Goal: Task Accomplishment & Management: Use online tool/utility

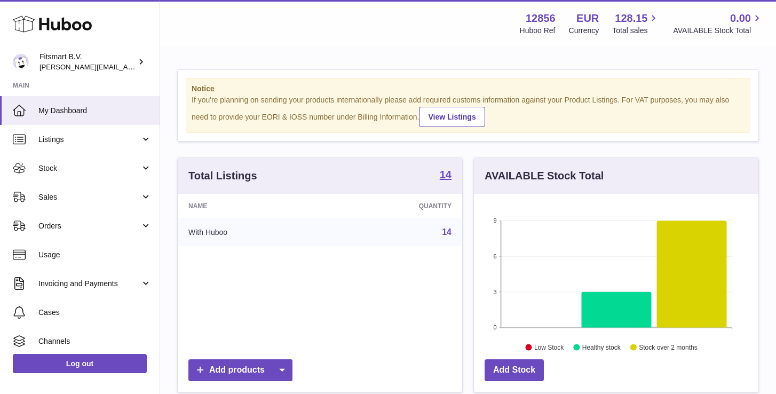
scroll to position [1, 0]
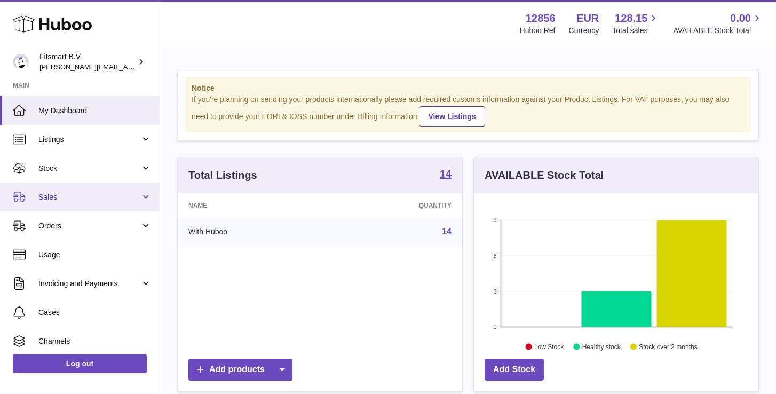
click at [53, 191] on link "Sales" at bounding box center [80, 197] width 160 height 29
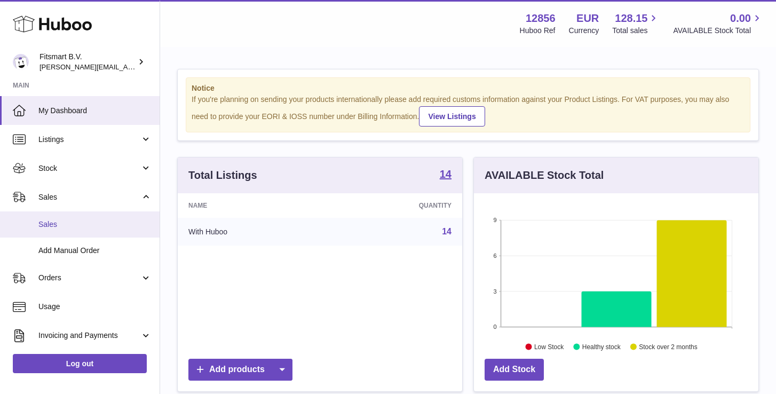
click at [50, 223] on span "Sales" at bounding box center [94, 224] width 113 height 10
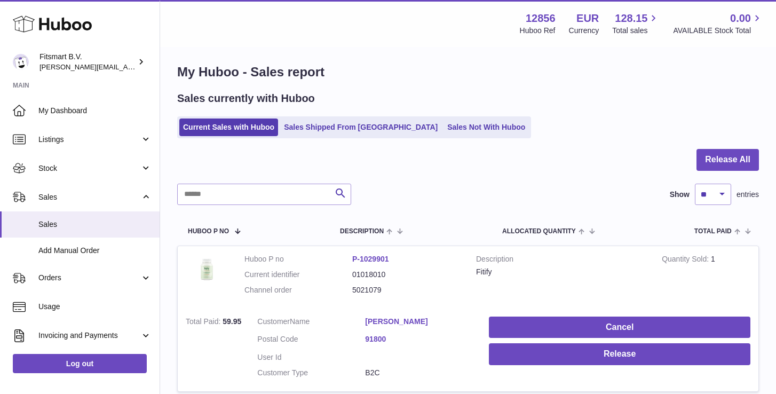
scroll to position [7, 0]
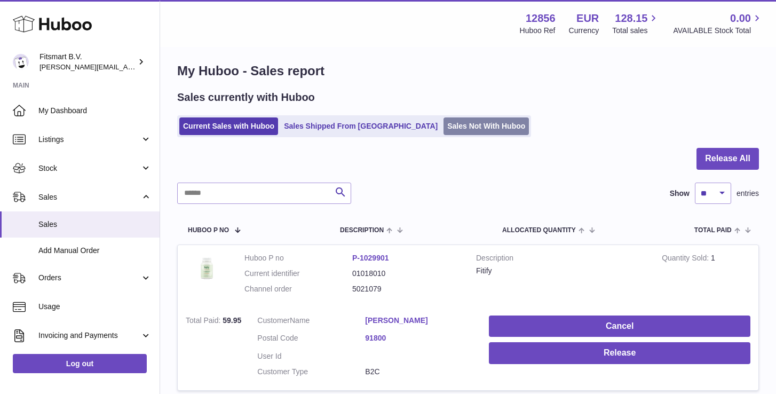
click at [444, 122] on link "Sales Not With Huboo" at bounding box center [486, 126] width 85 height 18
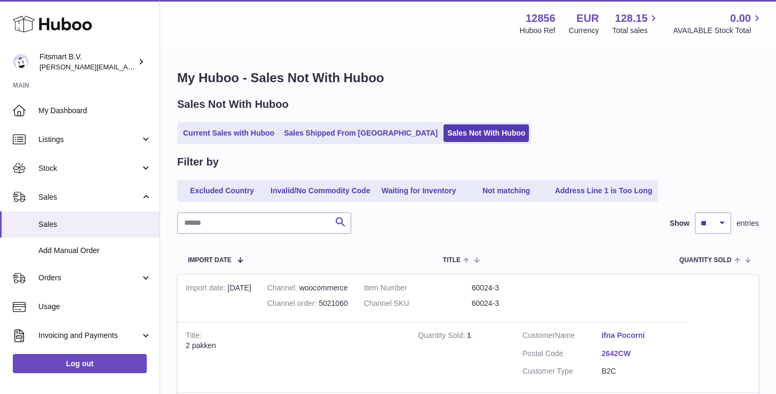
click at [710, 228] on select "** ** ** ***" at bounding box center [713, 222] width 36 height 21
select select "***"
click at [695, 212] on select "** ** ** ***" at bounding box center [713, 222] width 36 height 21
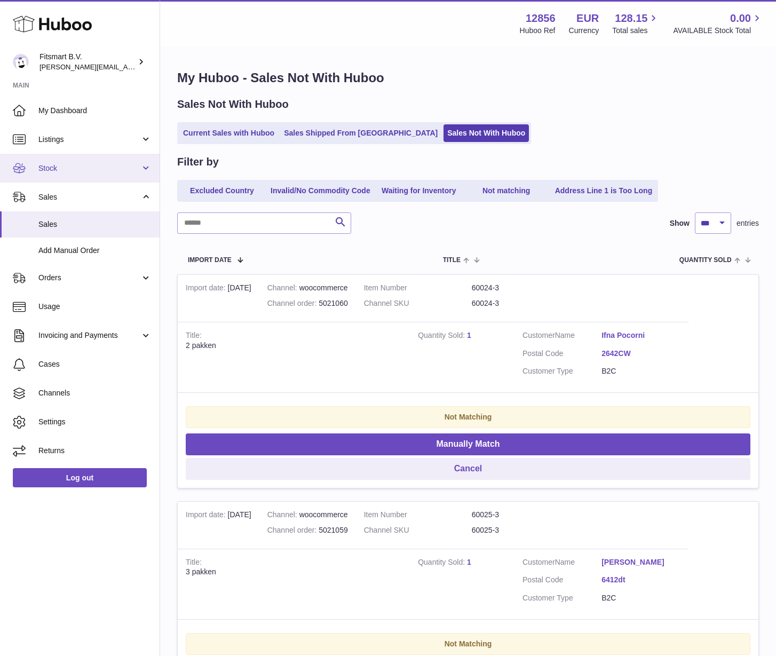
click at [52, 171] on span "Stock" at bounding box center [89, 168] width 102 height 10
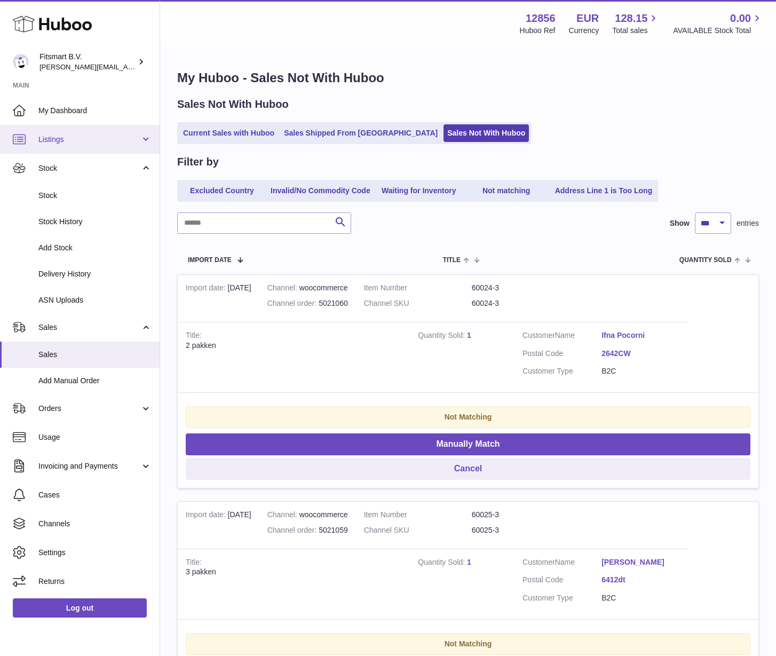
click at [57, 144] on link "Listings" at bounding box center [80, 139] width 160 height 29
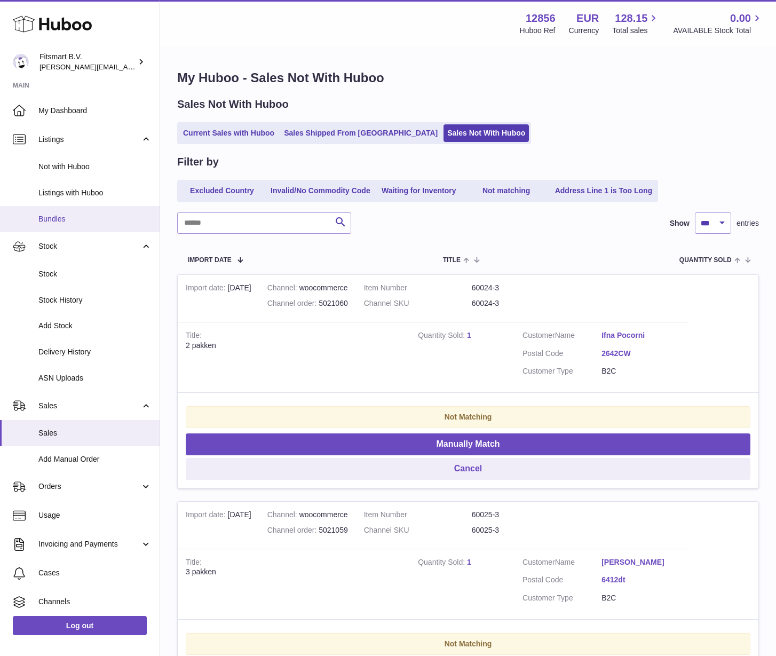
click at [49, 224] on span "Bundles" at bounding box center [94, 219] width 113 height 10
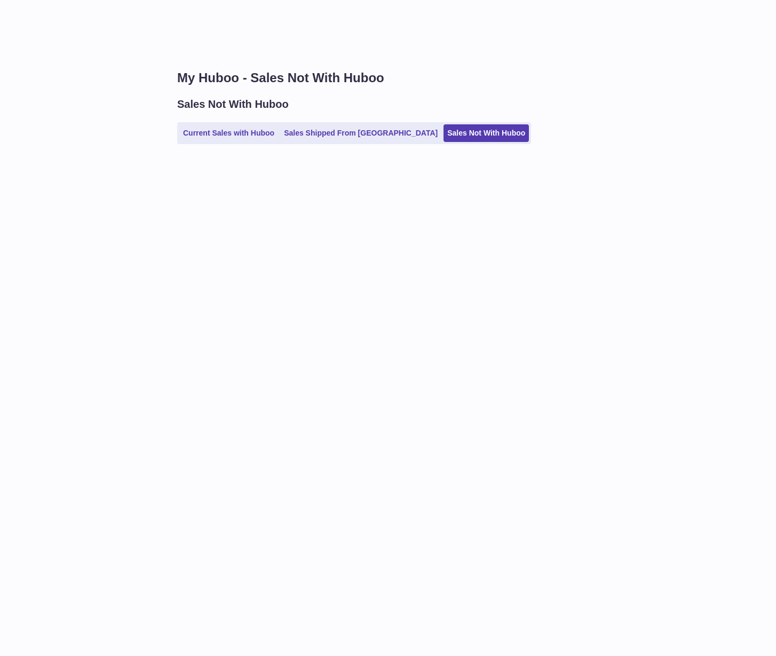
select select "***"
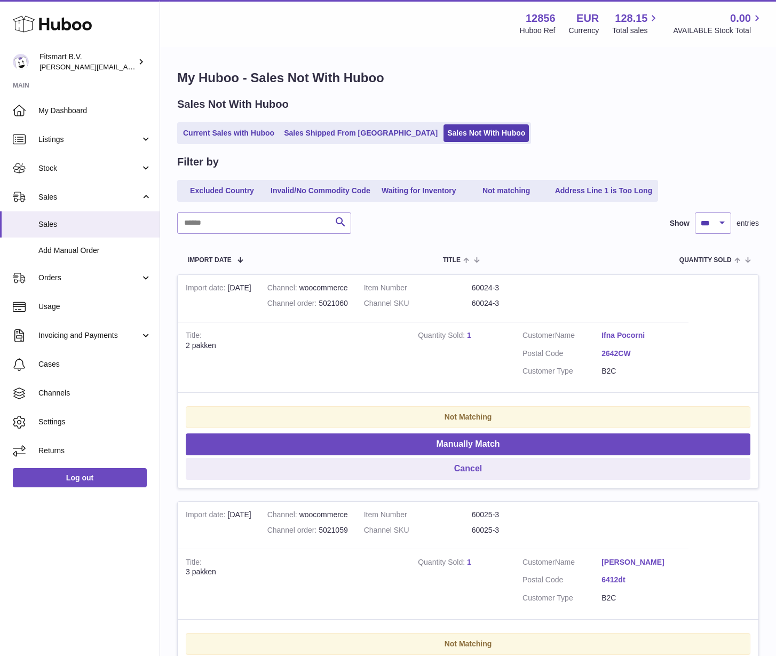
click at [468, 335] on link "1" at bounding box center [469, 335] width 4 height 9
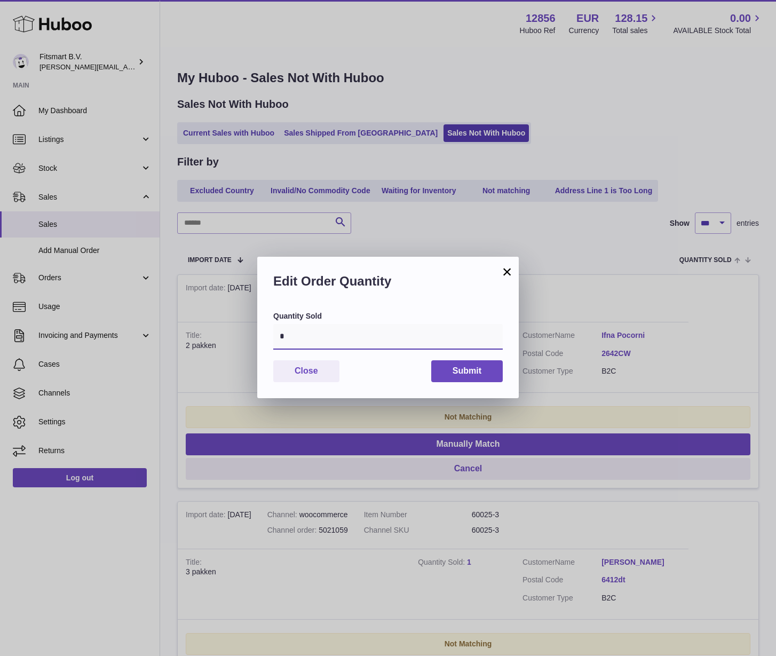
click at [383, 339] on input "*" at bounding box center [388, 337] width 230 height 26
click at [501, 273] on button "×" at bounding box center [507, 271] width 13 height 13
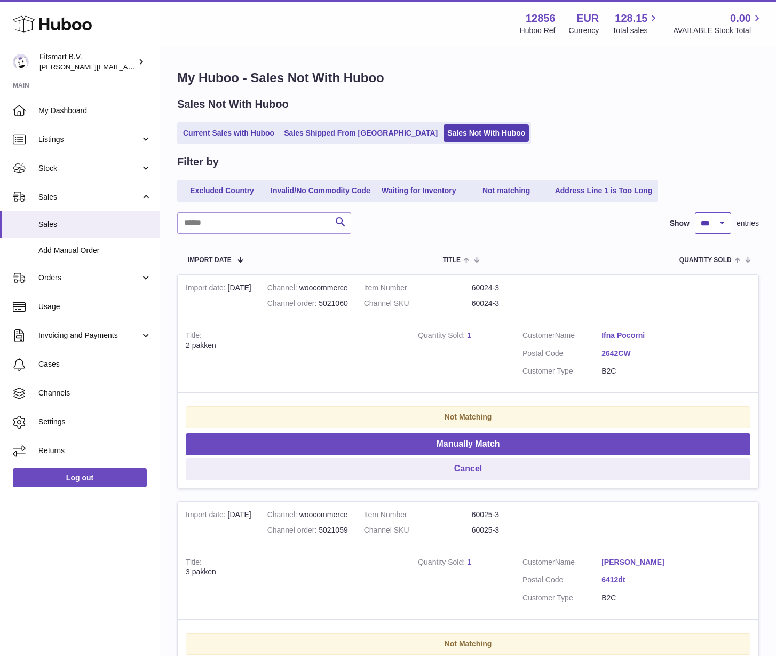
click at [728, 221] on select "** ** ** ***" at bounding box center [713, 222] width 36 height 21
click at [695, 212] on select "** ** ** ***" at bounding box center [713, 222] width 36 height 21
click at [468, 334] on link "1" at bounding box center [469, 335] width 4 height 9
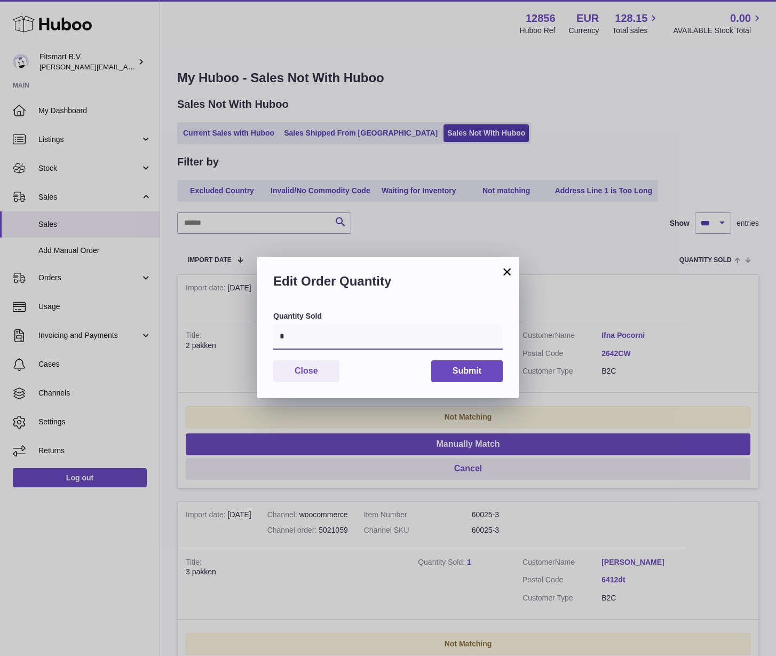
click at [378, 346] on input "*" at bounding box center [388, 337] width 230 height 26
type input "*"
click at [473, 371] on button "Submit" at bounding box center [467, 371] width 72 height 22
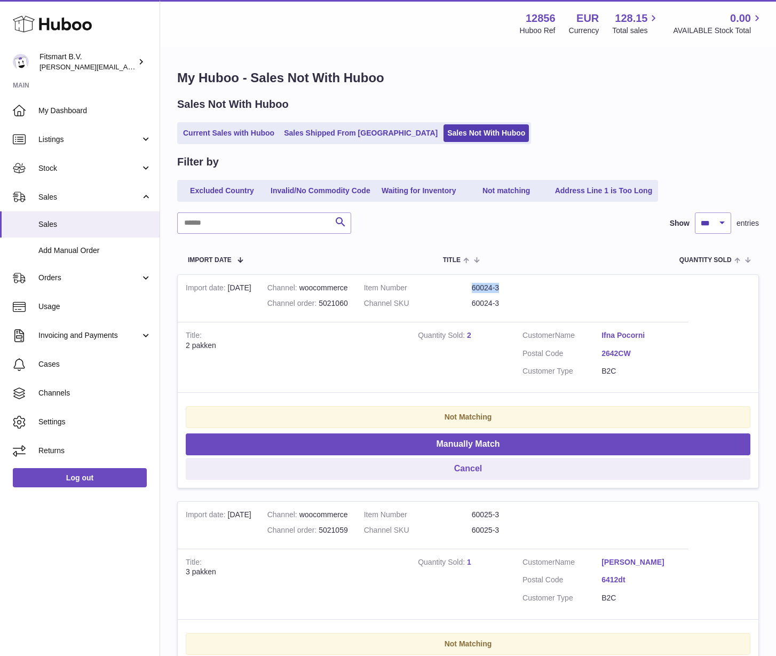
drag, startPoint x: 527, startPoint y: 287, endPoint x: 467, endPoint y: 288, distance: 60.3
click at [467, 288] on dl "Item Number 60024-3 Channel SKU 60024-3" at bounding box center [472, 298] width 216 height 31
copy dl "60024-3"
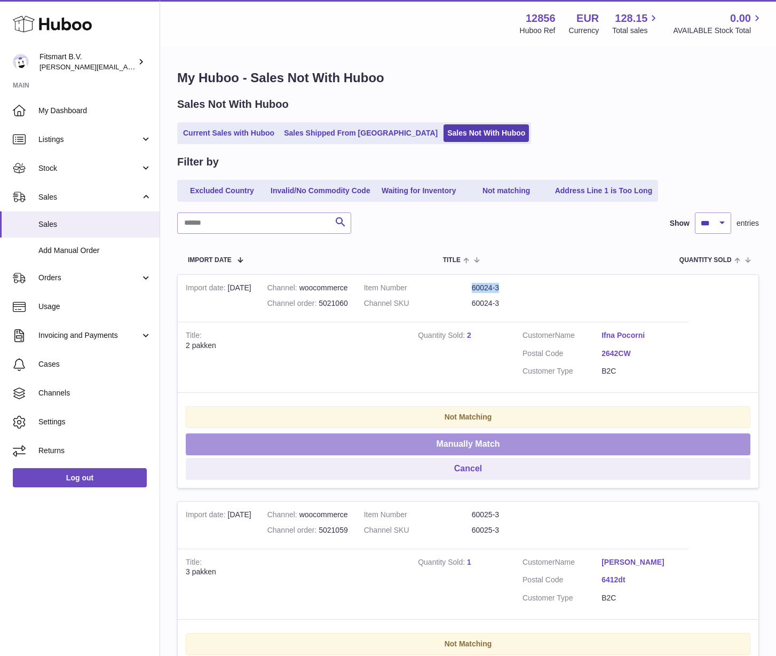
click at [445, 442] on button "Manually Match" at bounding box center [468, 444] width 565 height 22
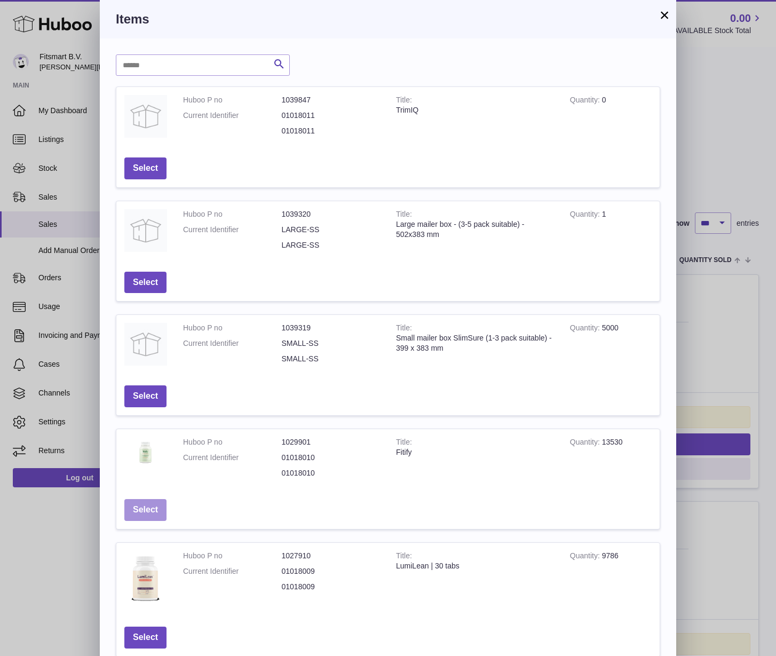
click at [159, 505] on button "Select" at bounding box center [145, 510] width 42 height 22
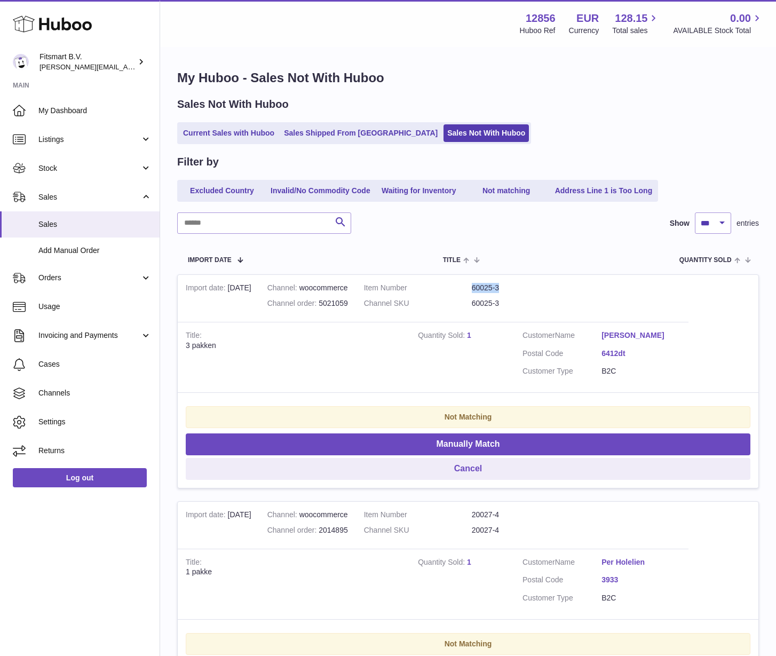
drag, startPoint x: 511, startPoint y: 288, endPoint x: 470, endPoint y: 288, distance: 41.6
click at [470, 288] on dl "Item Number 60025-3 Channel SKU 60025-3" at bounding box center [472, 298] width 216 height 31
copy dl "60025-3"
click at [469, 335] on link "1" at bounding box center [469, 335] width 4 height 9
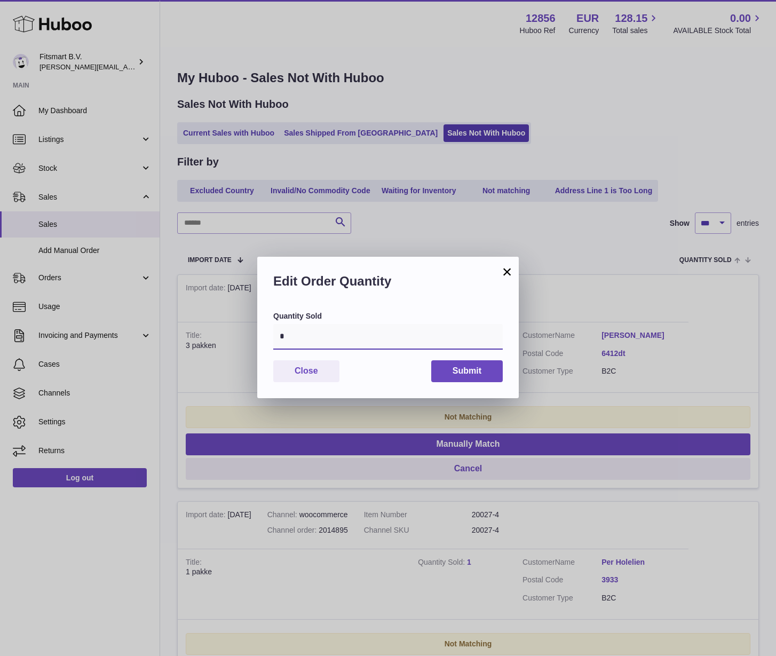
click at [402, 343] on input "*" at bounding box center [388, 337] width 230 height 26
type input "*"
click at [461, 366] on button "Submit" at bounding box center [467, 371] width 72 height 22
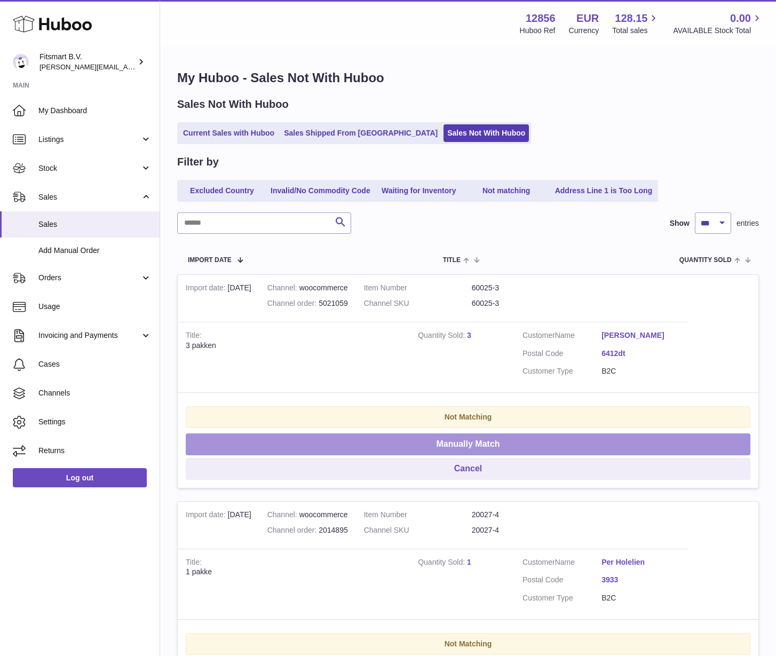
click at [423, 440] on button "Manually Match" at bounding box center [468, 444] width 565 height 22
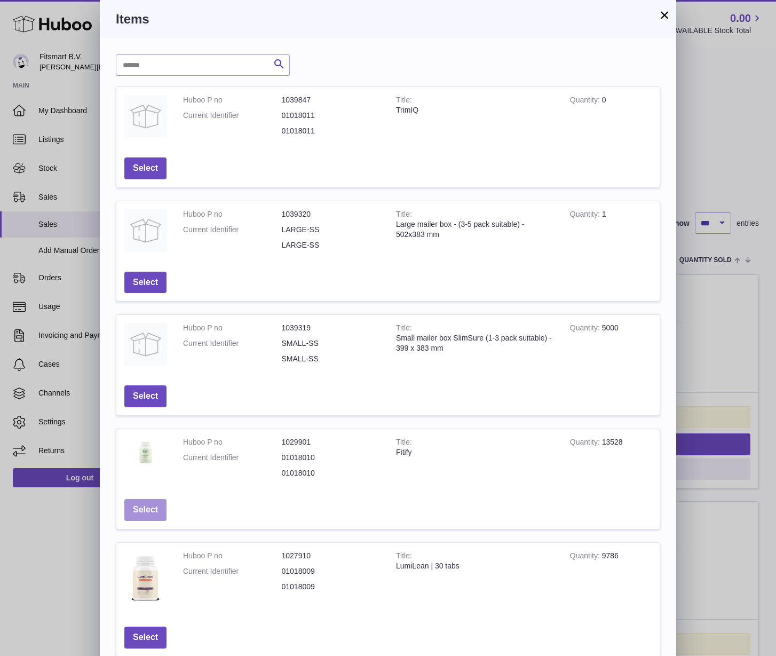
click at [152, 513] on button "Select" at bounding box center [145, 510] width 42 height 22
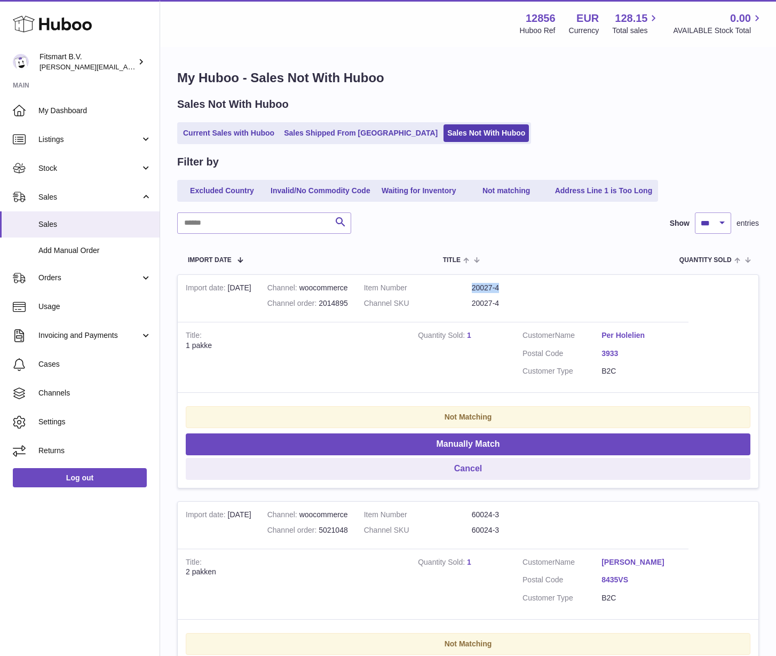
drag, startPoint x: 508, startPoint y: 287, endPoint x: 474, endPoint y: 287, distance: 34.2
click at [474, 287] on dl "Item Number 20027-4 Channel SKU 20027-4" at bounding box center [472, 298] width 216 height 31
copy dl "20027-4"
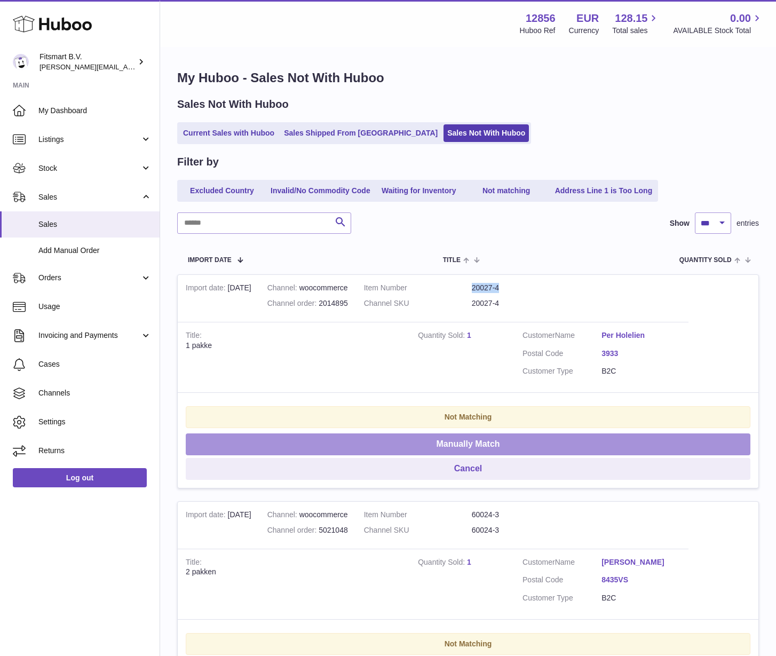
click at [461, 442] on button "Manually Match" at bounding box center [468, 444] width 565 height 22
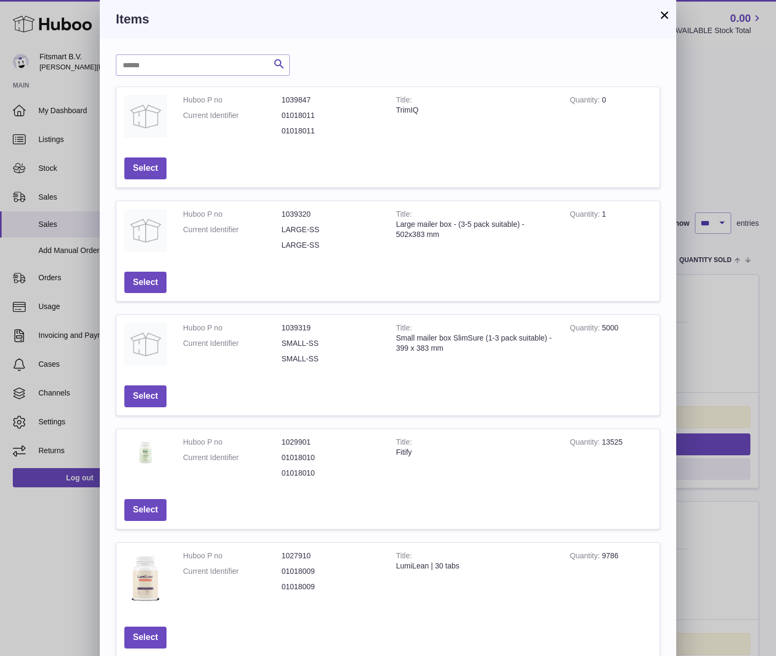
scroll to position [83, 0]
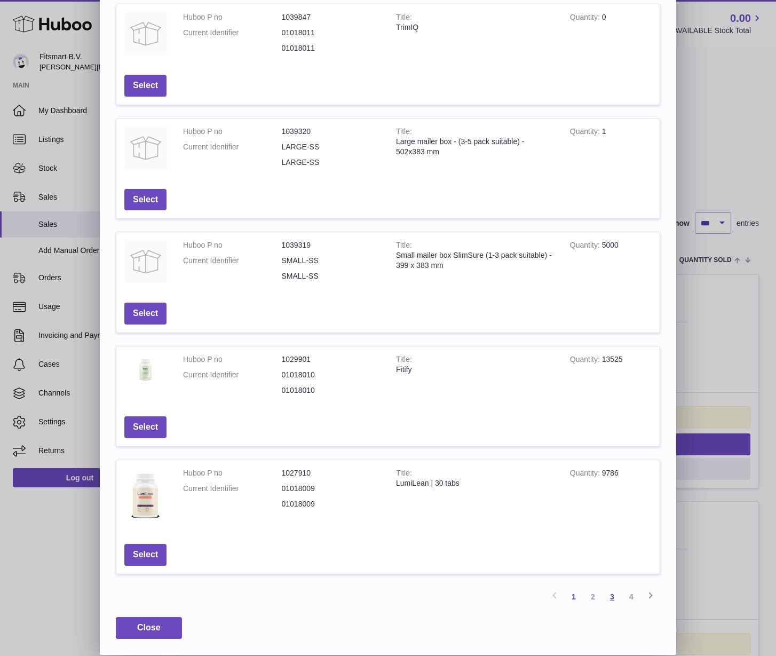
click at [613, 598] on link "3" at bounding box center [612, 596] width 19 height 19
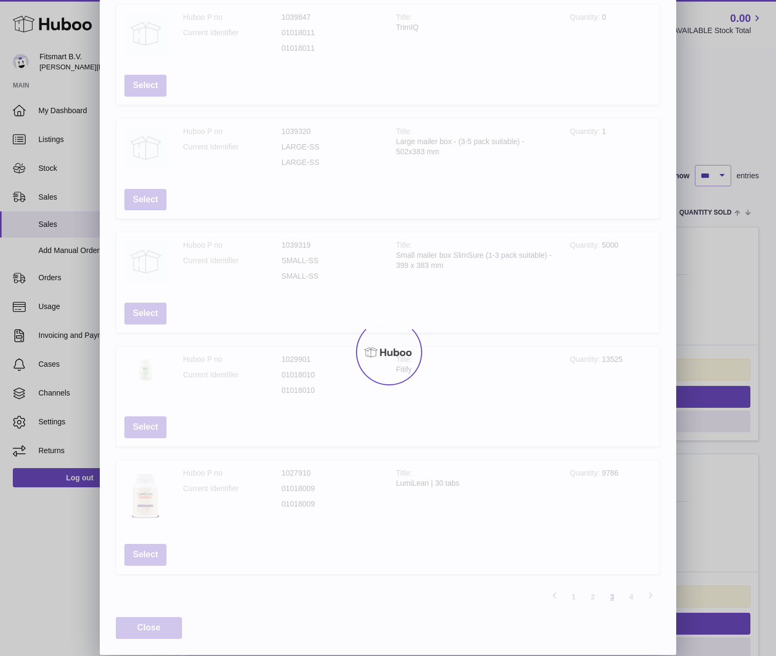
scroll to position [69, 0]
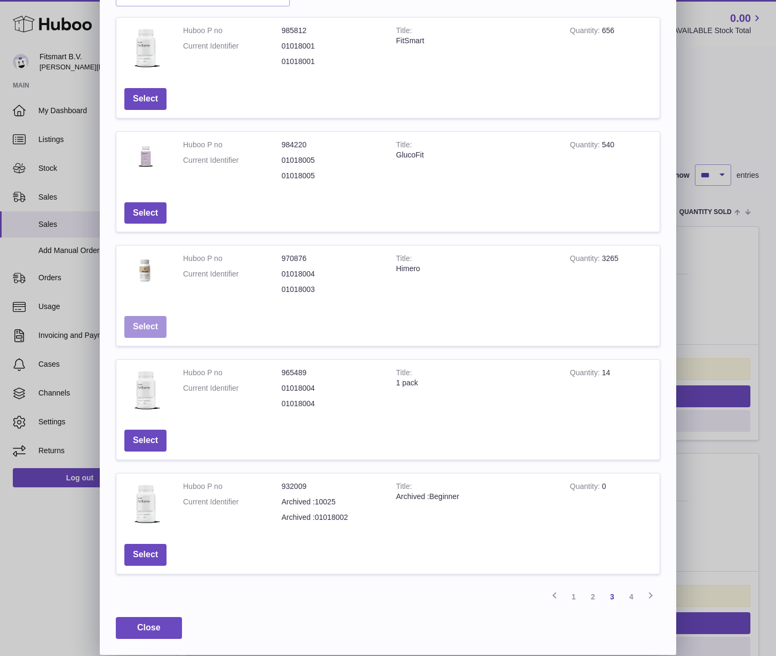
click at [148, 322] on button "Select" at bounding box center [145, 327] width 42 height 22
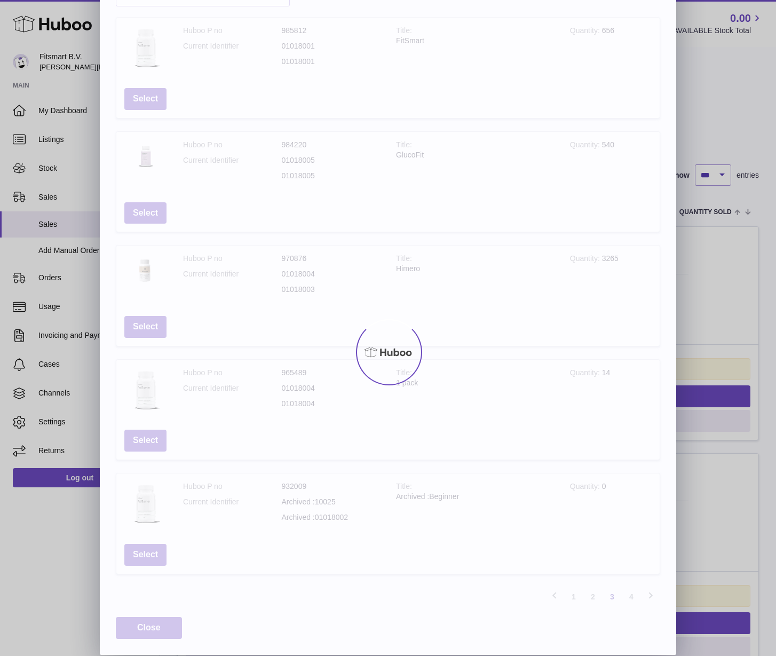
scroll to position [0, 0]
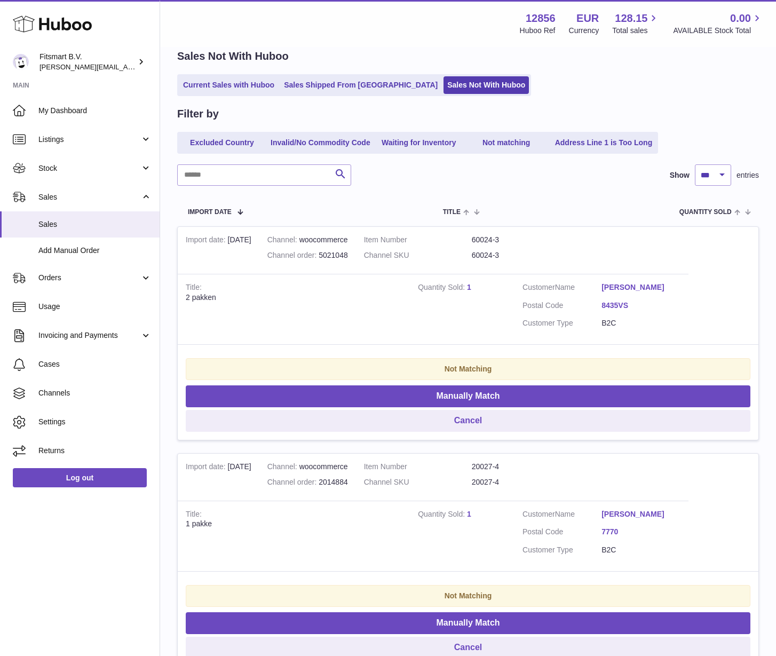
click at [472, 284] on td "Quantity Sold 1" at bounding box center [462, 309] width 105 height 71
click at [468, 287] on link "1" at bounding box center [469, 287] width 4 height 9
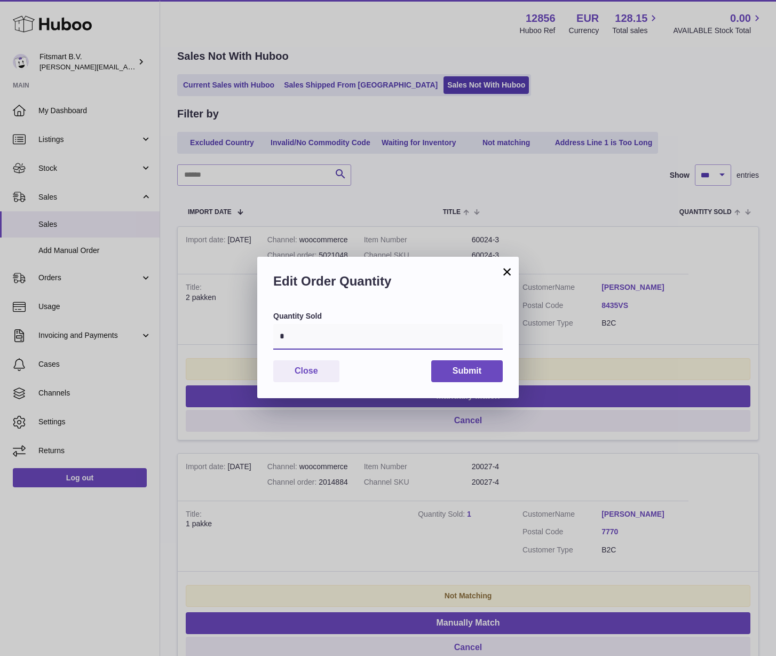
click at [330, 338] on input "*" at bounding box center [388, 337] width 230 height 26
type input "*"
click at [462, 376] on button "Submit" at bounding box center [467, 371] width 72 height 22
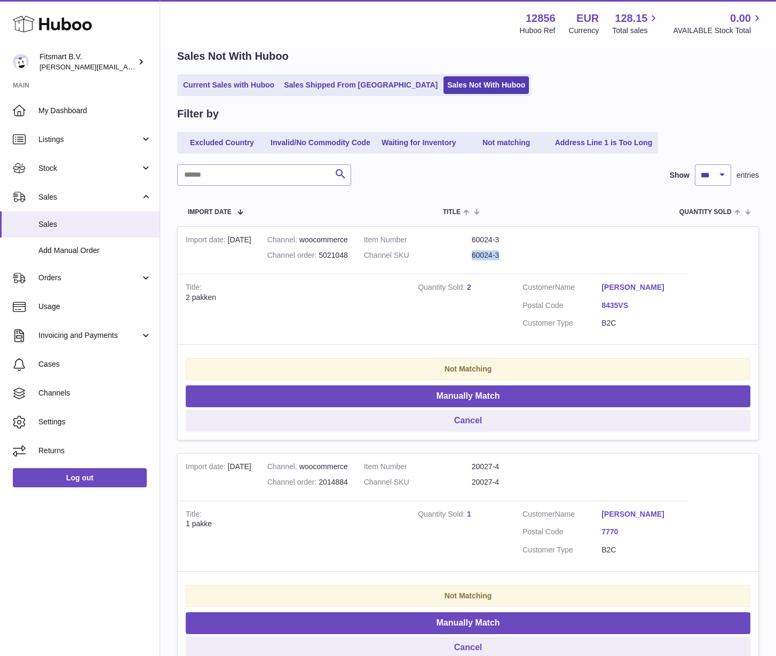
drag, startPoint x: 509, startPoint y: 254, endPoint x: 478, endPoint y: 254, distance: 30.4
click at [478, 254] on dd "60024-3" at bounding box center [526, 255] width 108 height 10
copy dd "60024-3"
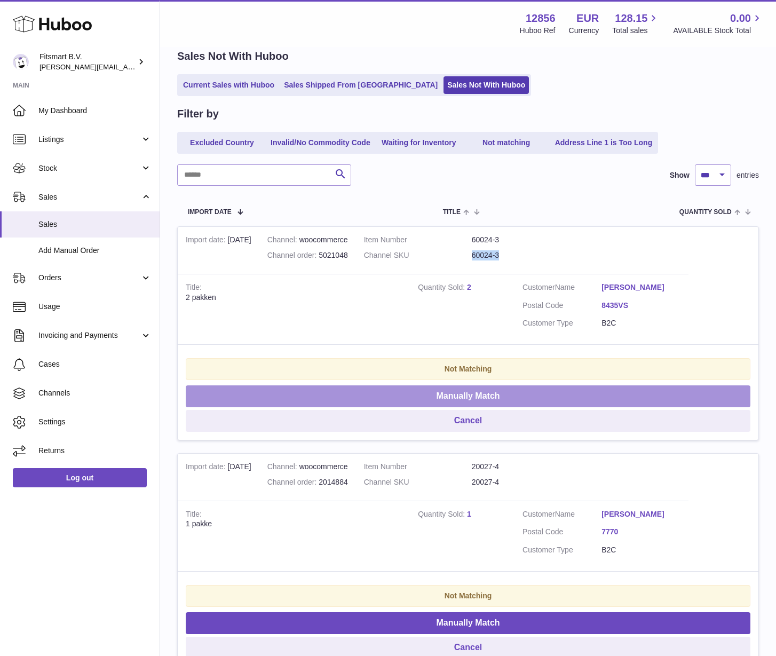
click at [432, 391] on button "Manually Match" at bounding box center [468, 396] width 565 height 22
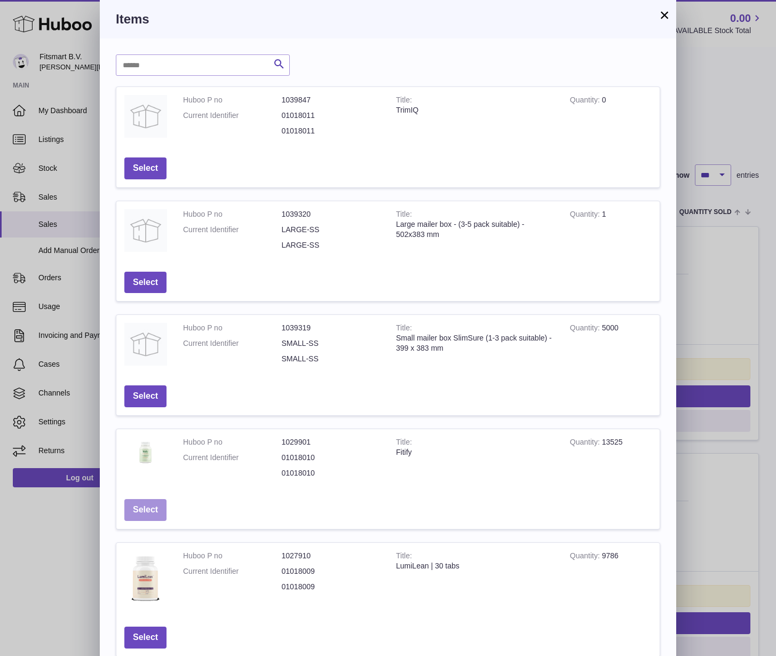
click at [142, 512] on button "Select" at bounding box center [145, 510] width 42 height 22
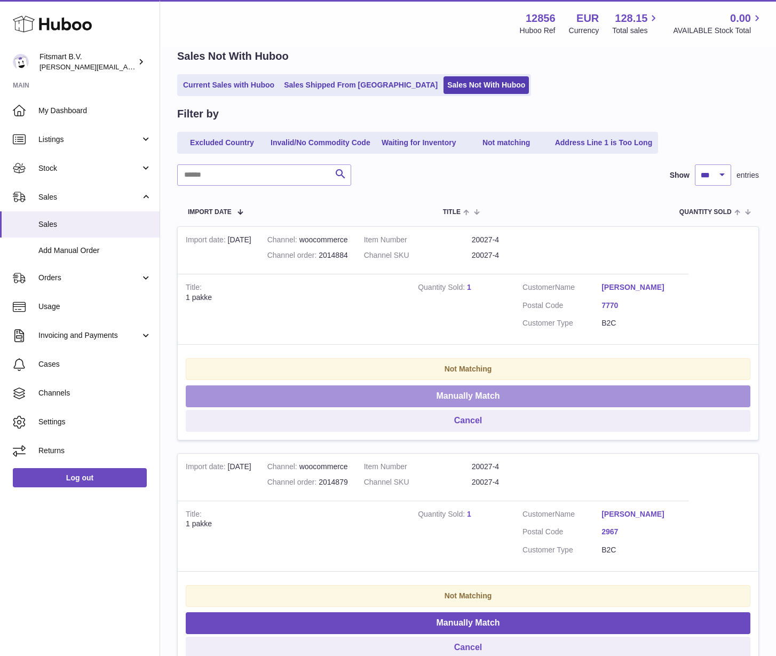
click at [426, 393] on button "Manually Match" at bounding box center [468, 396] width 565 height 22
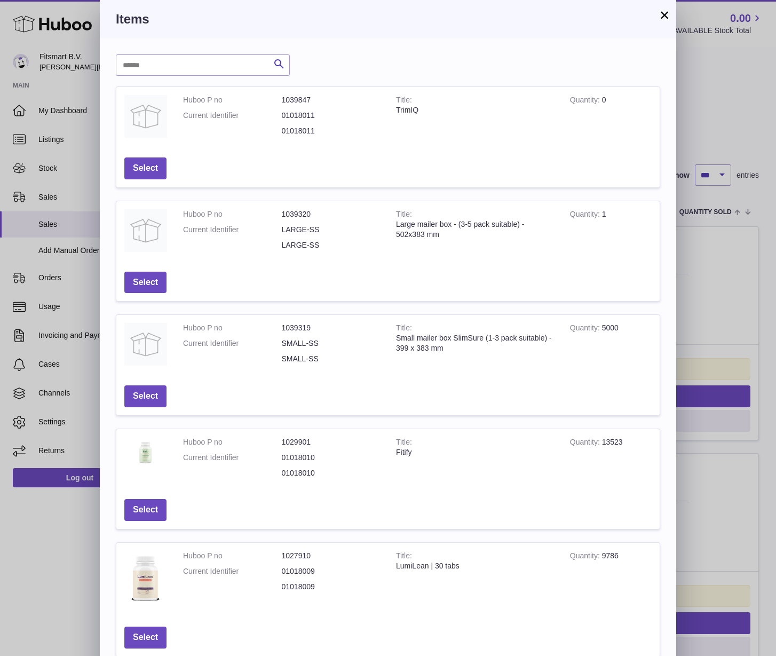
scroll to position [83, 0]
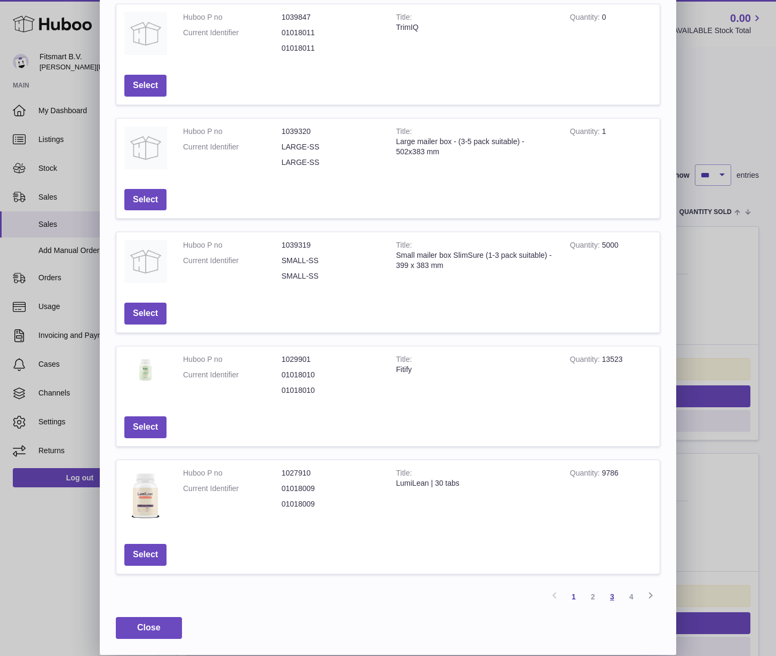
click at [611, 599] on link "3" at bounding box center [612, 596] width 19 height 19
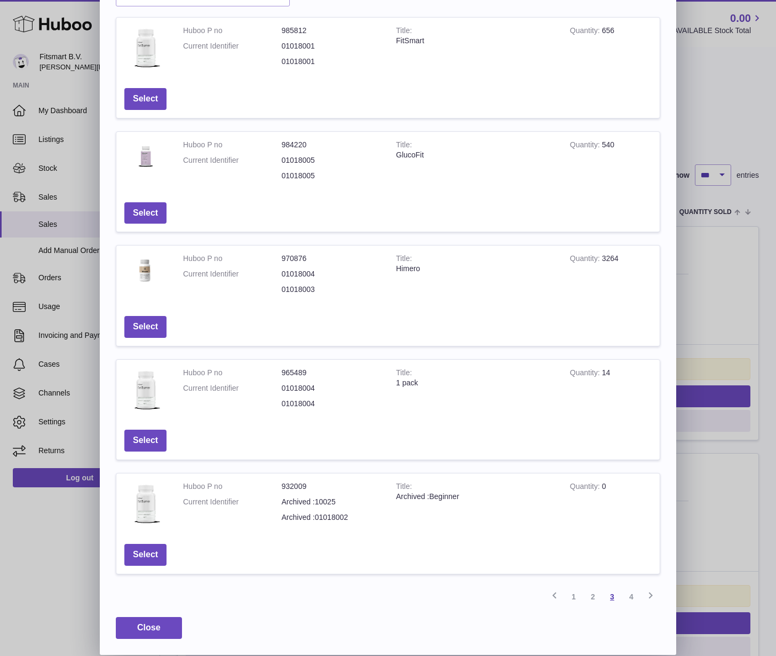
scroll to position [69, 0]
click at [137, 331] on button "Select" at bounding box center [145, 327] width 42 height 22
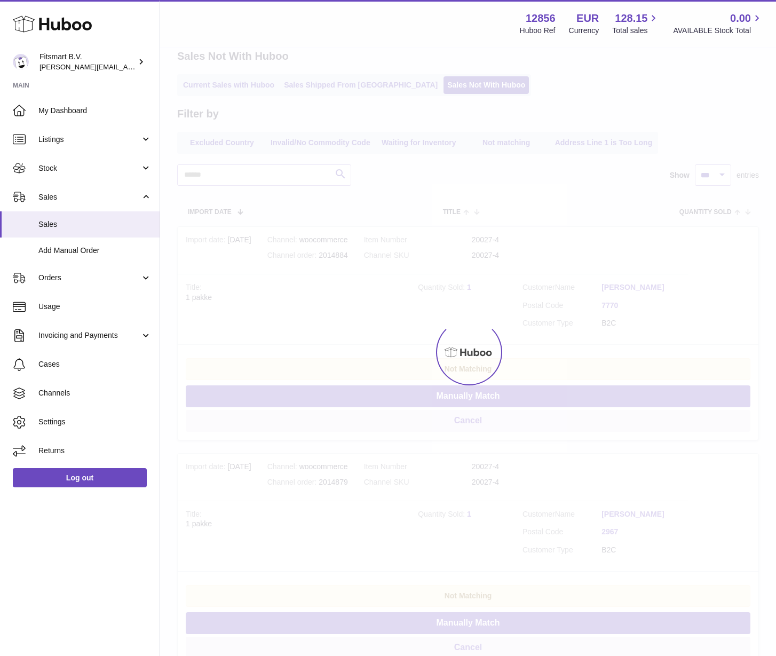
scroll to position [0, 0]
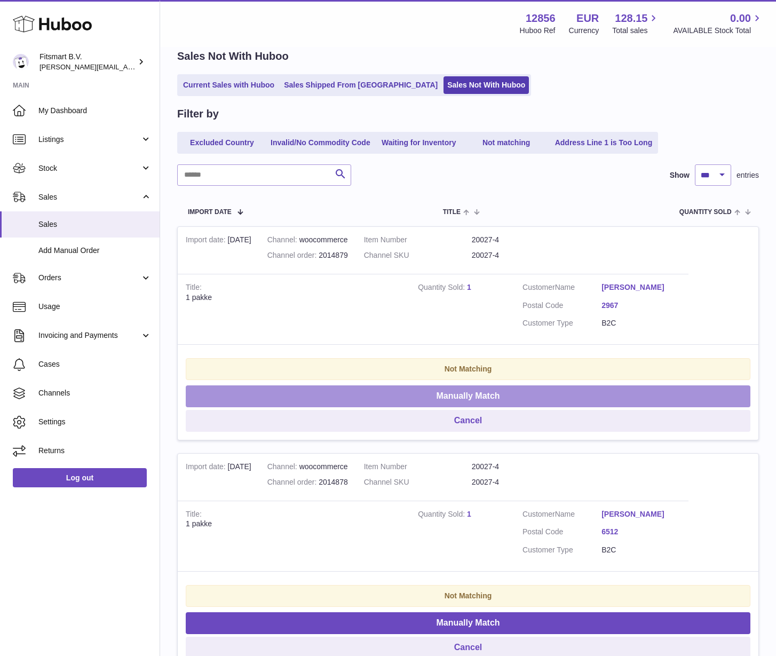
click at [422, 391] on button "Manually Match" at bounding box center [468, 396] width 565 height 22
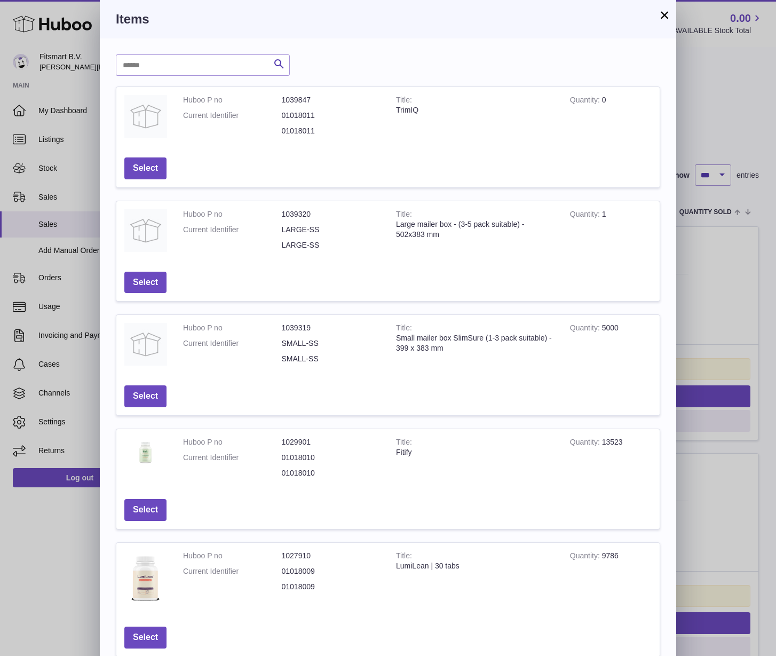
scroll to position [83, 0]
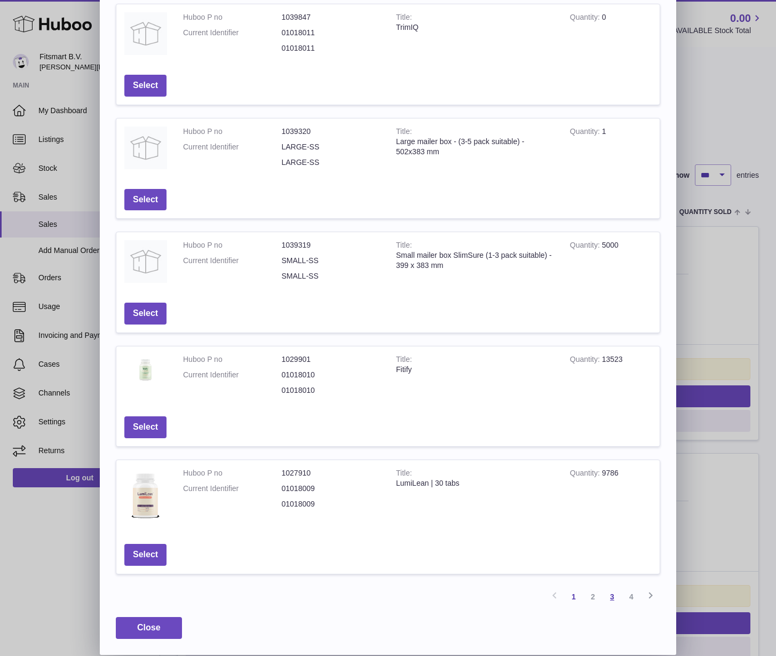
click at [615, 596] on link "3" at bounding box center [612, 596] width 19 height 19
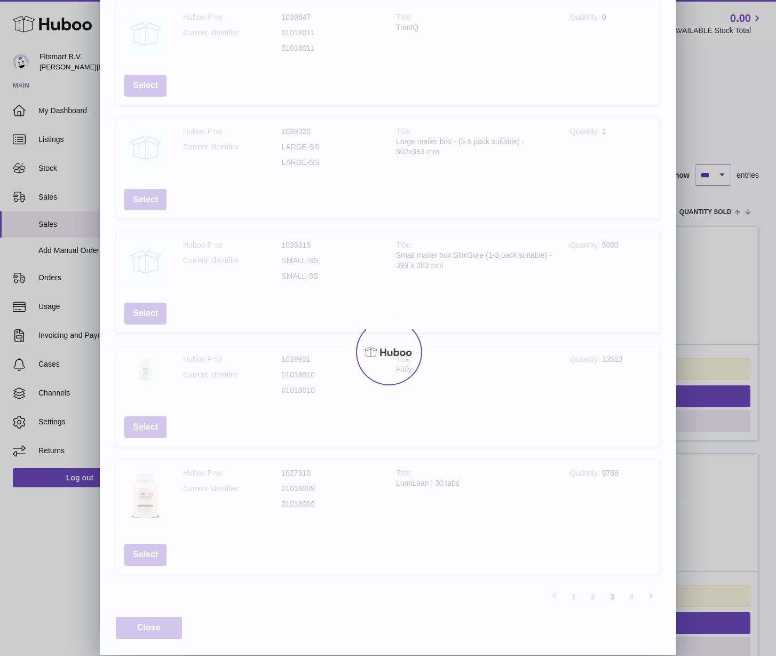
scroll to position [69, 0]
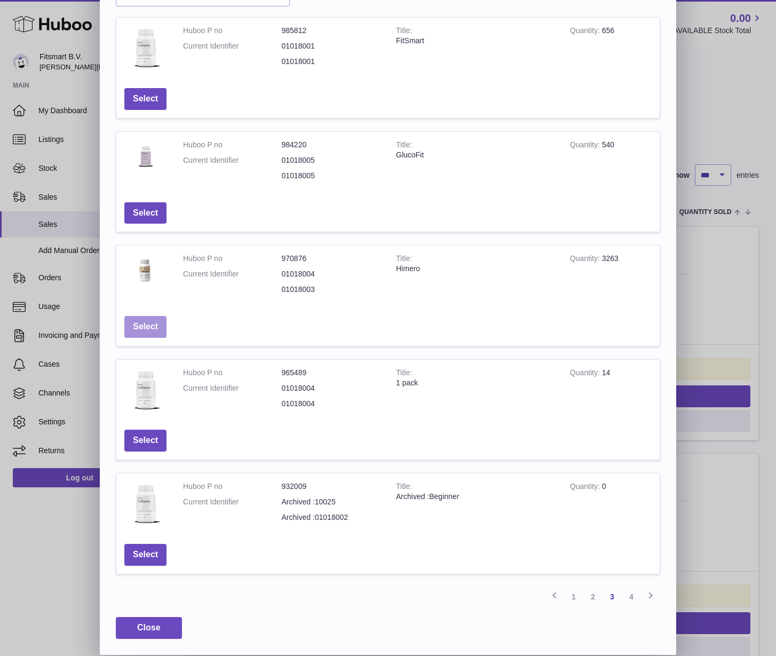
click at [148, 330] on button "Select" at bounding box center [145, 327] width 42 height 22
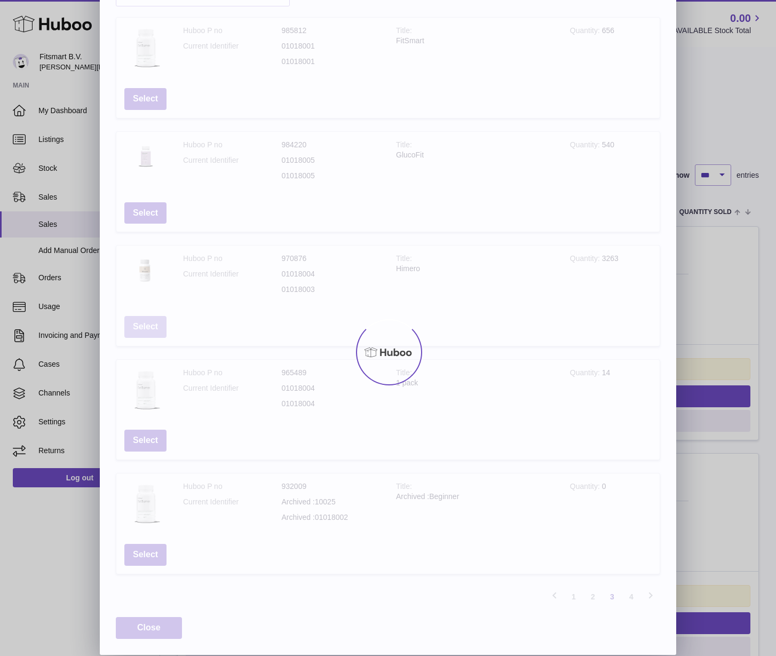
scroll to position [0, 0]
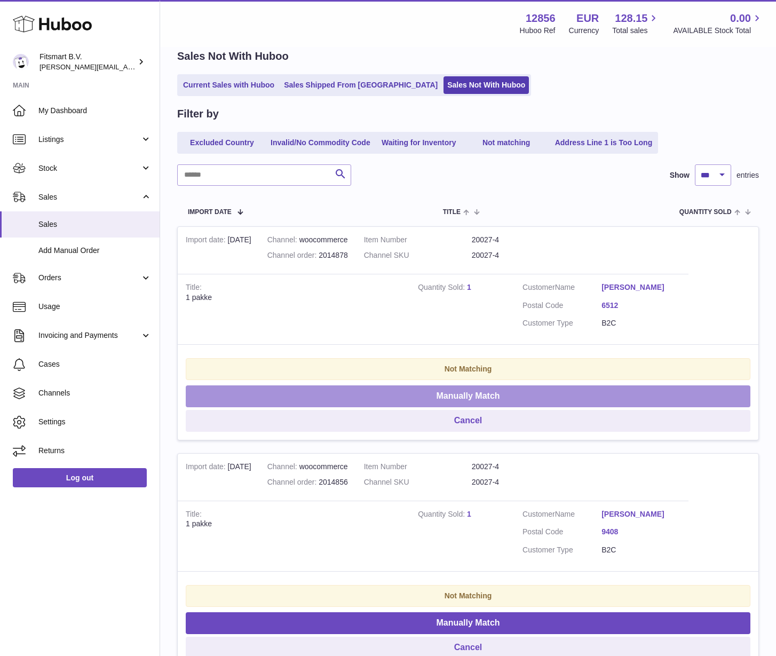
click at [463, 397] on button "Manually Match" at bounding box center [468, 396] width 565 height 22
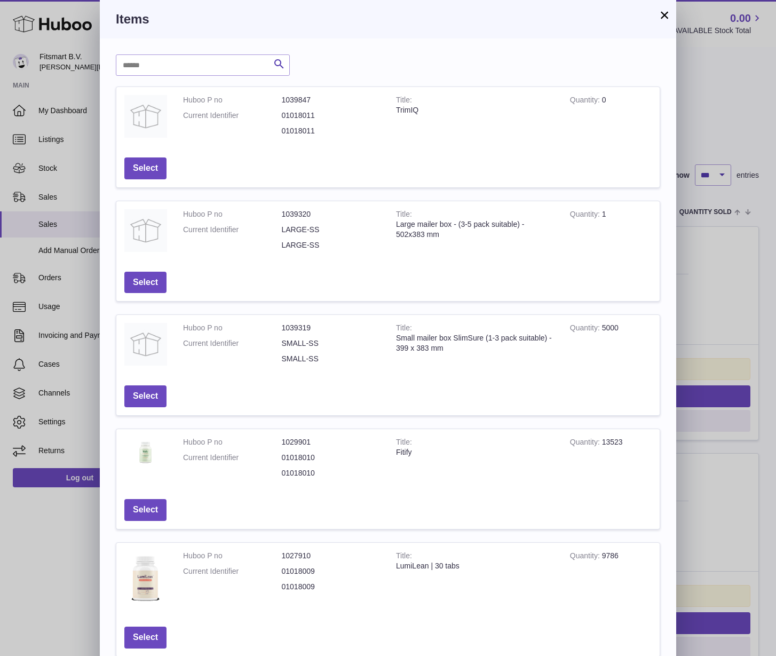
scroll to position [83, 0]
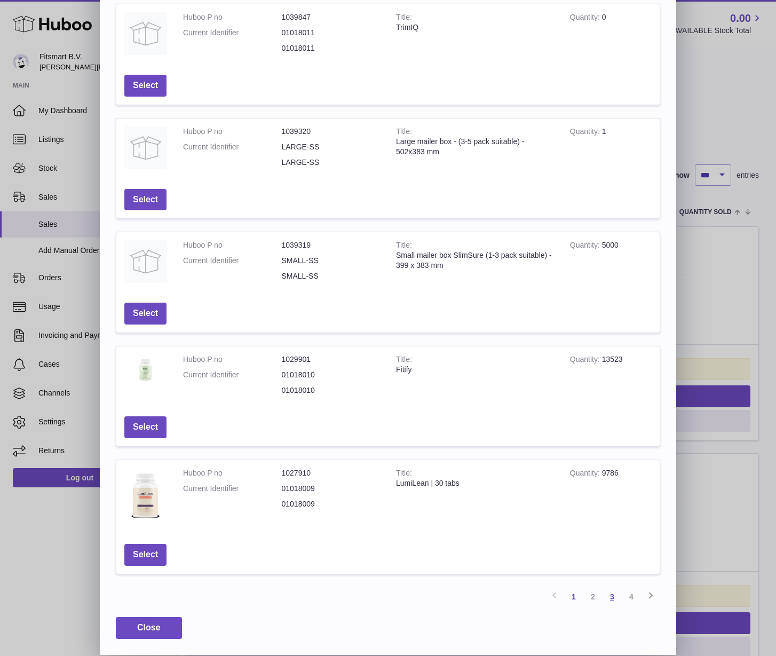
click at [612, 595] on link "3" at bounding box center [612, 596] width 19 height 19
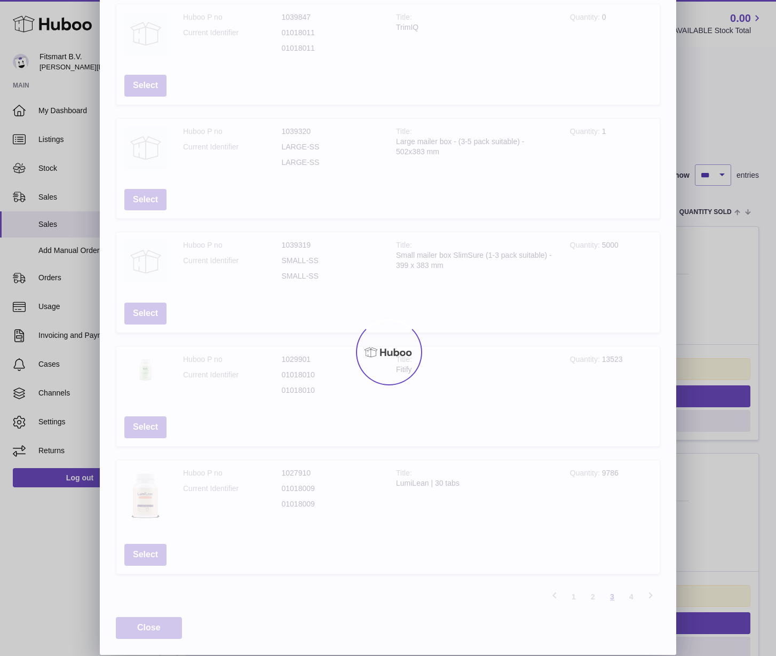
scroll to position [69, 0]
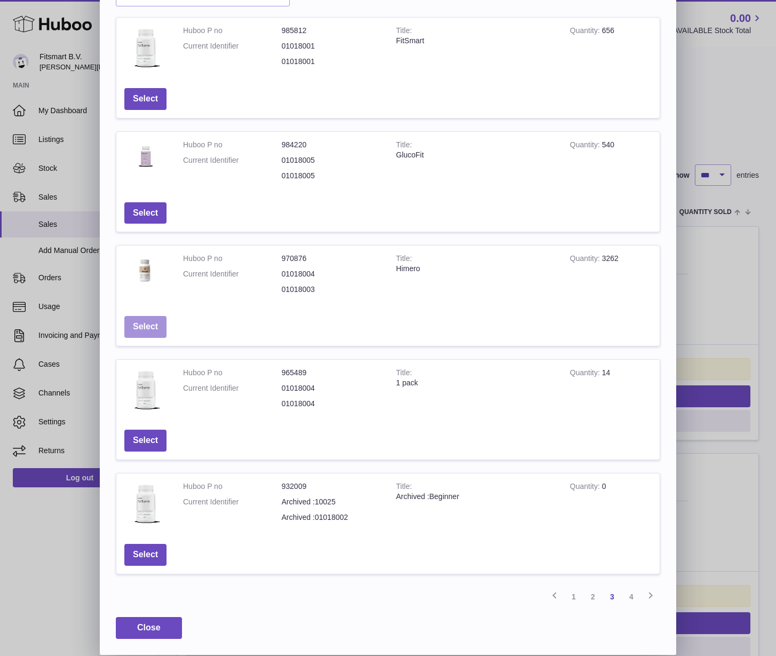
click at [147, 329] on button "Select" at bounding box center [145, 327] width 42 height 22
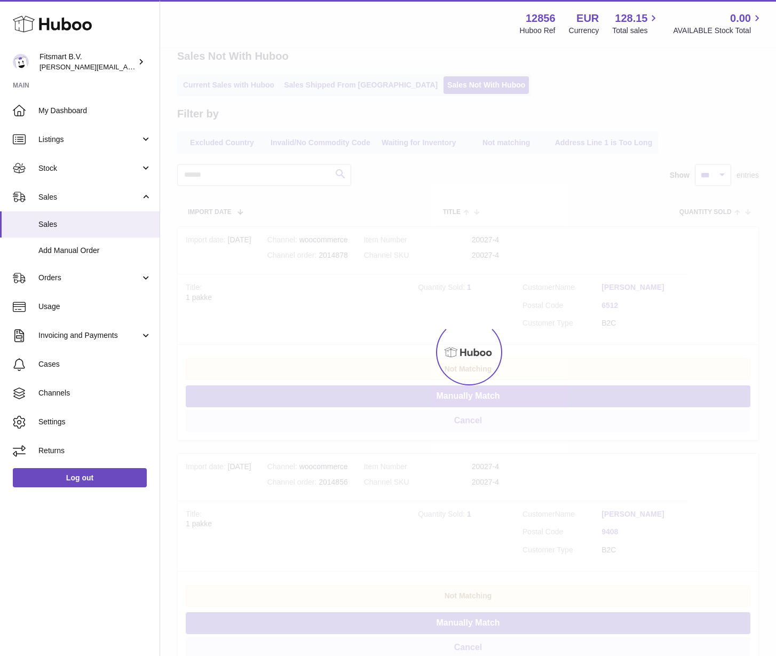
scroll to position [0, 0]
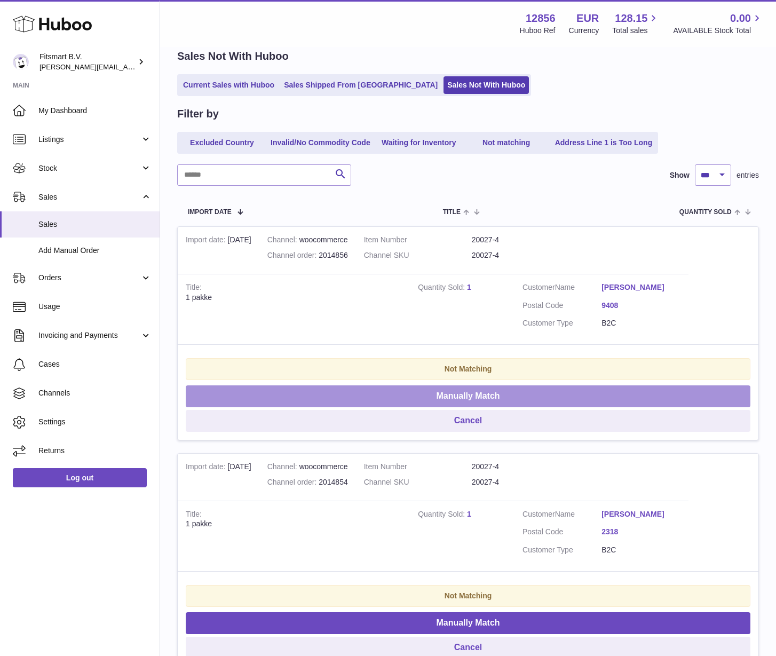
click at [425, 392] on button "Manually Match" at bounding box center [468, 396] width 565 height 22
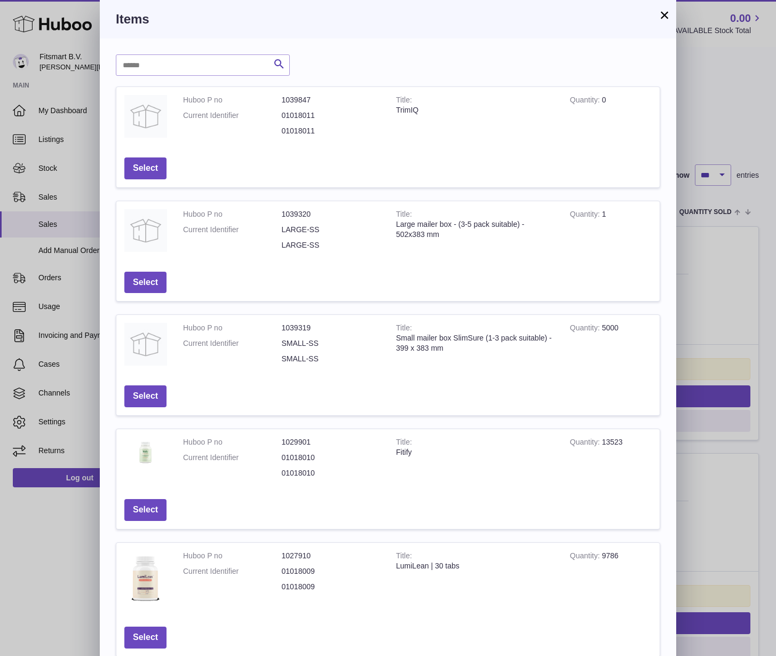
scroll to position [83, 0]
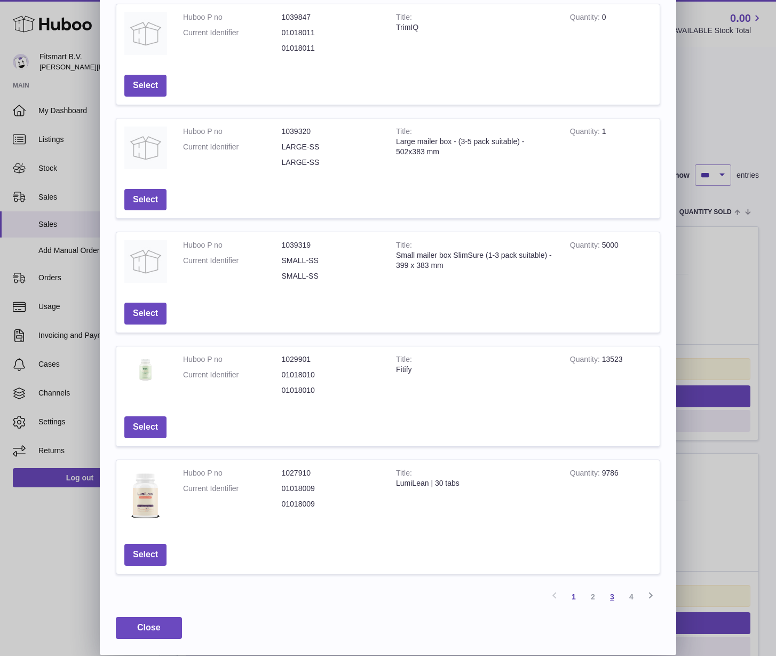
click at [614, 594] on link "3" at bounding box center [612, 596] width 19 height 19
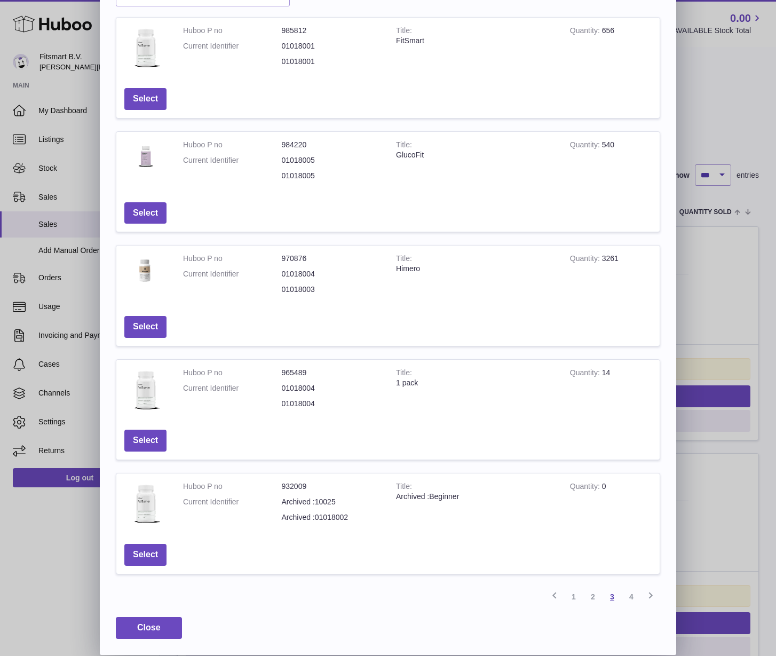
scroll to position [69, 0]
click at [161, 320] on button "Select" at bounding box center [145, 327] width 42 height 22
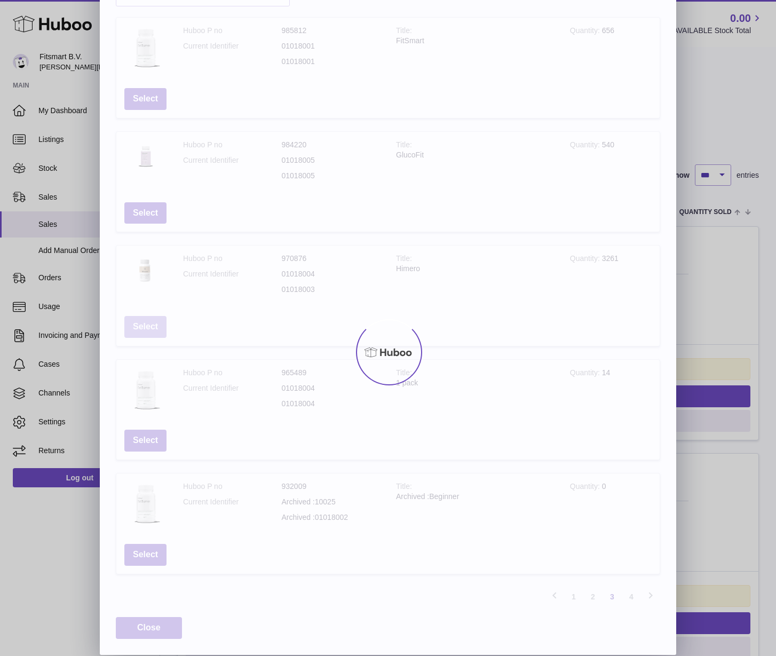
scroll to position [0, 0]
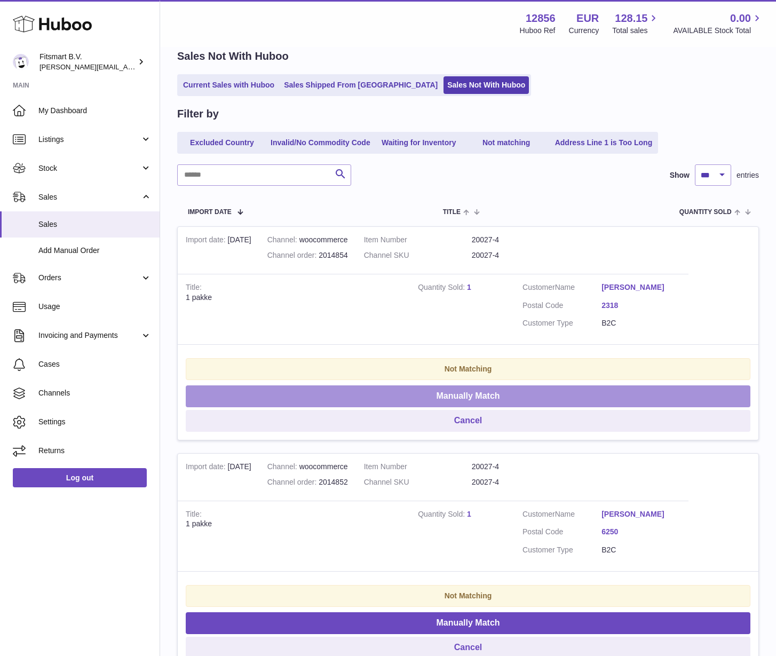
click at [380, 390] on button "Manually Match" at bounding box center [468, 396] width 565 height 22
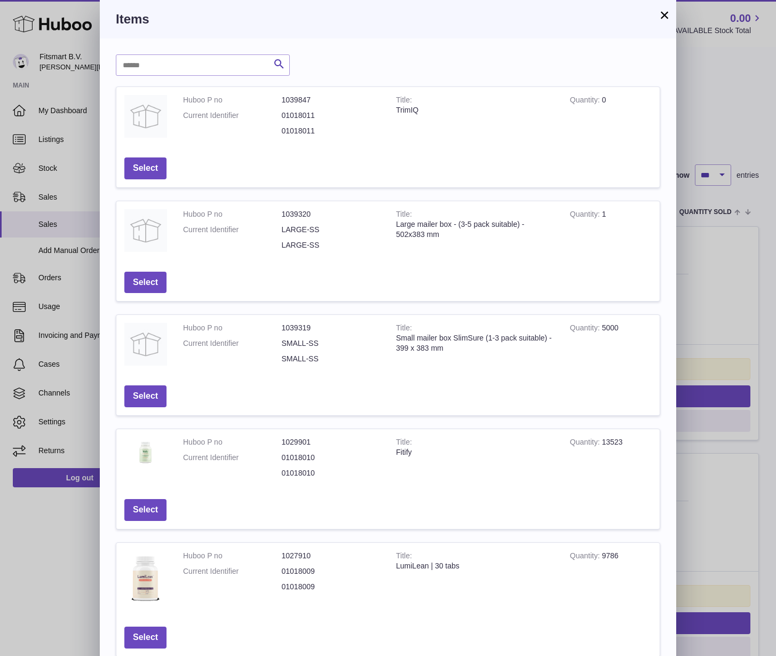
scroll to position [83, 0]
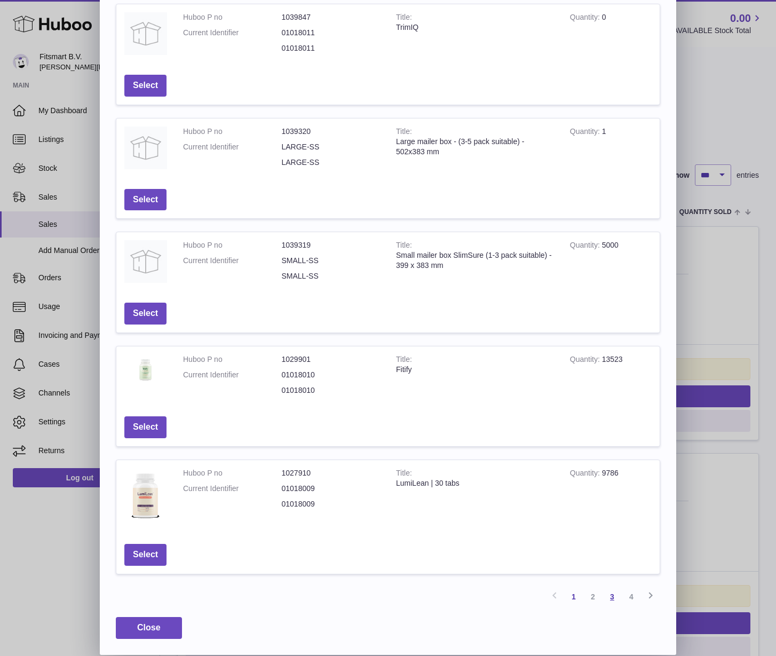
click at [617, 595] on link "3" at bounding box center [612, 596] width 19 height 19
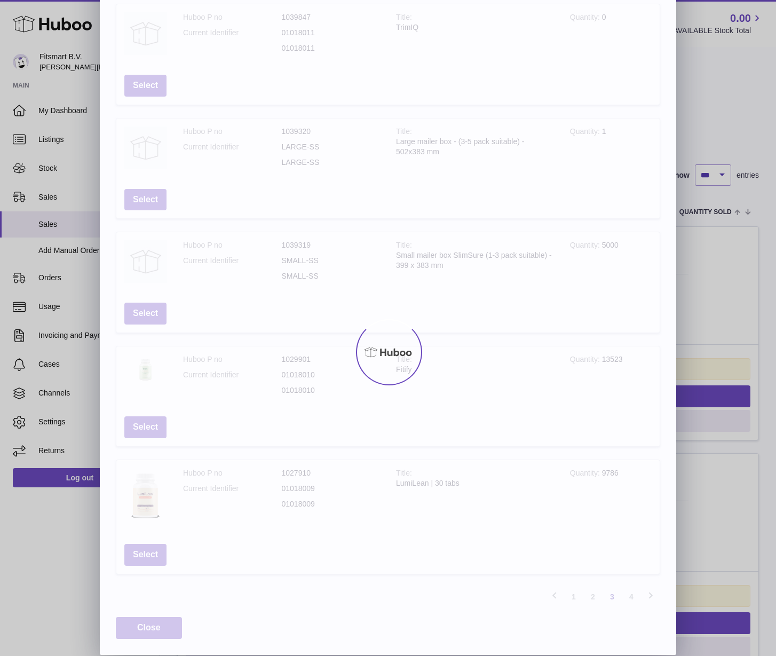
scroll to position [69, 0]
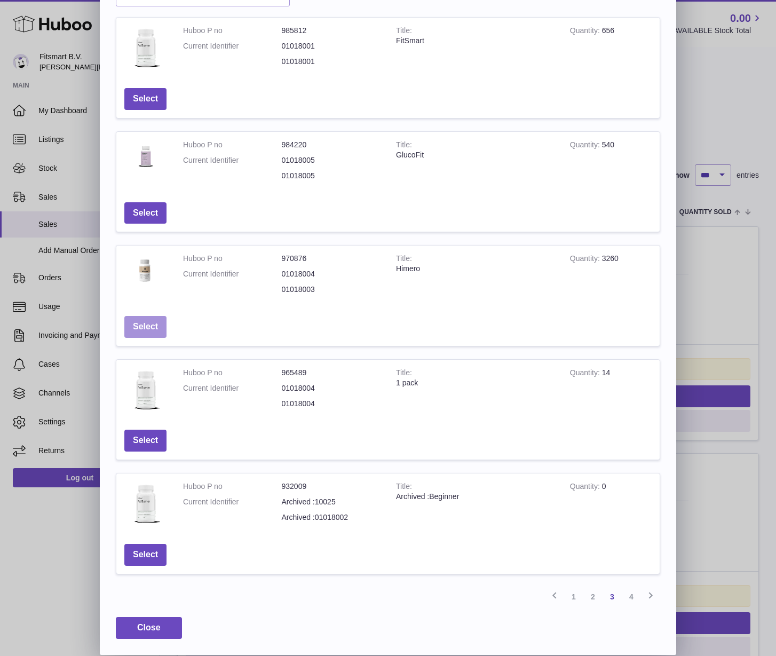
click at [147, 326] on button "Select" at bounding box center [145, 327] width 42 height 22
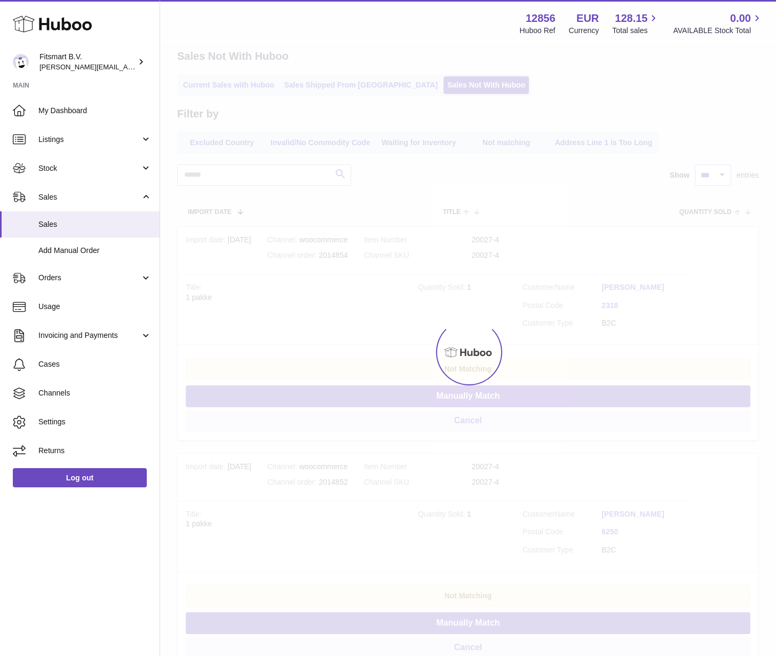
scroll to position [0, 0]
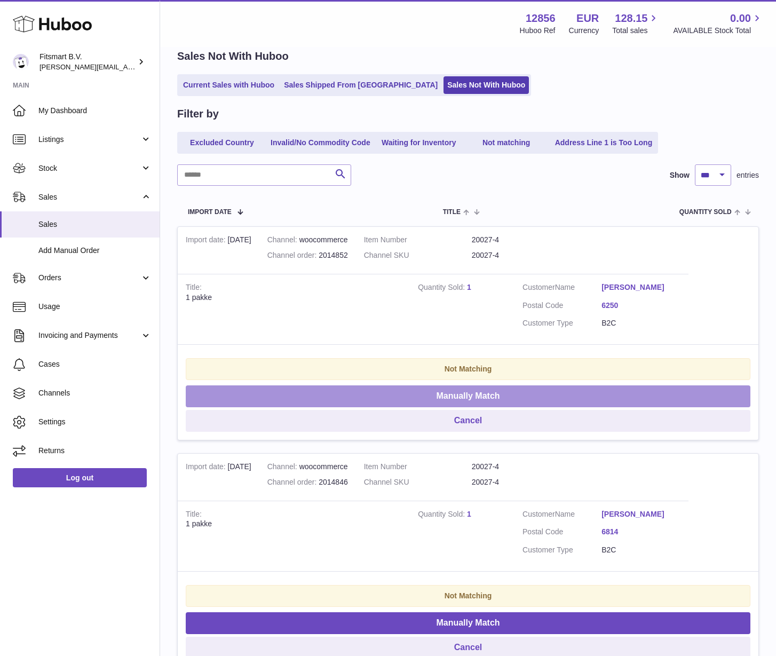
click at [378, 388] on button "Manually Match" at bounding box center [468, 396] width 565 height 22
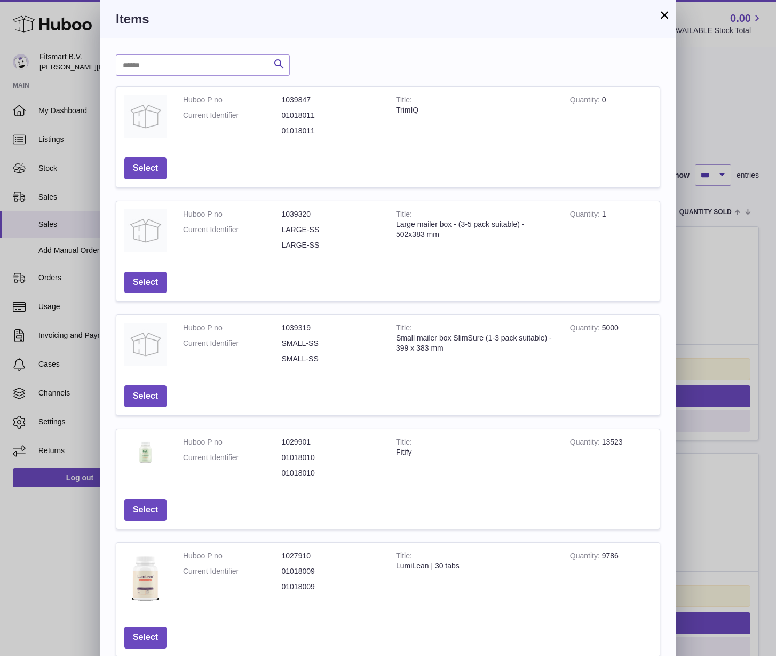
scroll to position [83, 0]
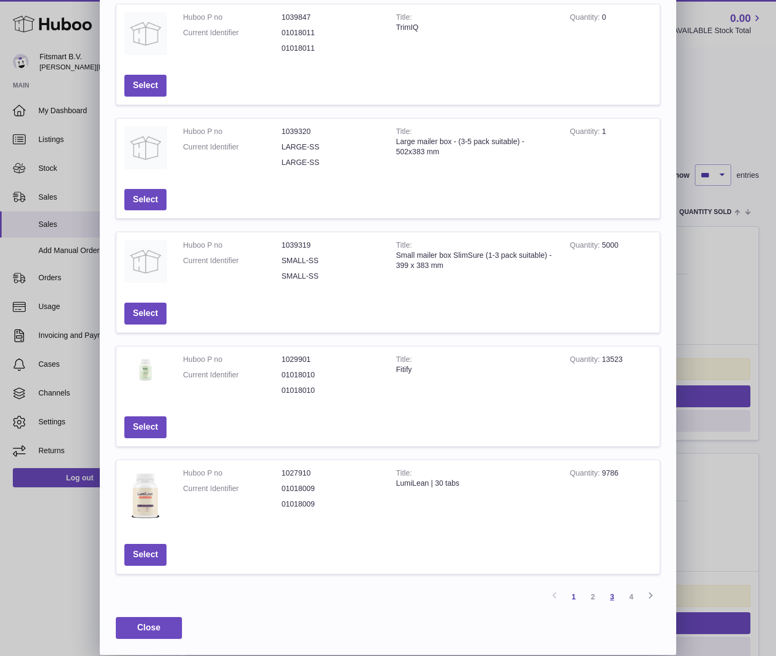
click at [611, 595] on link "3" at bounding box center [612, 596] width 19 height 19
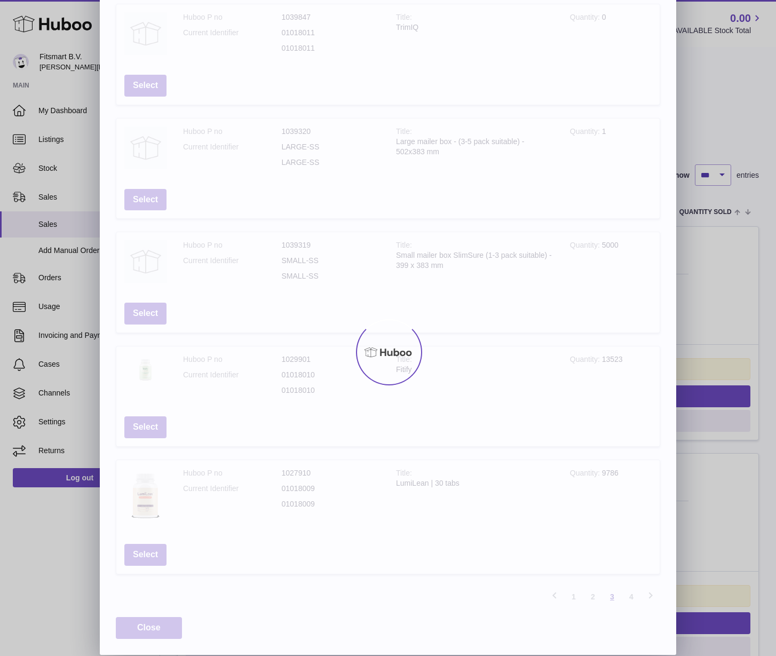
scroll to position [69, 0]
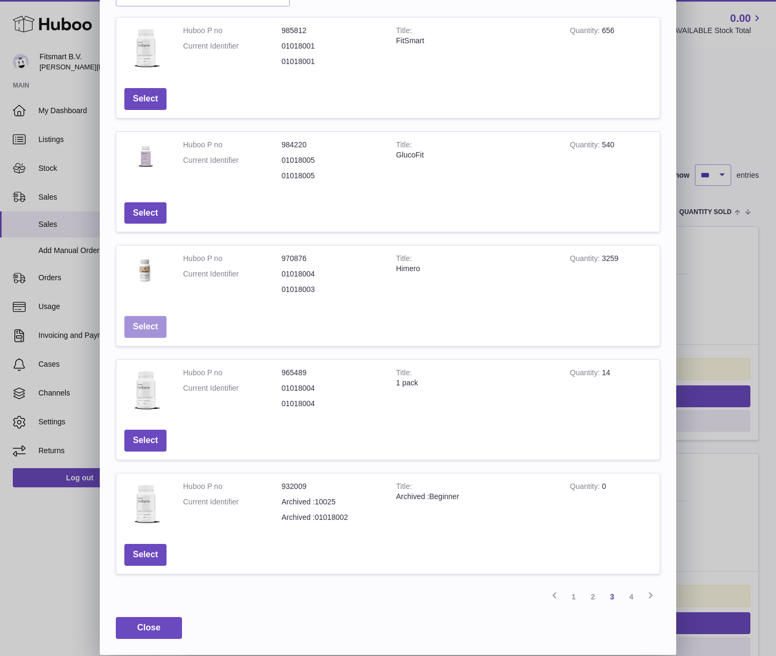
click at [151, 328] on button "Select" at bounding box center [145, 327] width 42 height 22
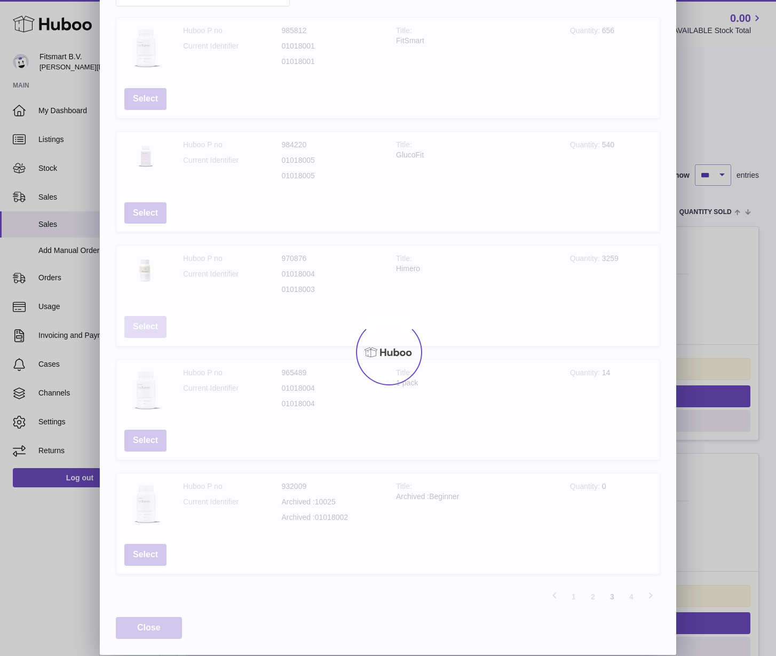
scroll to position [0, 0]
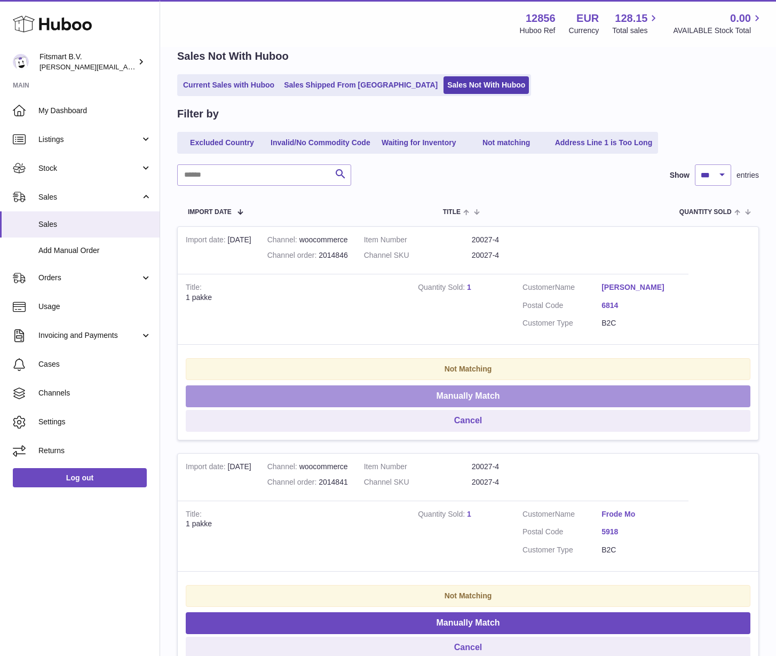
click at [406, 389] on button "Manually Match" at bounding box center [468, 396] width 565 height 22
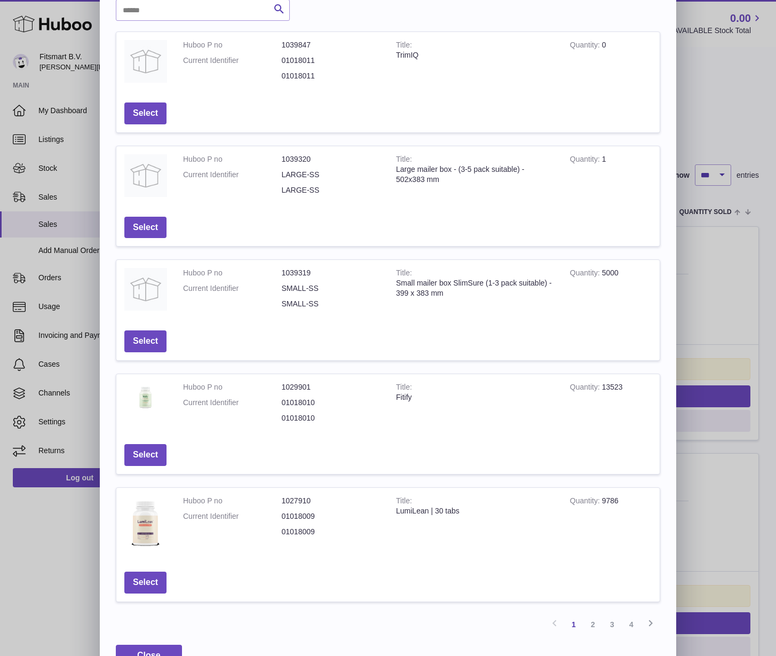
scroll to position [83, 0]
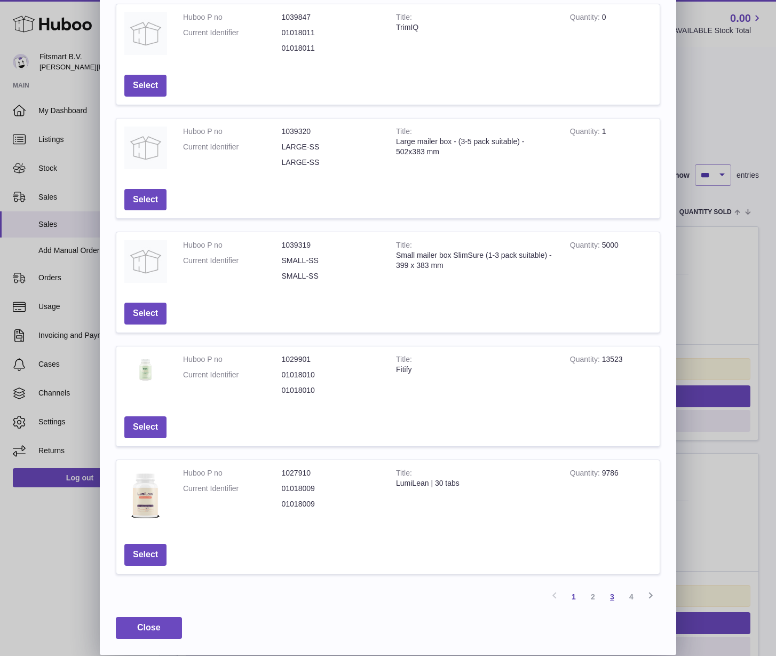
click at [608, 595] on link "3" at bounding box center [612, 596] width 19 height 19
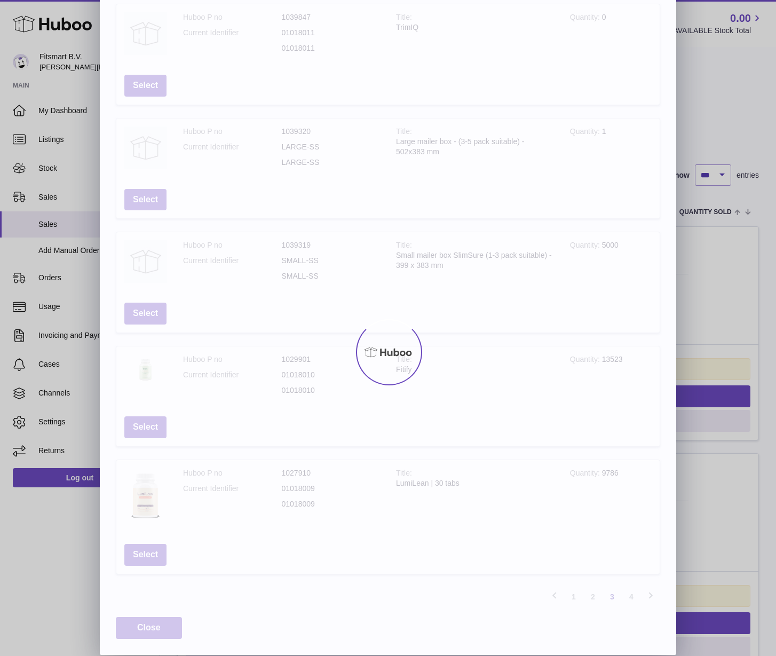
scroll to position [69, 0]
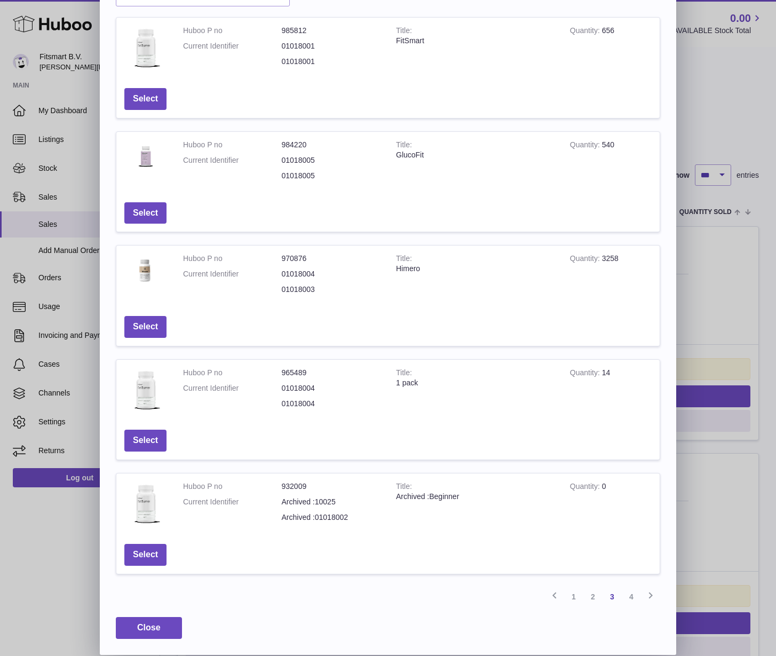
click at [135, 308] on td "Select" at bounding box center [145, 327] width 58 height 38
click at [144, 324] on button "Select" at bounding box center [145, 327] width 42 height 22
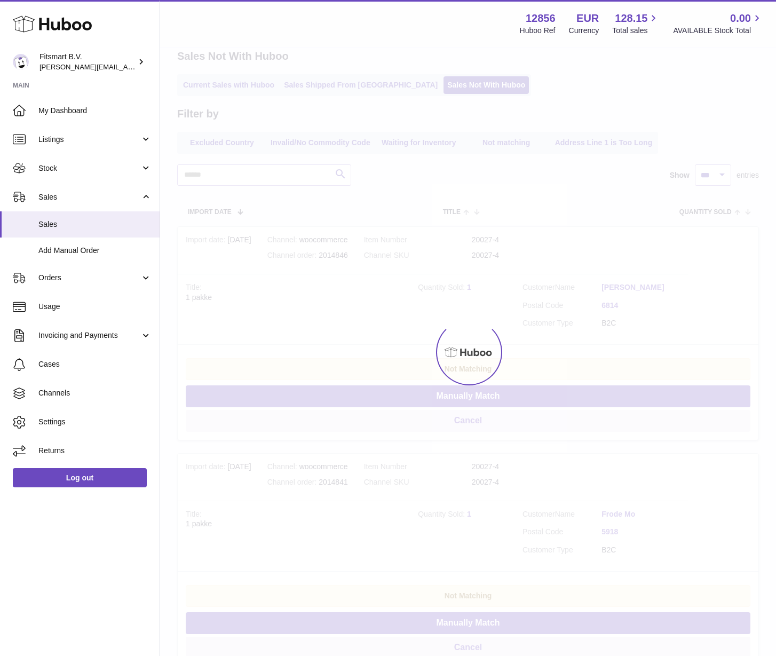
scroll to position [0, 0]
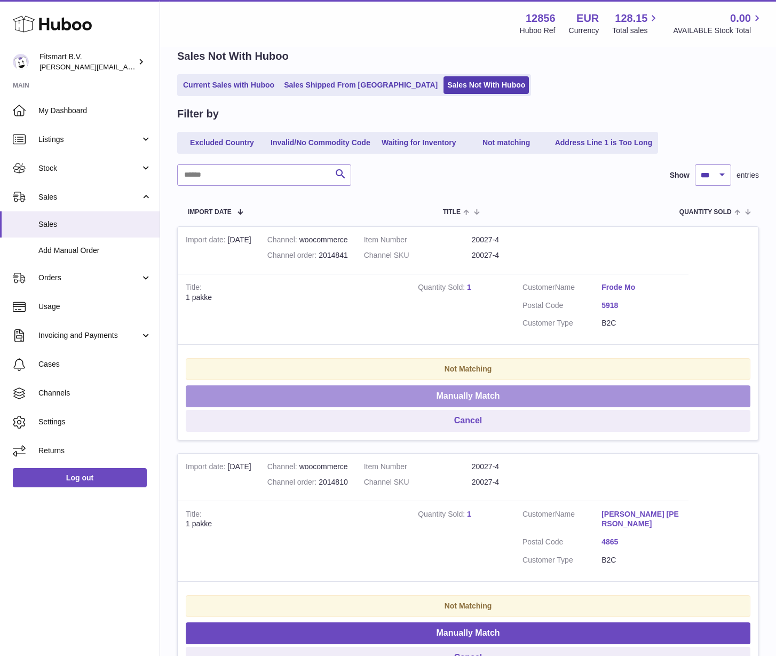
click at [477, 395] on button "Manually Match" at bounding box center [468, 396] width 565 height 22
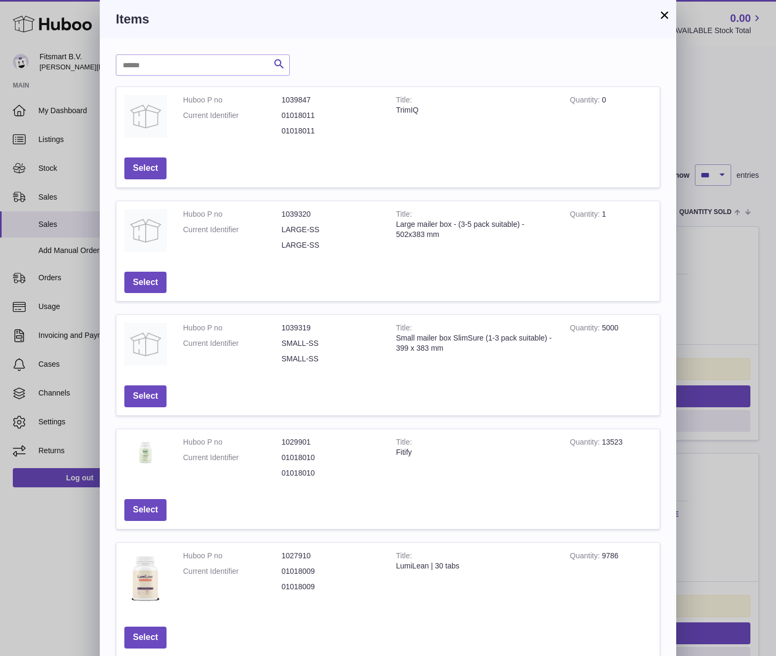
scroll to position [83, 0]
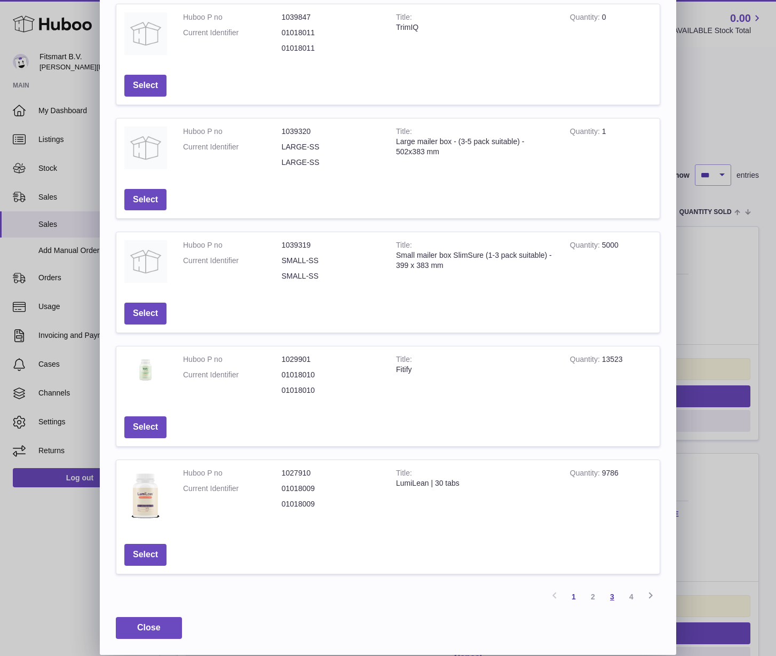
click at [610, 601] on link "3" at bounding box center [612, 596] width 19 height 19
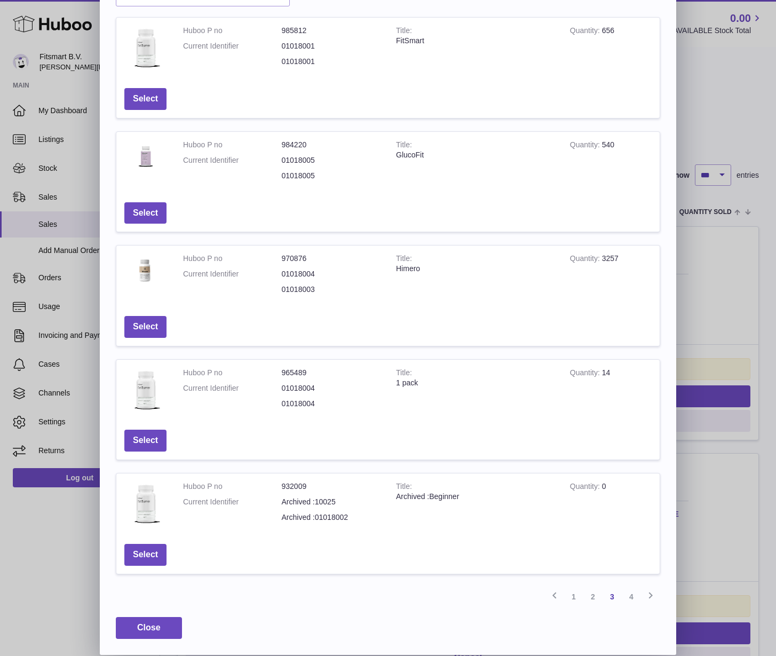
scroll to position [69, 0]
click at [153, 333] on button "Select" at bounding box center [145, 327] width 42 height 22
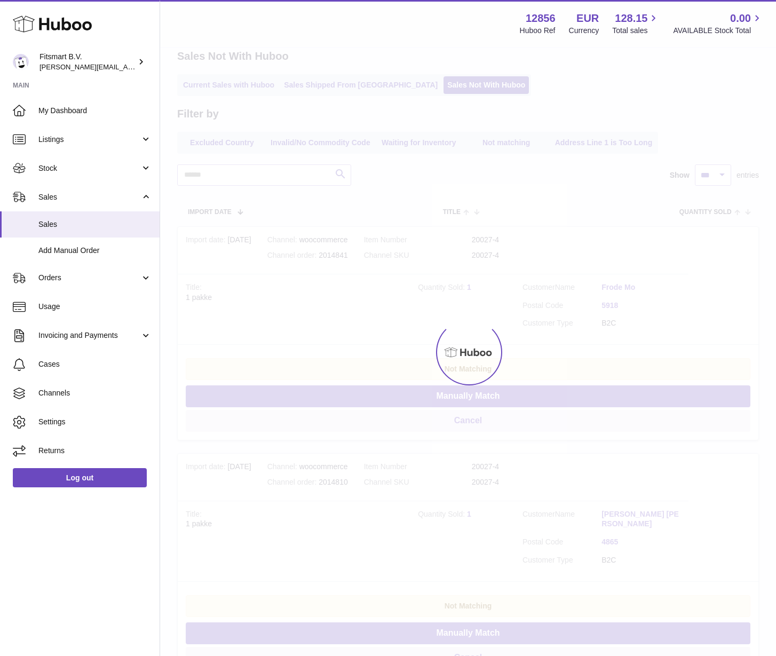
scroll to position [0, 0]
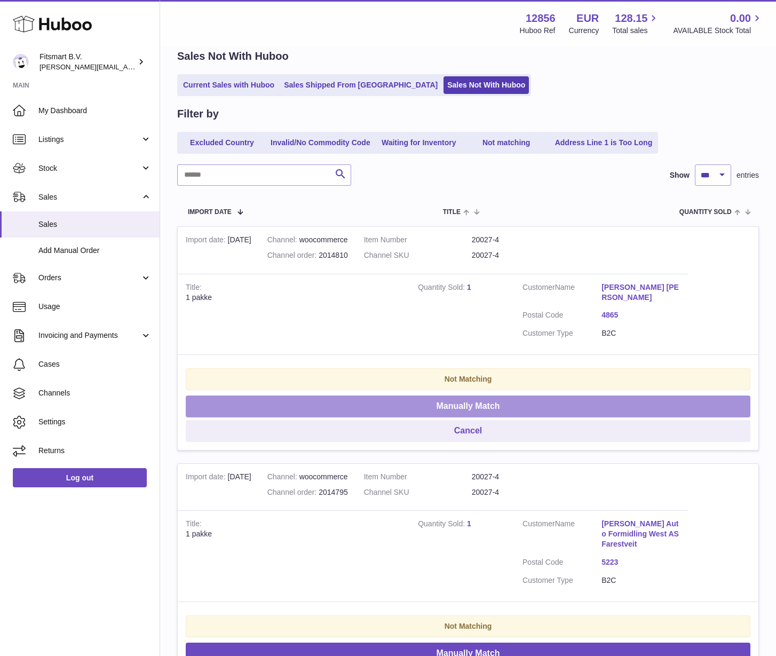
click at [430, 396] on button "Manually Match" at bounding box center [468, 407] width 565 height 22
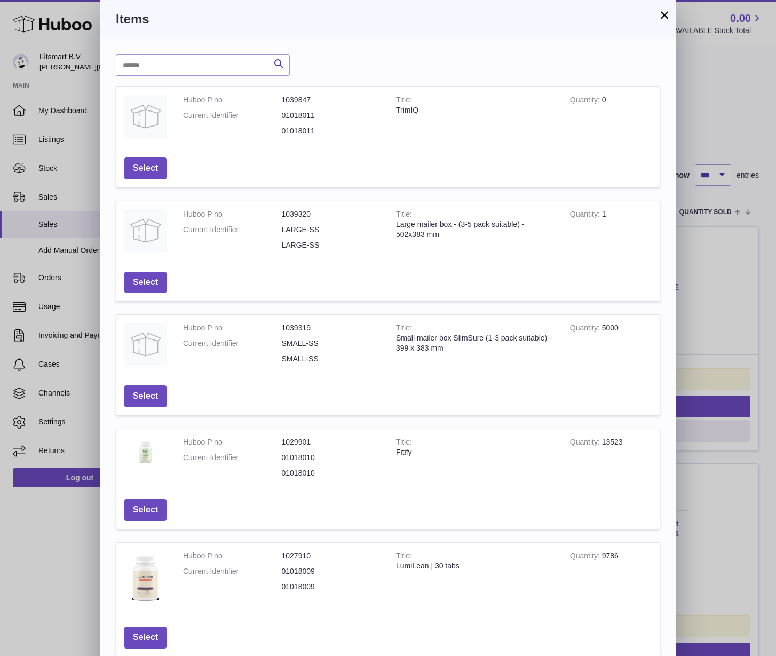
scroll to position [83, 0]
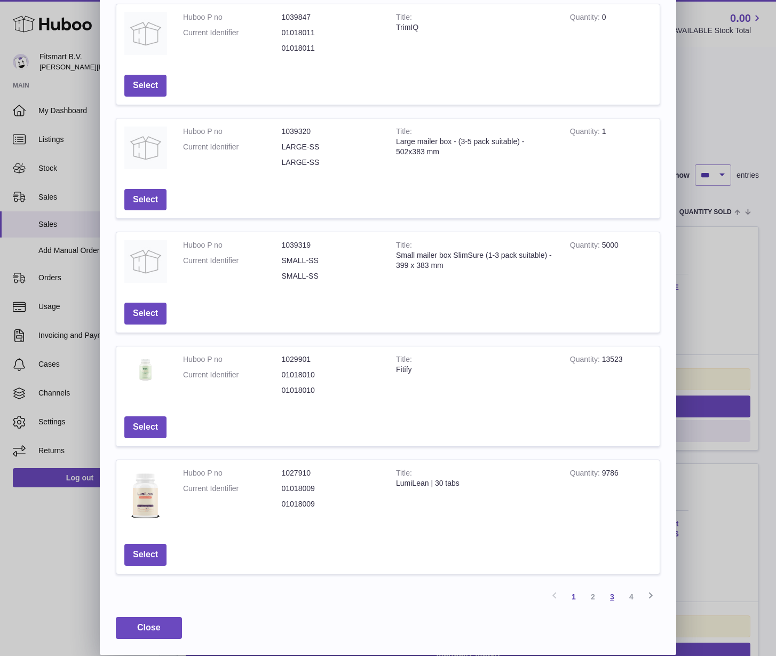
click at [611, 594] on link "3" at bounding box center [612, 596] width 19 height 19
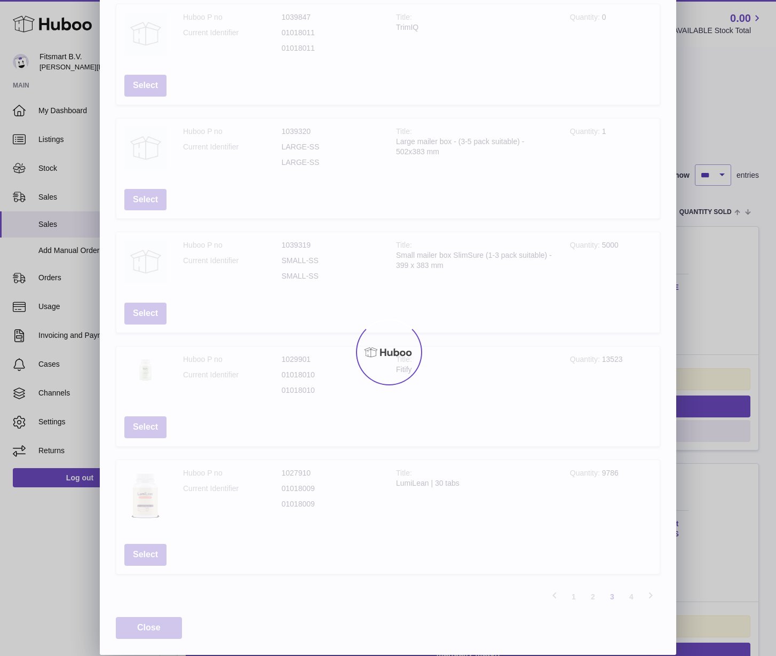
scroll to position [69, 0]
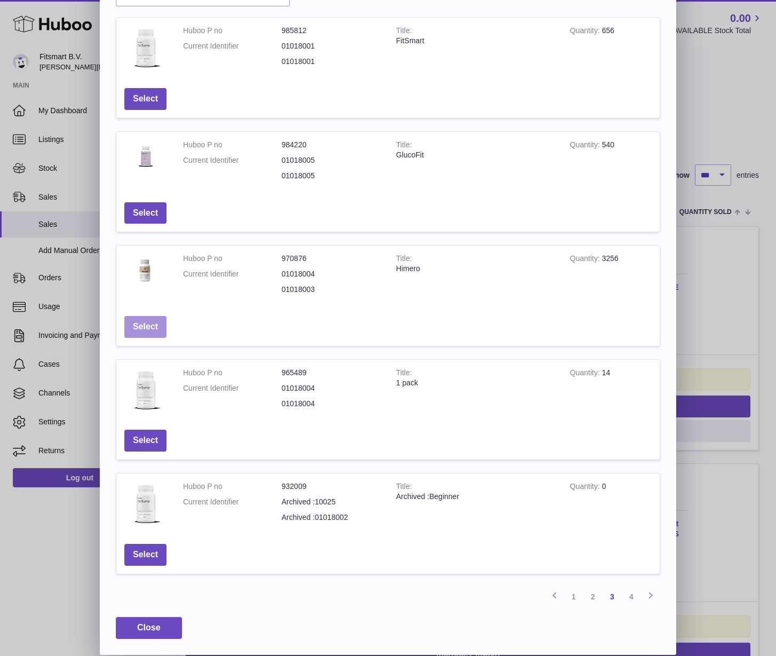
click at [143, 326] on button "Select" at bounding box center [145, 327] width 42 height 22
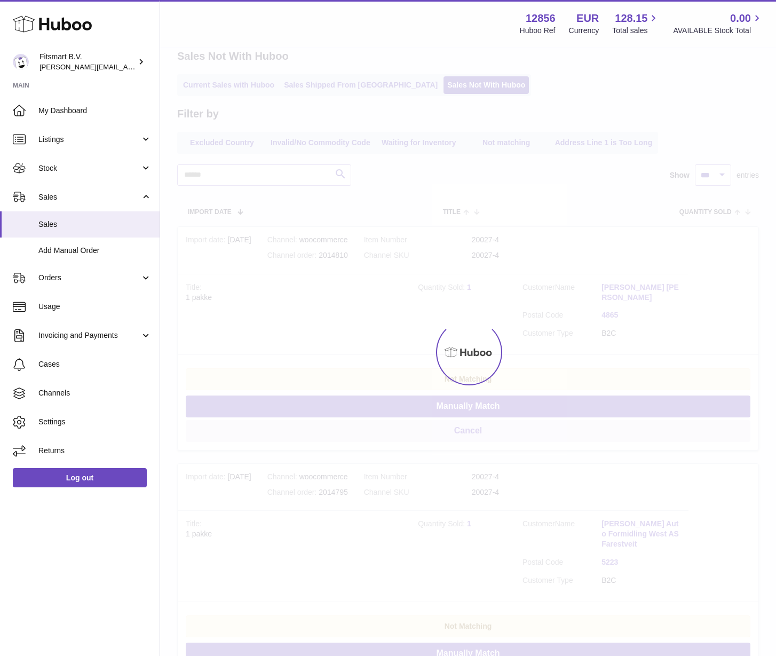
scroll to position [0, 0]
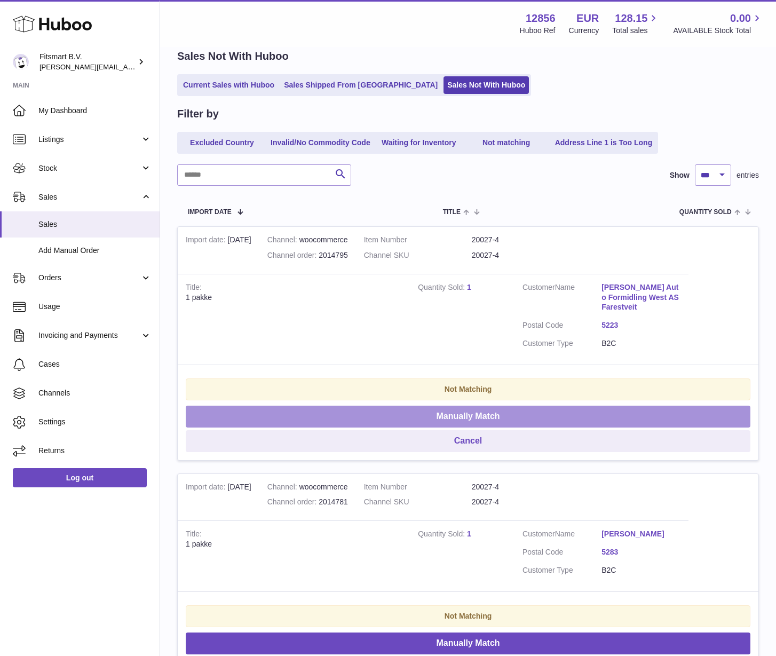
click at [463, 406] on button "Manually Match" at bounding box center [468, 417] width 565 height 22
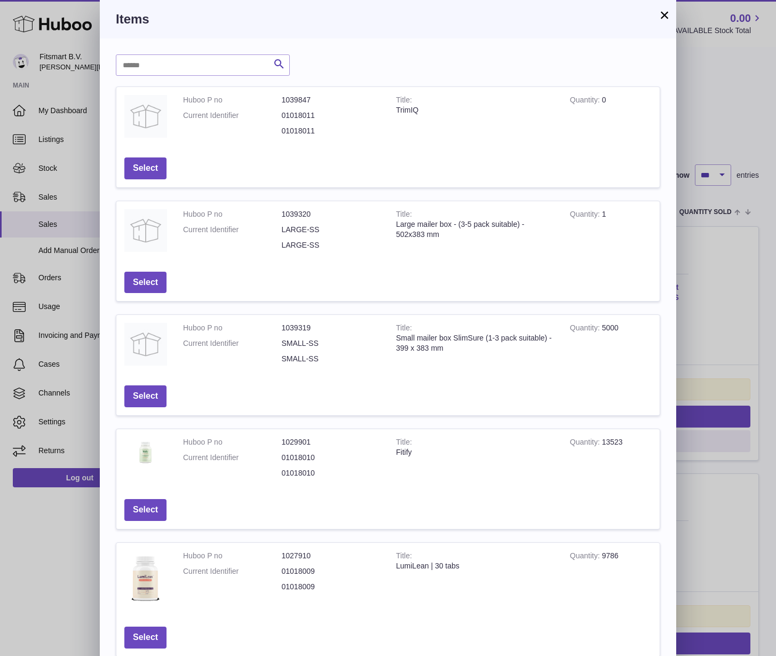
scroll to position [83, 0]
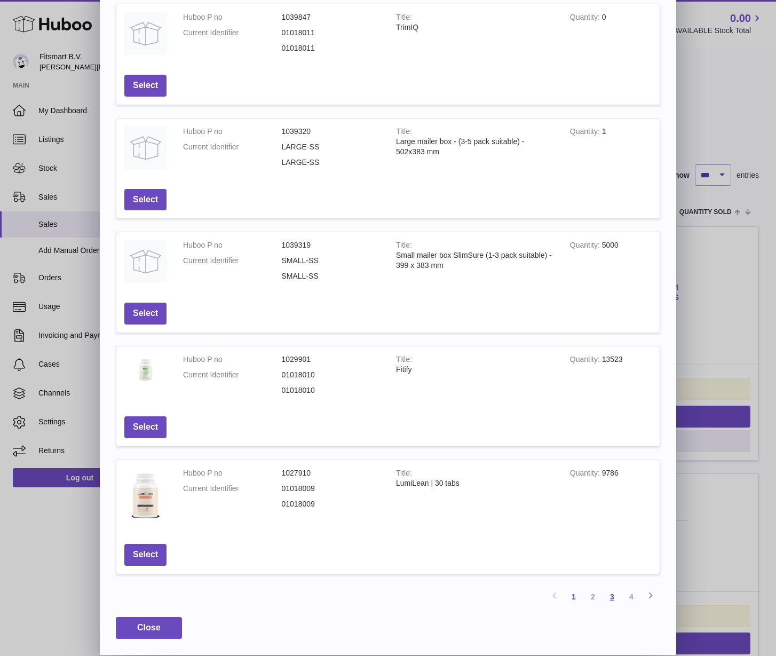
click at [610, 591] on link "3" at bounding box center [612, 596] width 19 height 19
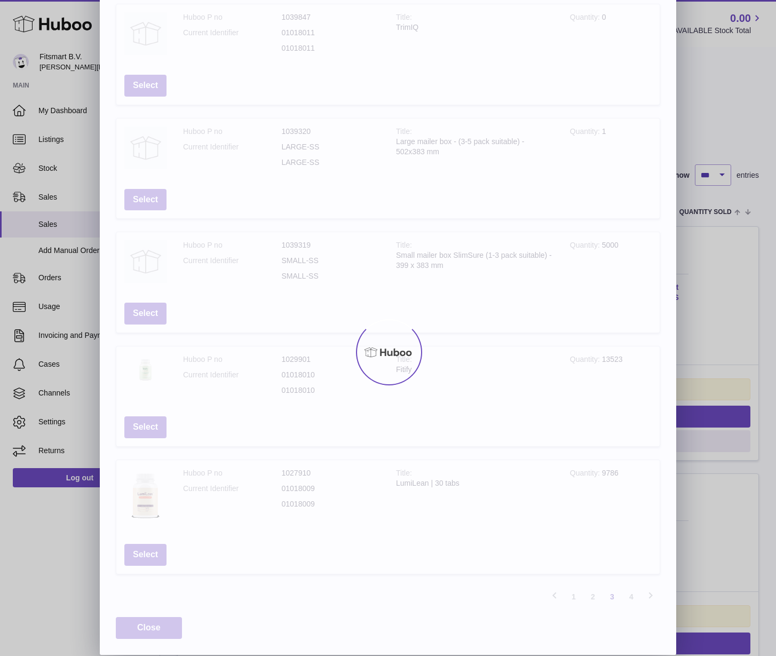
scroll to position [69, 0]
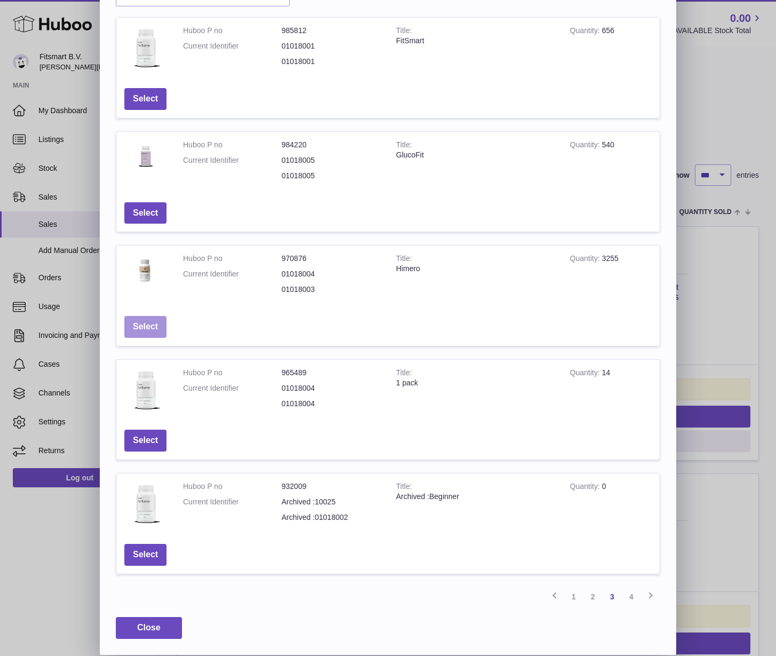
click at [136, 334] on button "Select" at bounding box center [145, 327] width 42 height 22
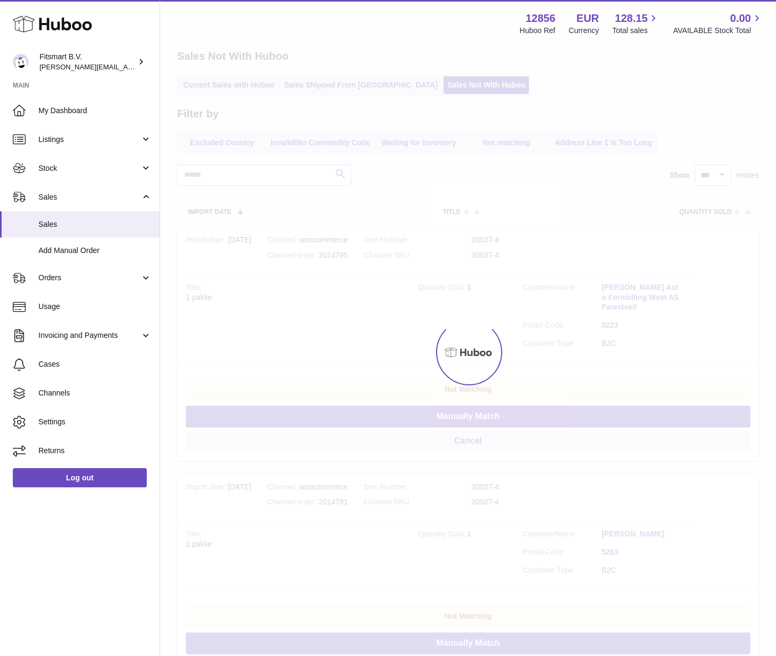
scroll to position [0, 0]
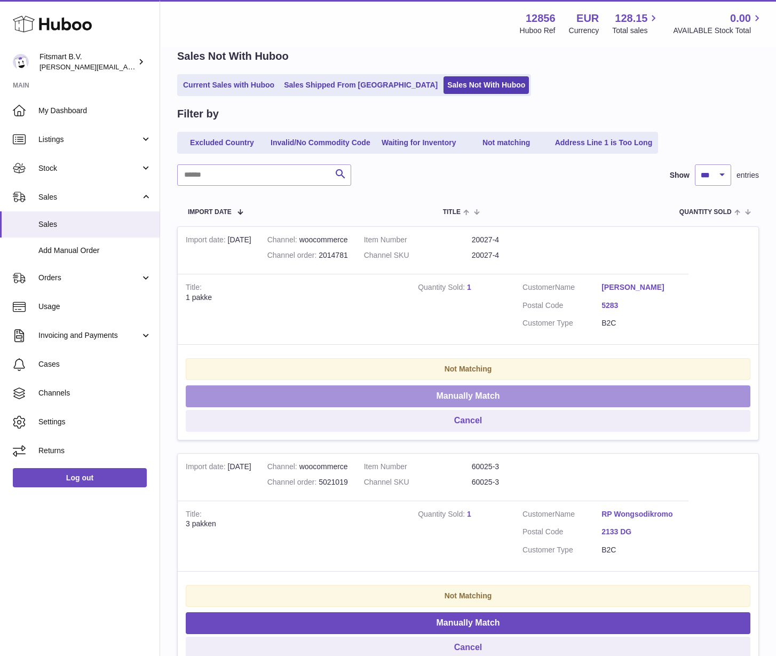
click at [469, 392] on button "Manually Match" at bounding box center [468, 396] width 565 height 22
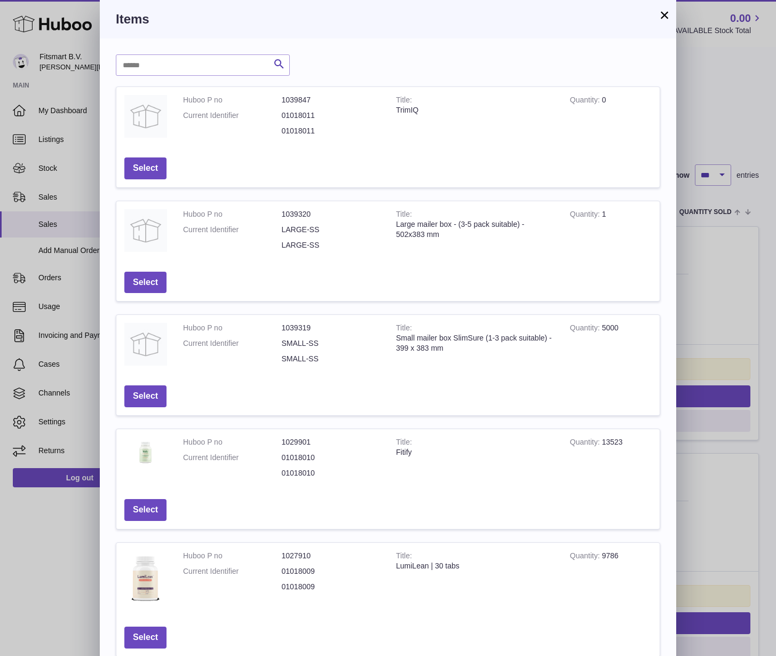
scroll to position [83, 0]
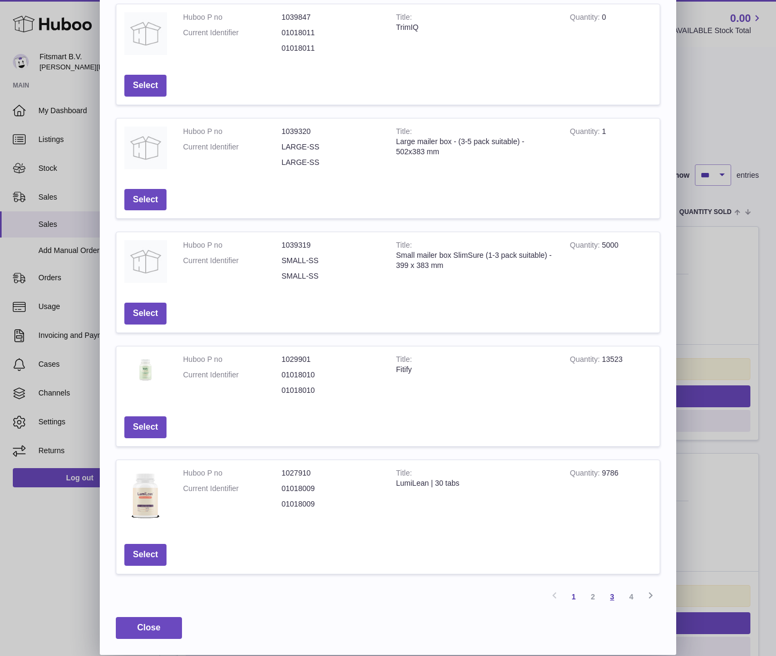
click at [614, 599] on link "3" at bounding box center [612, 596] width 19 height 19
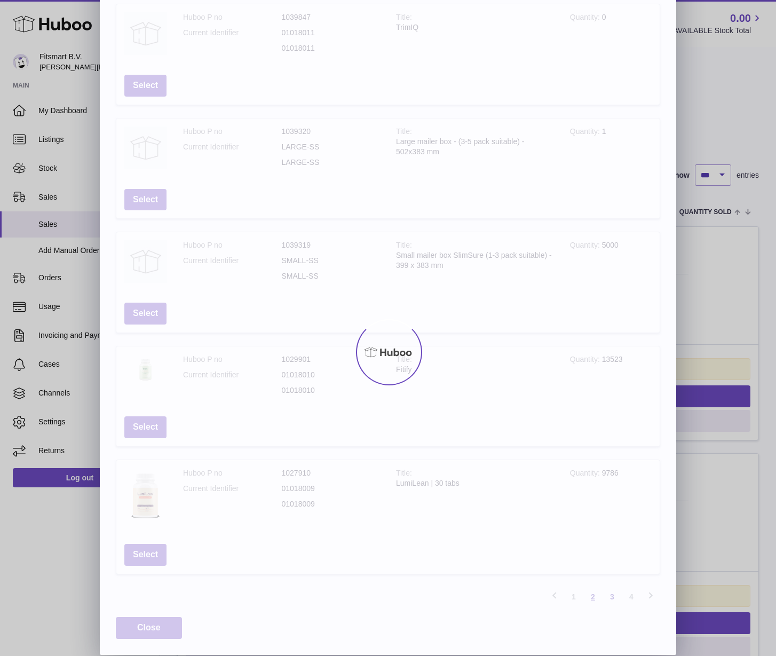
scroll to position [69, 0]
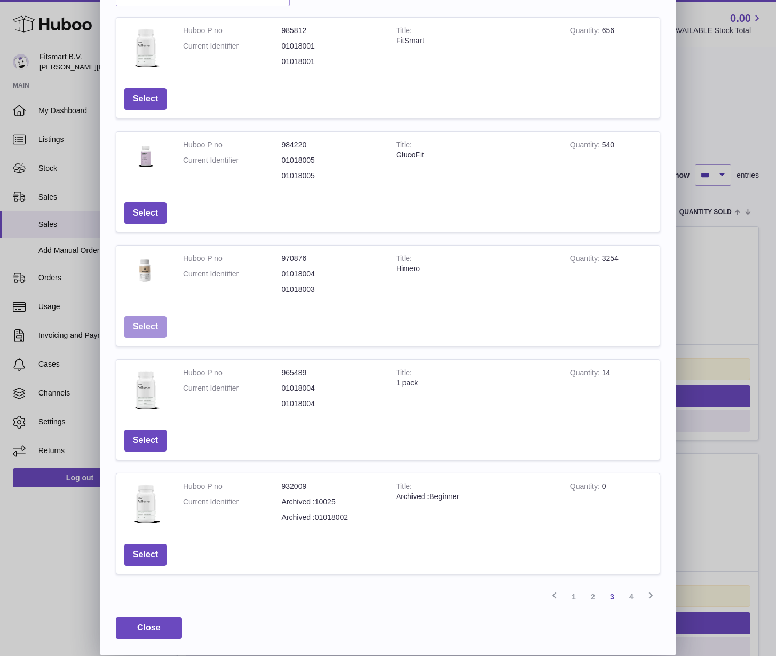
click at [138, 327] on button "Select" at bounding box center [145, 327] width 42 height 22
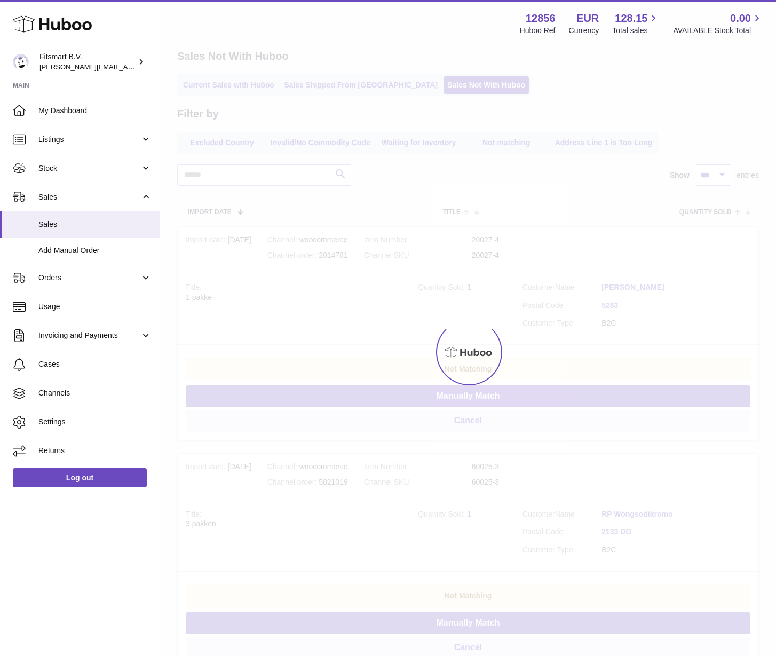
scroll to position [0, 0]
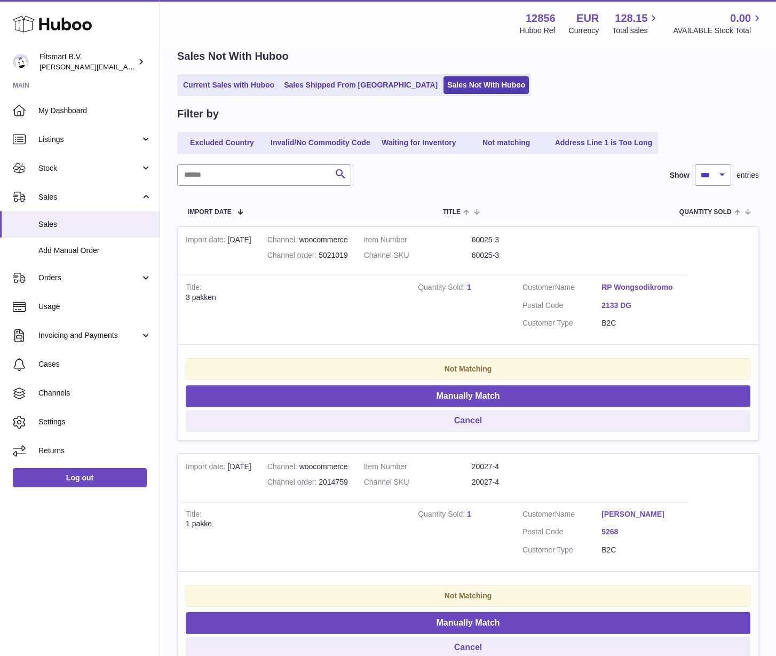
click at [468, 286] on link "1" at bounding box center [469, 287] width 4 height 9
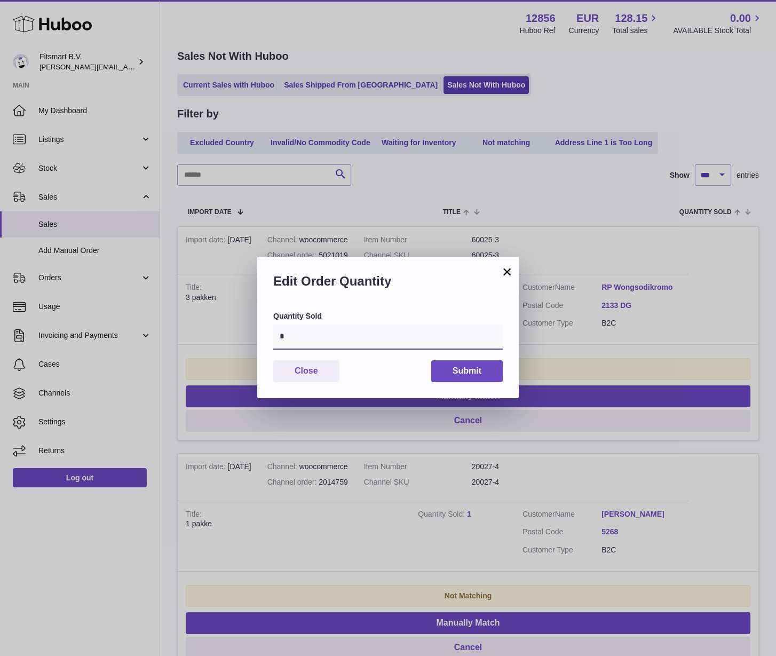
click at [370, 331] on input "*" at bounding box center [388, 337] width 230 height 26
type input "*"
click at [449, 371] on button "Submit" at bounding box center [467, 371] width 72 height 22
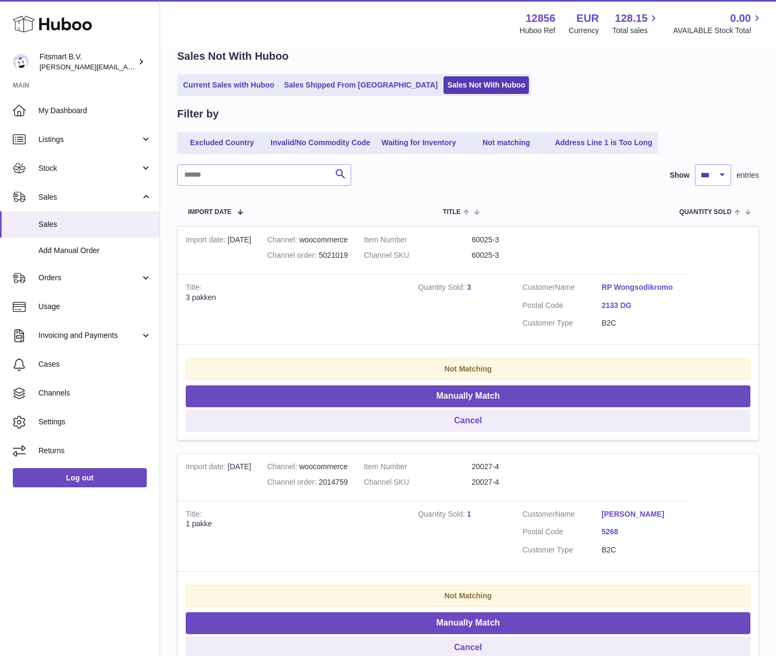
click at [495, 254] on dd "60025-3" at bounding box center [526, 255] width 108 height 10
copy tr "60025-3"
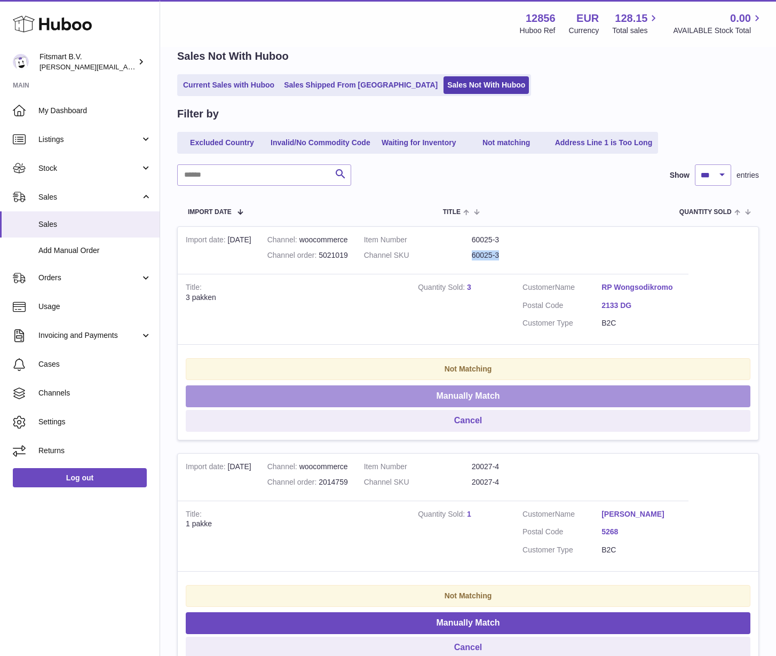
click at [419, 402] on button "Manually Match" at bounding box center [468, 396] width 565 height 22
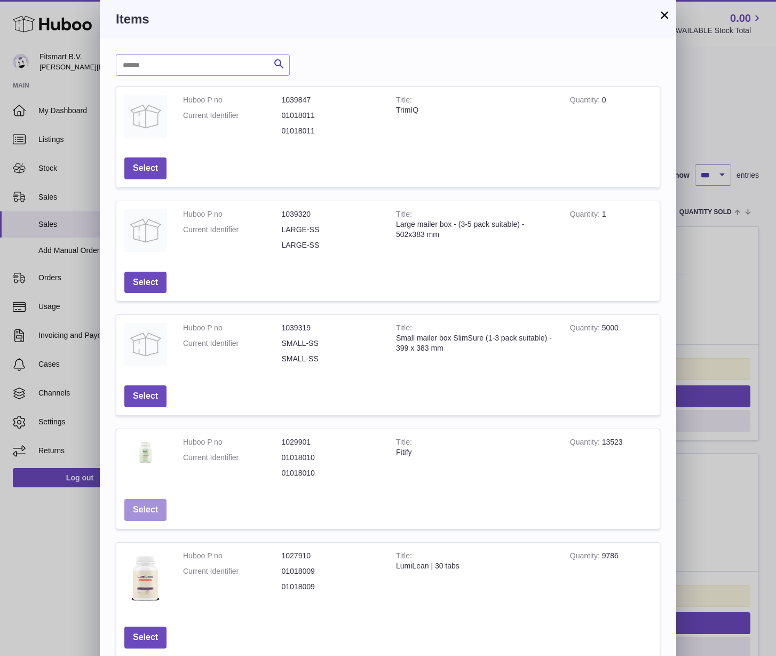
click at [156, 510] on button "Select" at bounding box center [145, 510] width 42 height 22
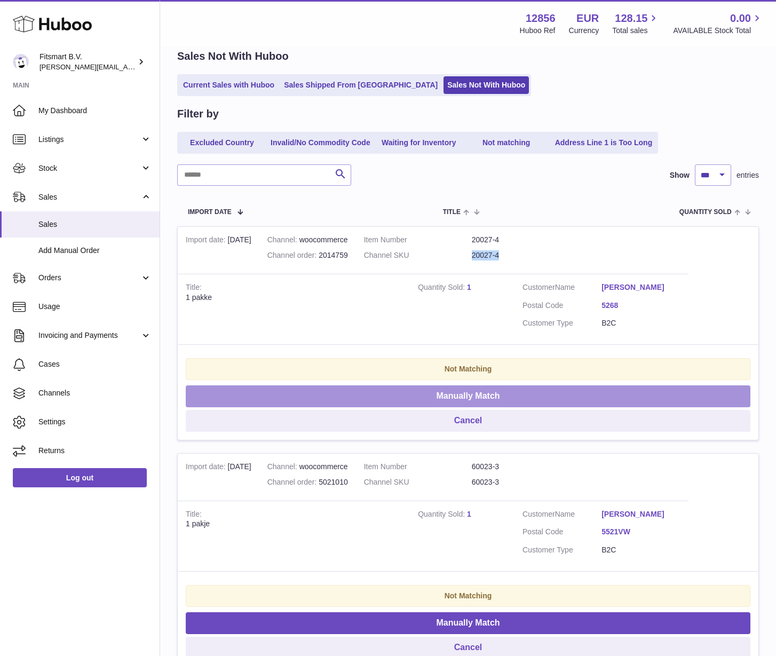
click at [438, 393] on button "Manually Match" at bounding box center [468, 396] width 565 height 22
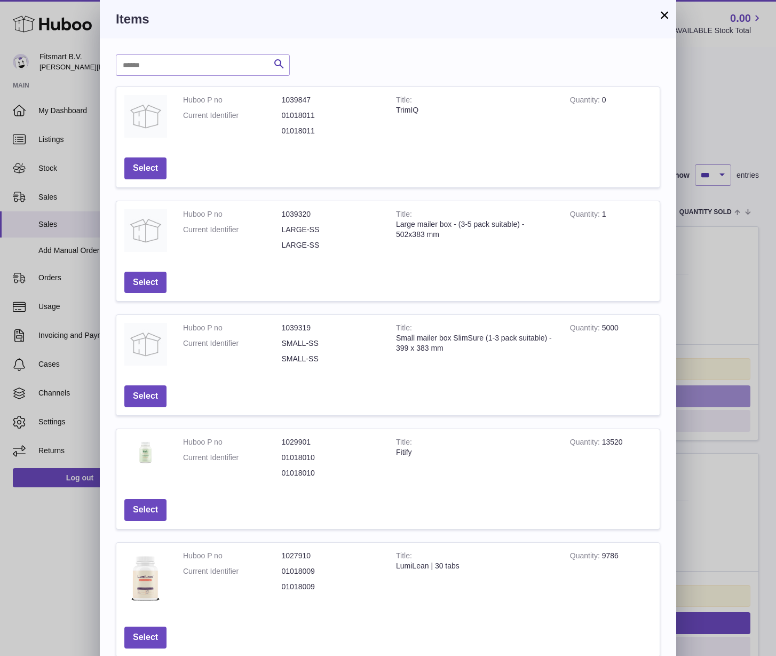
scroll to position [83, 0]
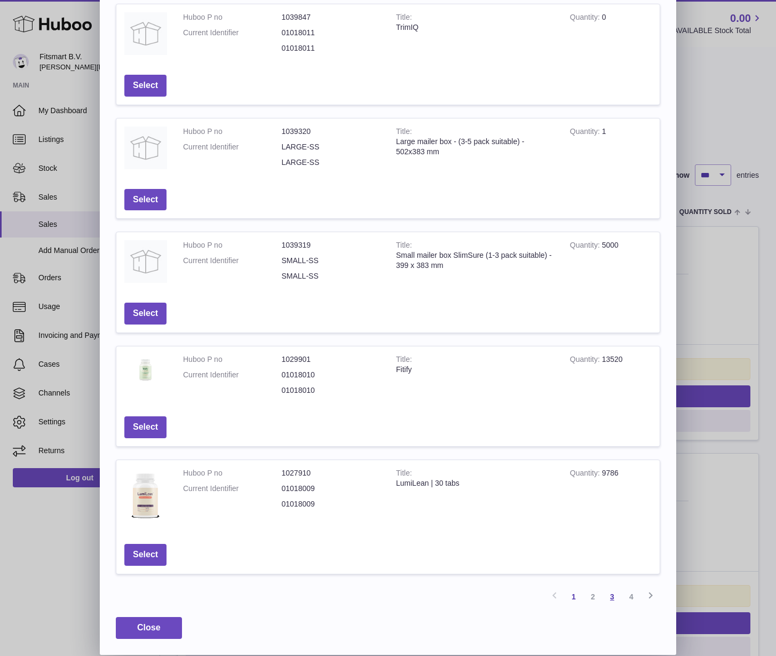
click at [610, 597] on link "3" at bounding box center [612, 596] width 19 height 19
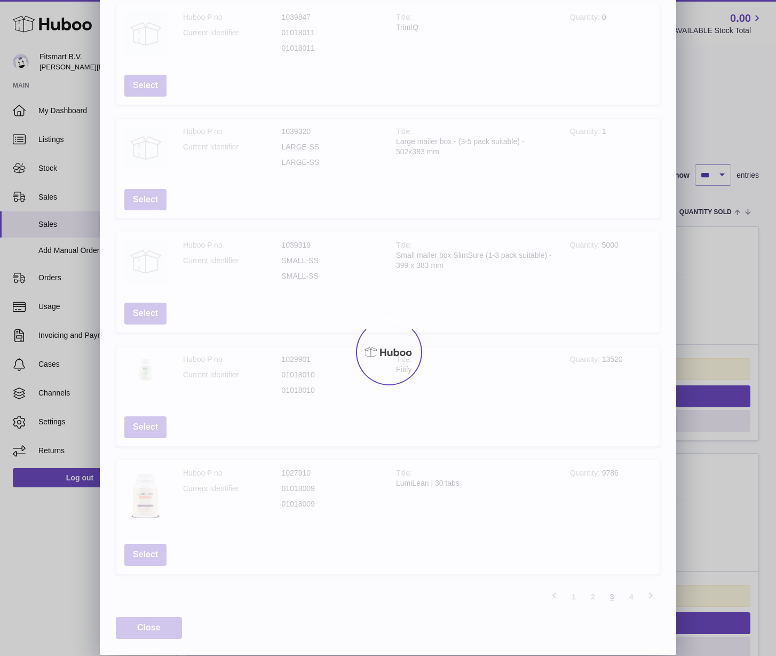
scroll to position [69, 0]
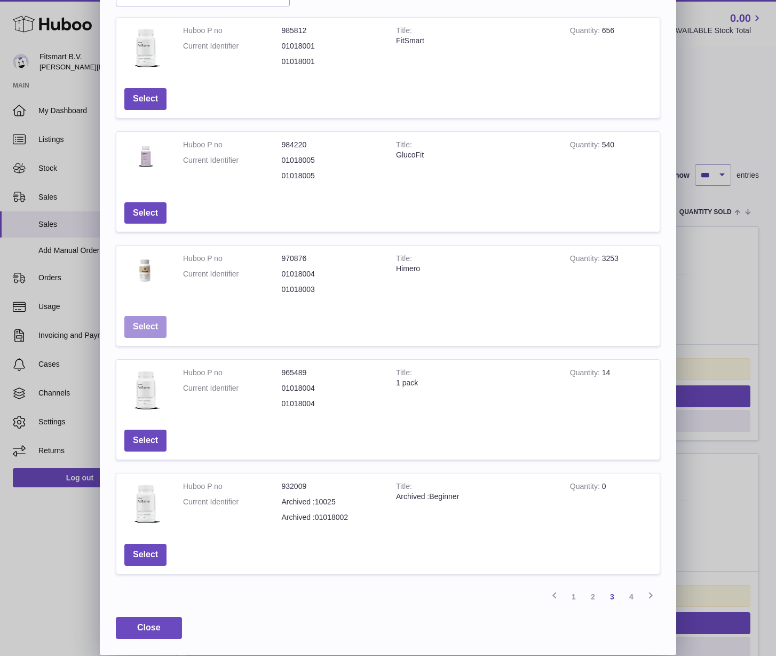
click at [152, 328] on button "Select" at bounding box center [145, 327] width 42 height 22
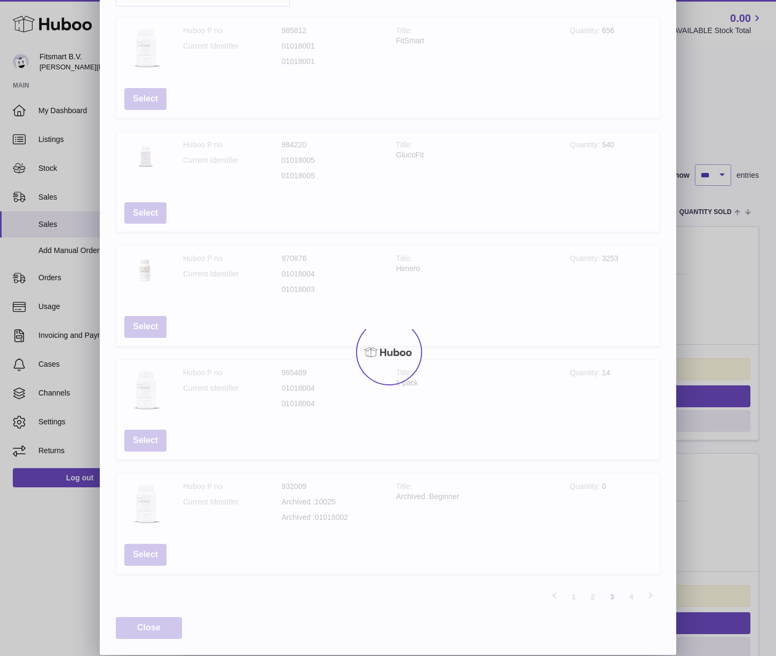
scroll to position [0, 0]
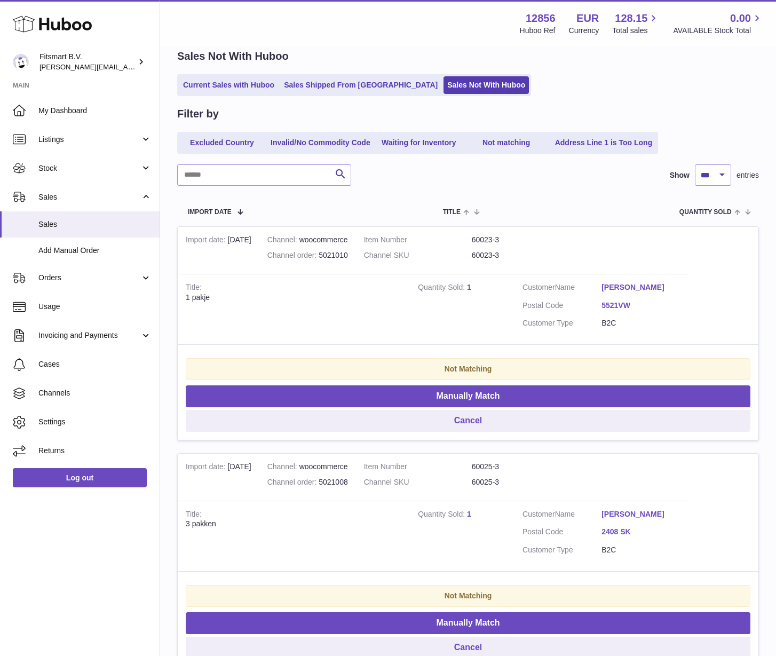
click at [489, 257] on dd "60023-3" at bounding box center [526, 255] width 108 height 10
copy tr "60023-3"
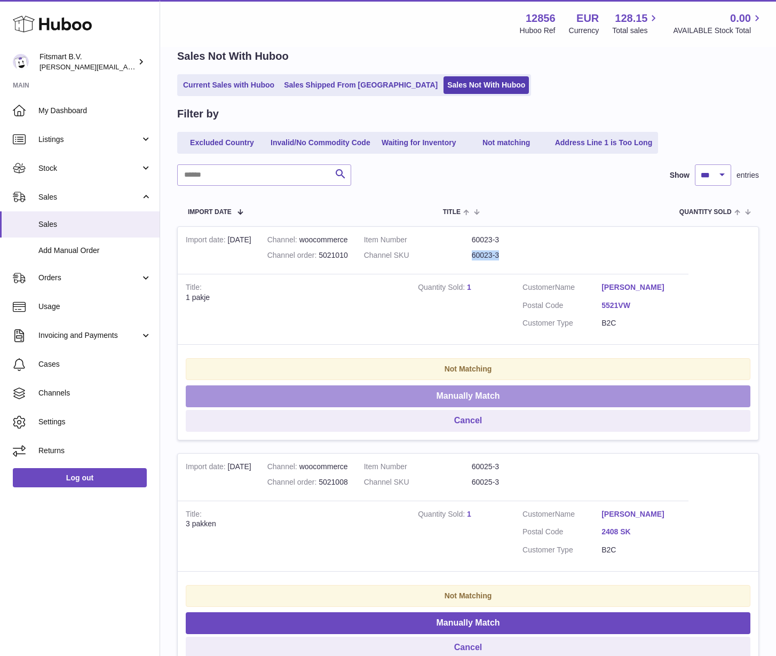
click at [422, 392] on button "Manually Match" at bounding box center [468, 396] width 565 height 22
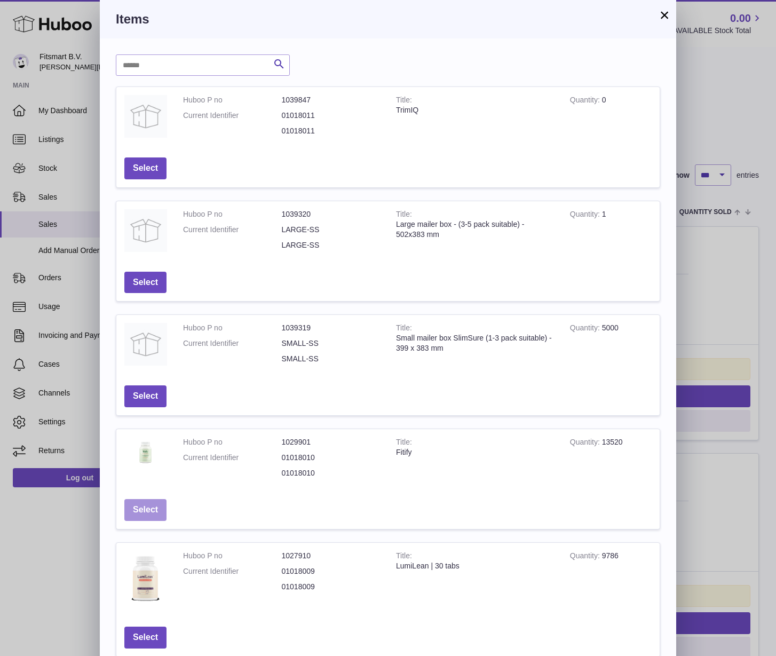
click at [155, 512] on button "Select" at bounding box center [145, 510] width 42 height 22
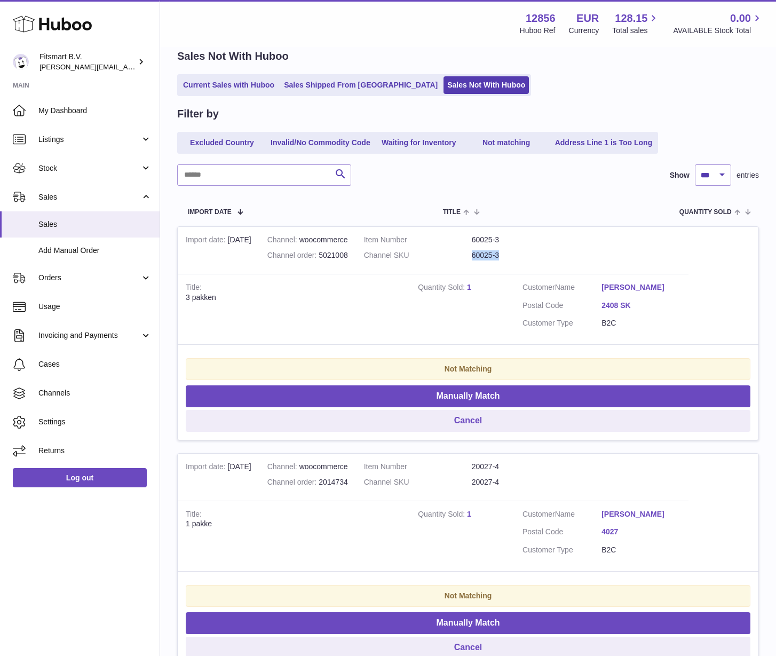
click at [470, 288] on link "1" at bounding box center [469, 287] width 4 height 9
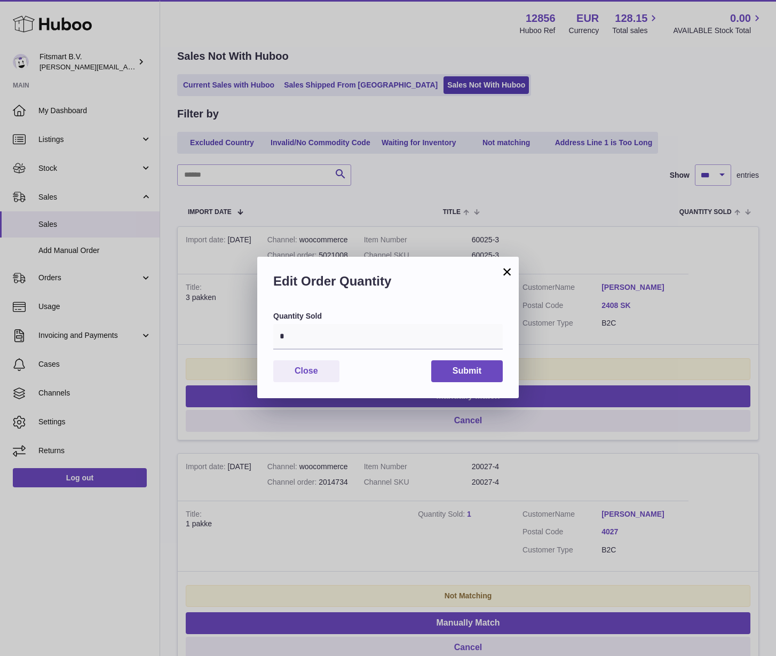
click at [385, 322] on div "Quantity Sold *" at bounding box center [388, 330] width 230 height 38
click at [381, 325] on input "*" at bounding box center [388, 337] width 230 height 26
type input "*"
click at [462, 375] on button "Submit" at bounding box center [467, 371] width 72 height 22
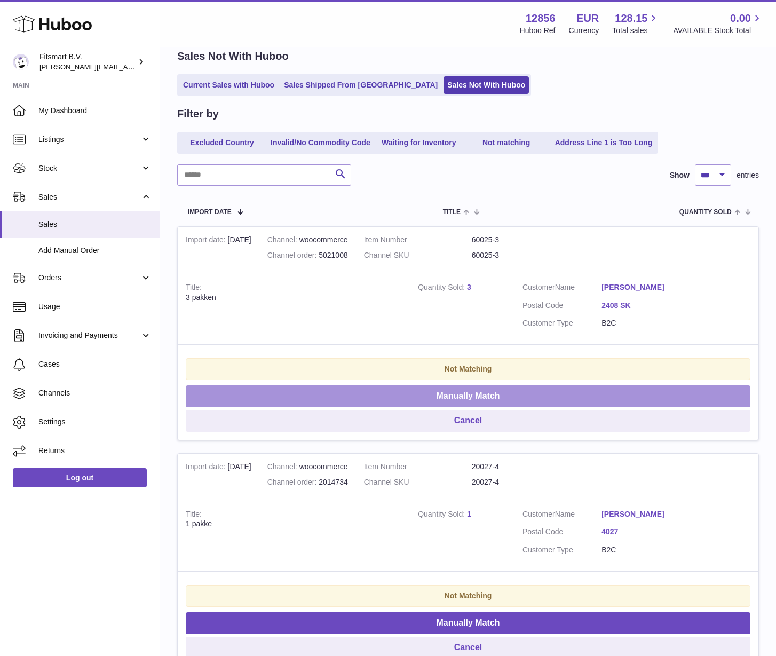
click at [448, 388] on button "Manually Match" at bounding box center [468, 396] width 565 height 22
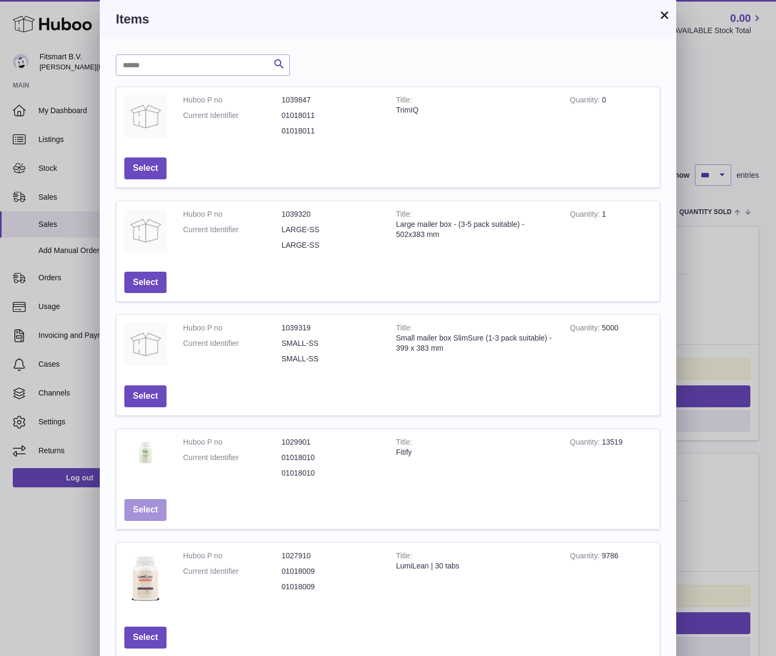
click at [148, 507] on button "Select" at bounding box center [145, 510] width 42 height 22
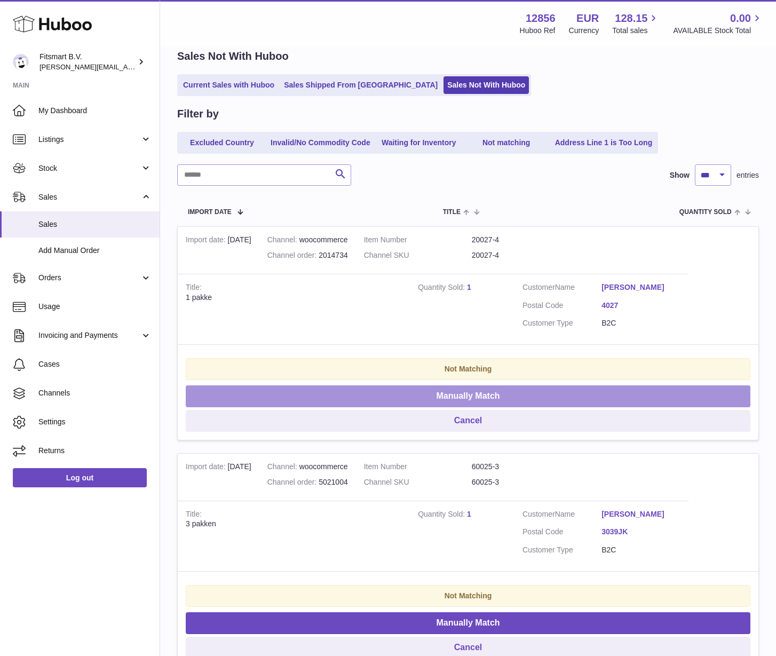
click at [447, 398] on button "Manually Match" at bounding box center [468, 396] width 565 height 22
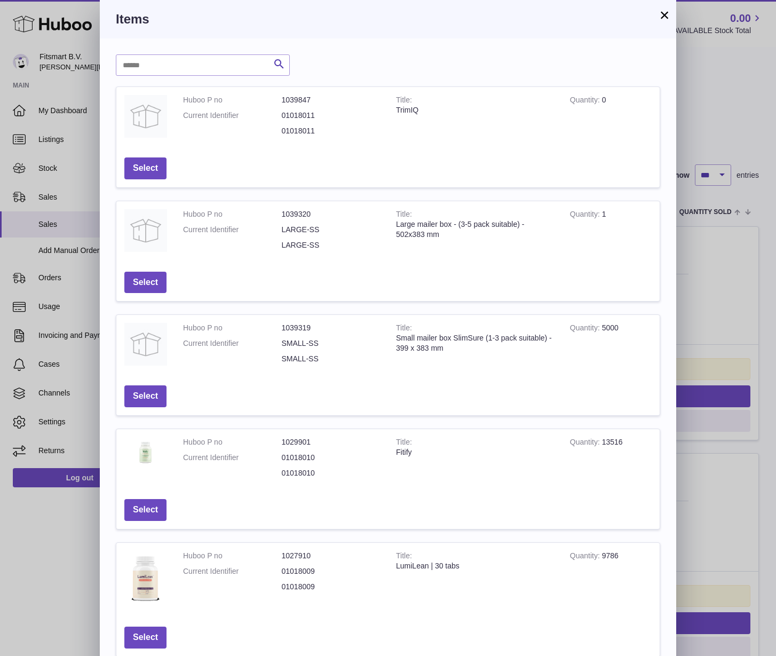
scroll to position [83, 0]
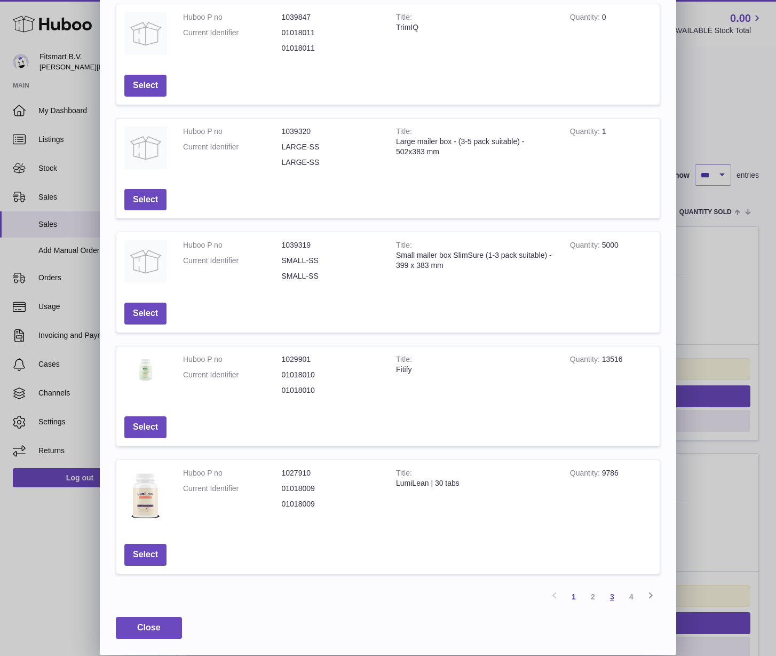
click at [613, 600] on link "3" at bounding box center [612, 596] width 19 height 19
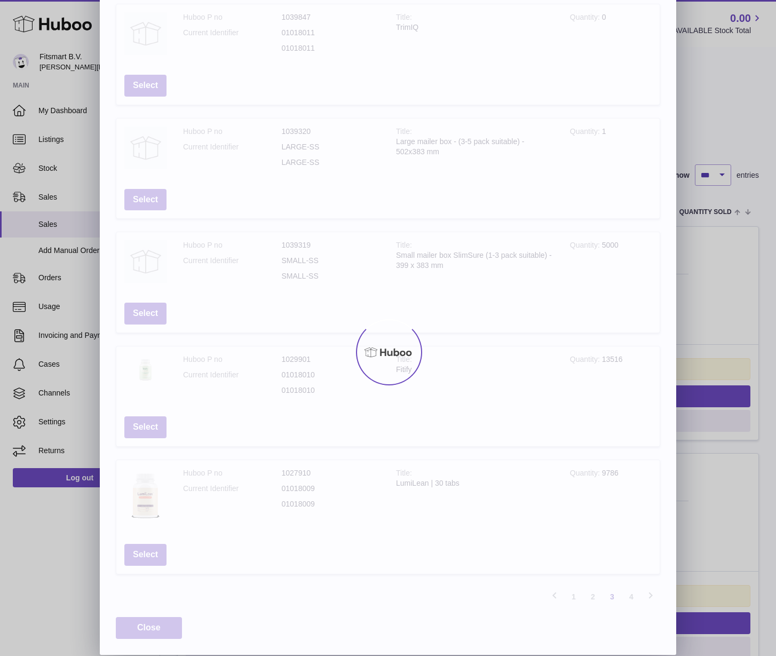
scroll to position [69, 0]
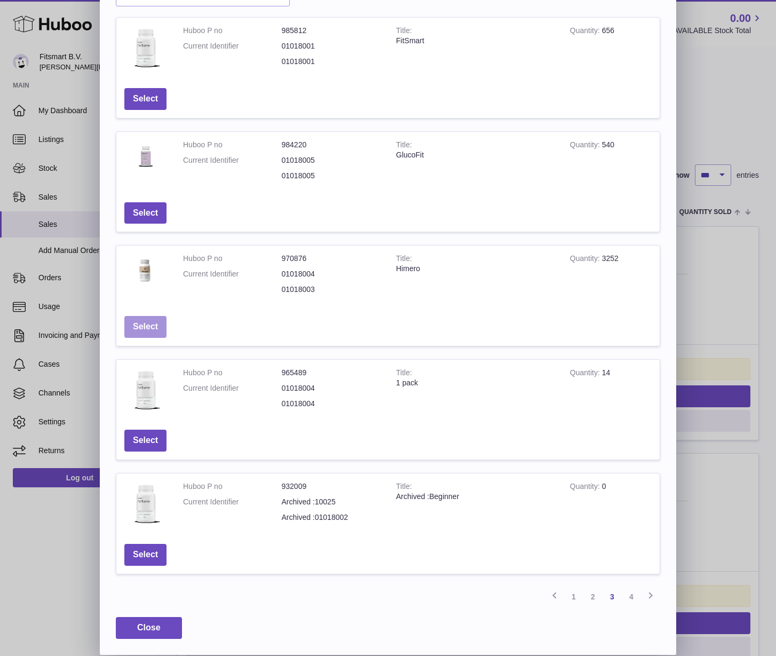
click at [147, 322] on button "Select" at bounding box center [145, 327] width 42 height 22
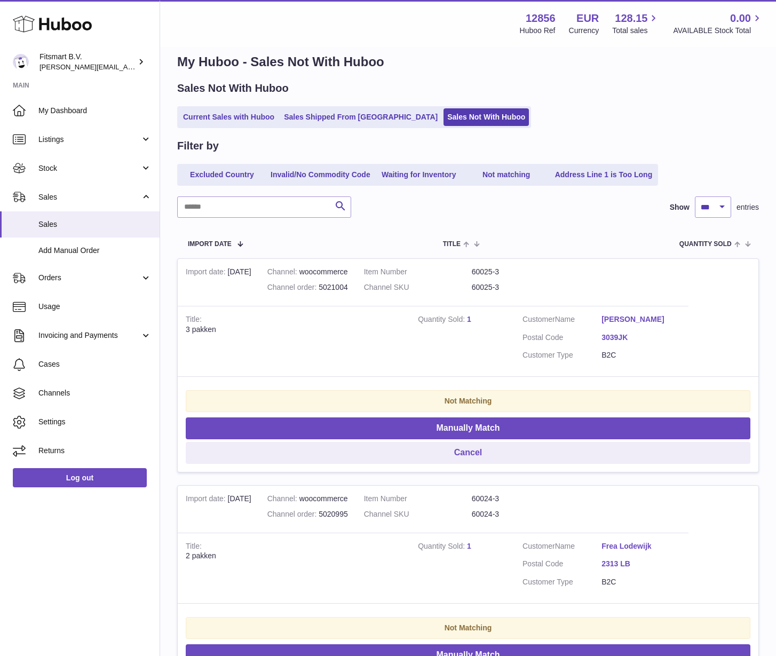
scroll to position [20, 0]
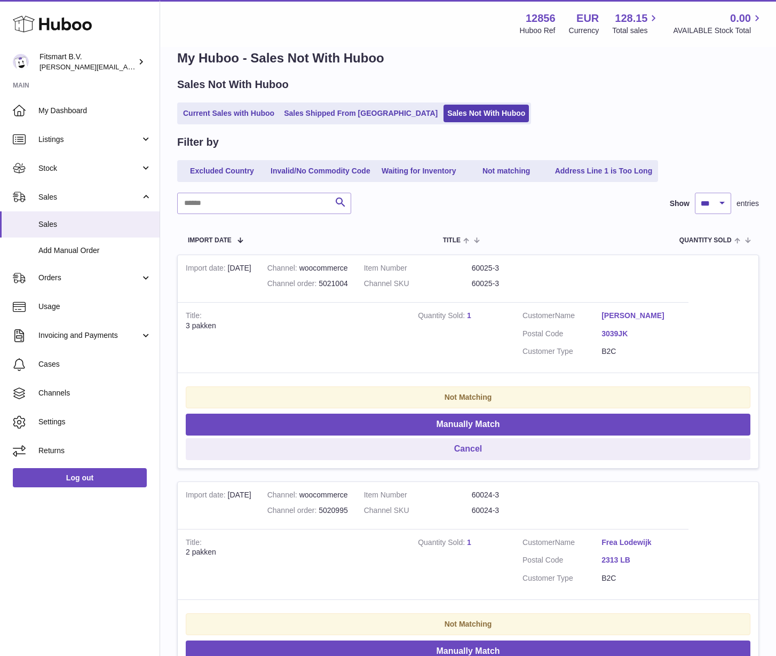
click at [468, 318] on link "1" at bounding box center [469, 315] width 4 height 9
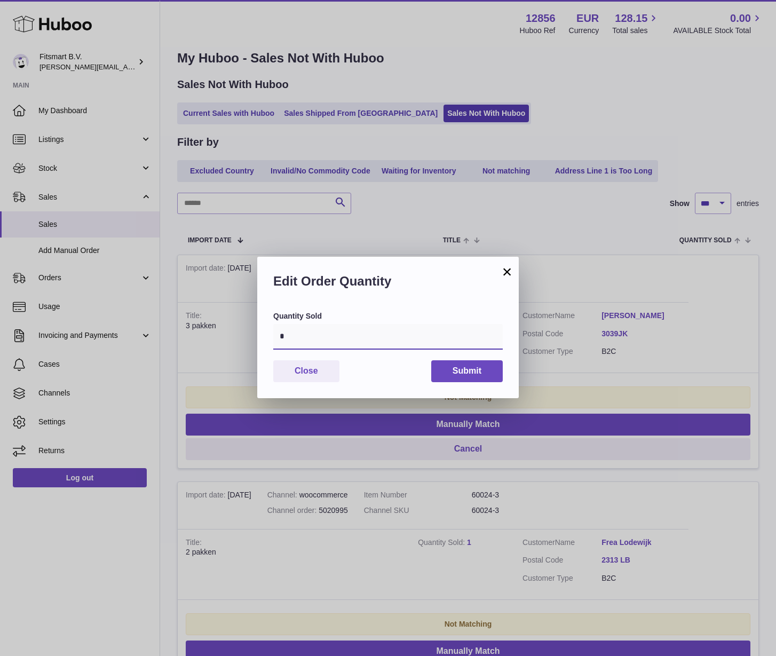
click at [380, 338] on input "*" at bounding box center [388, 337] width 230 height 26
type input "*"
click at [459, 375] on button "Submit" at bounding box center [467, 371] width 72 height 22
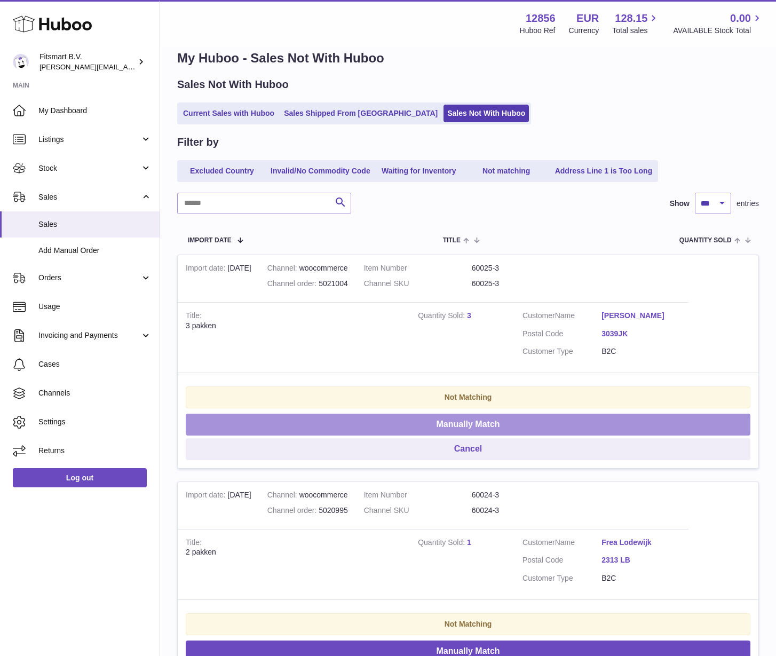
click at [469, 436] on button "Manually Match" at bounding box center [468, 425] width 565 height 22
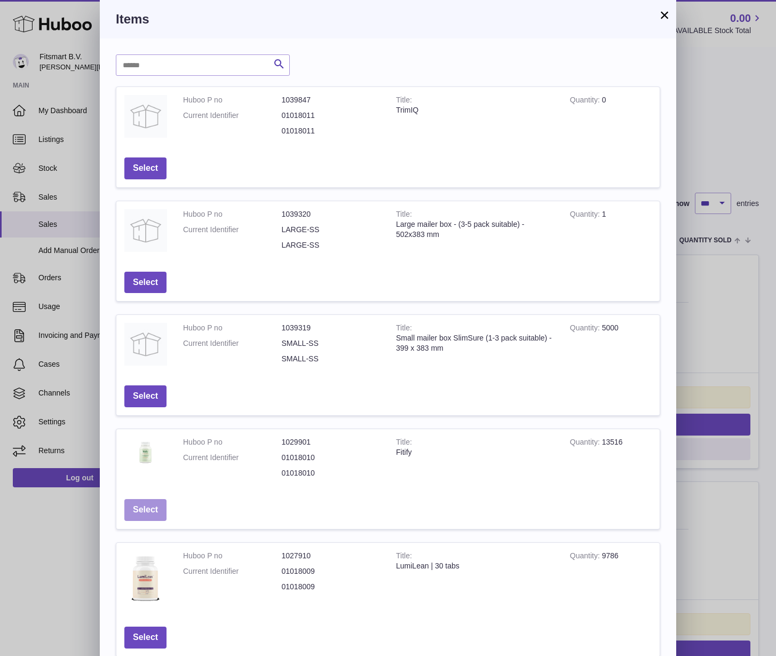
click at [150, 511] on button "Select" at bounding box center [145, 510] width 42 height 22
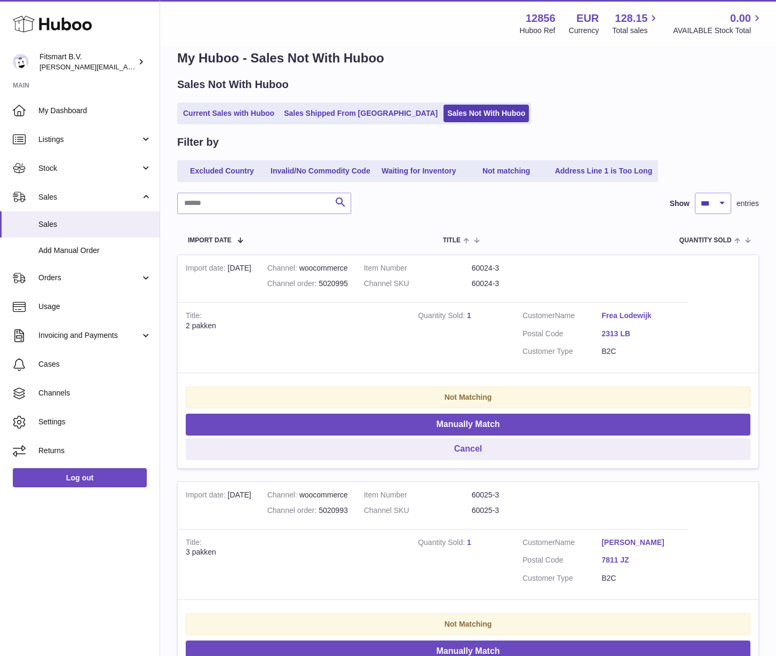
click at [469, 319] on link "1" at bounding box center [469, 315] width 4 height 9
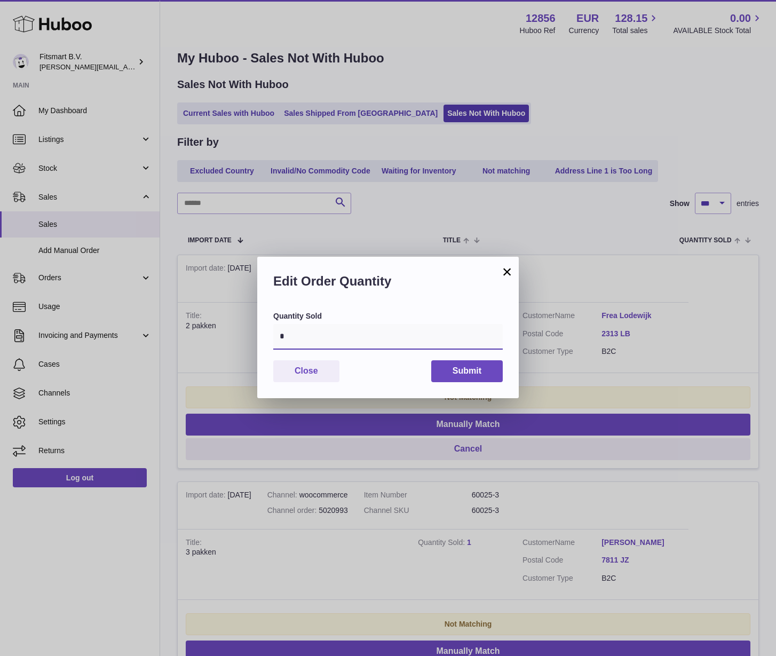
click at [422, 335] on input "*" at bounding box center [388, 337] width 230 height 26
type input "*"
click at [484, 374] on button "Submit" at bounding box center [467, 371] width 72 height 22
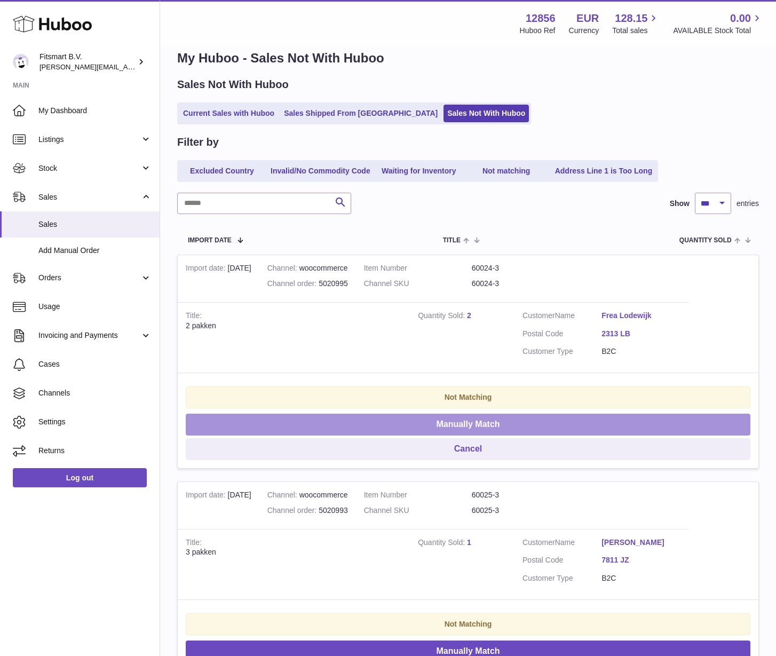
click at [461, 424] on button "Manually Match" at bounding box center [468, 425] width 565 height 22
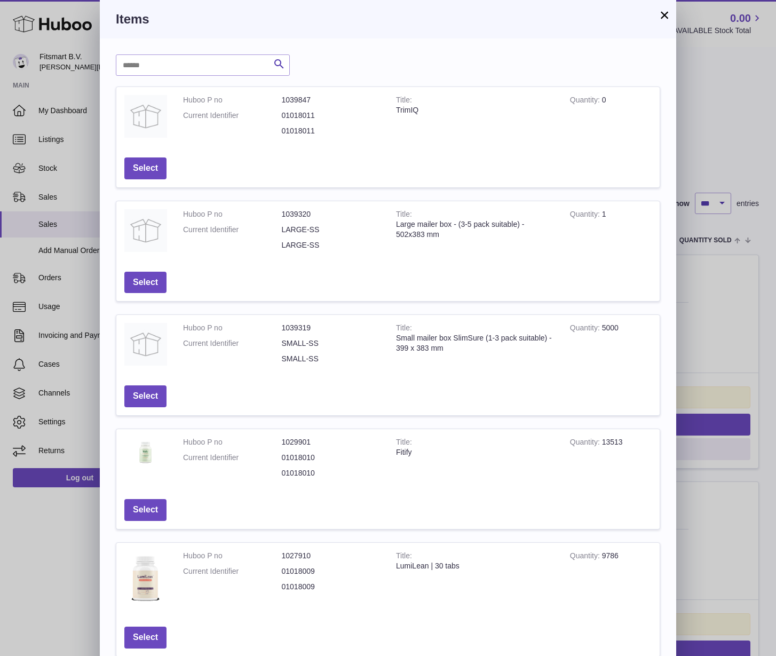
click at [145, 525] on td "Select" at bounding box center [145, 510] width 58 height 38
click at [154, 511] on button "Select" at bounding box center [145, 510] width 42 height 22
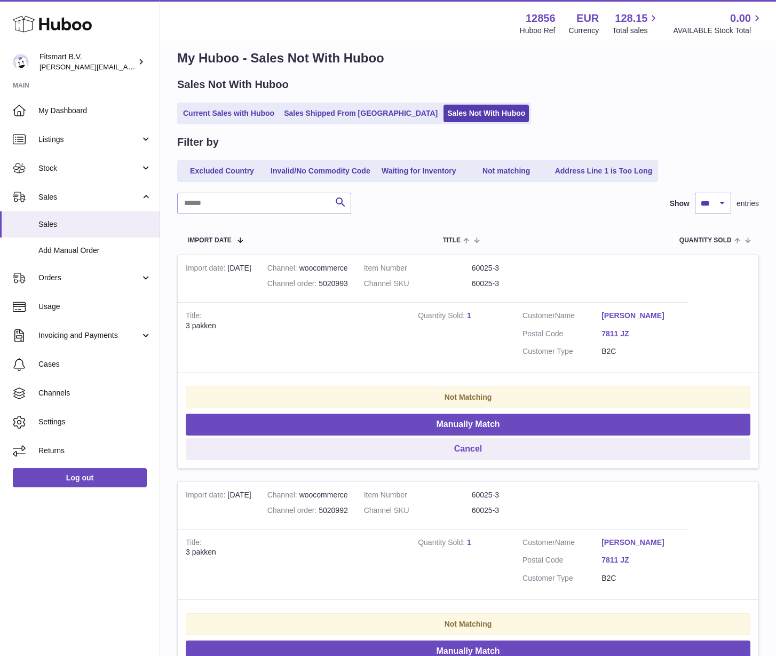
click at [467, 317] on link "1" at bounding box center [469, 315] width 4 height 9
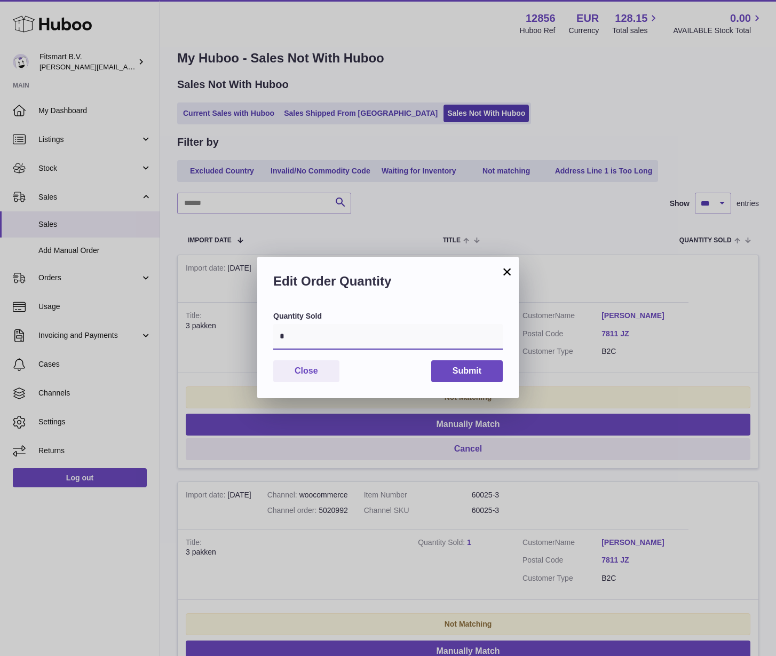
click at [391, 342] on input "*" at bounding box center [388, 337] width 230 height 26
type input "*"
click at [483, 371] on button "Submit" at bounding box center [467, 371] width 72 height 22
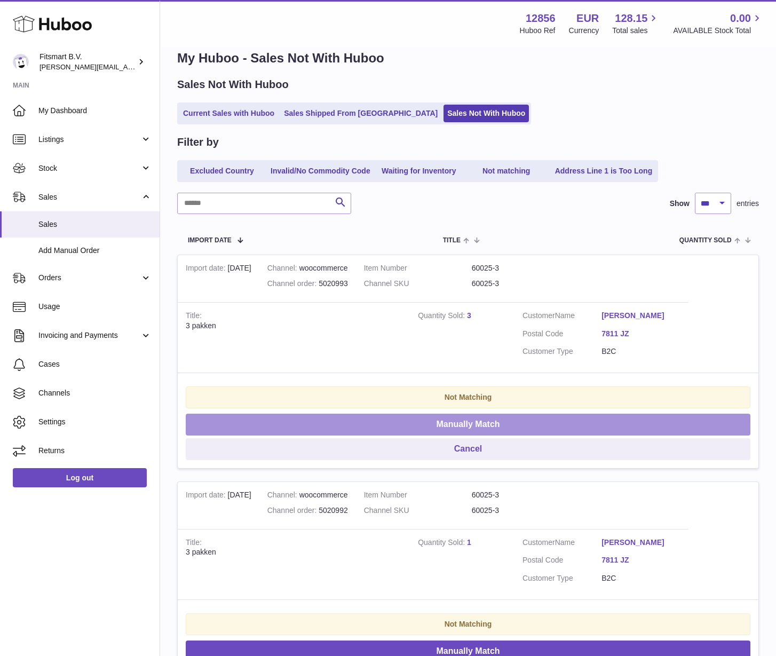
click at [462, 419] on button "Manually Match" at bounding box center [468, 425] width 565 height 22
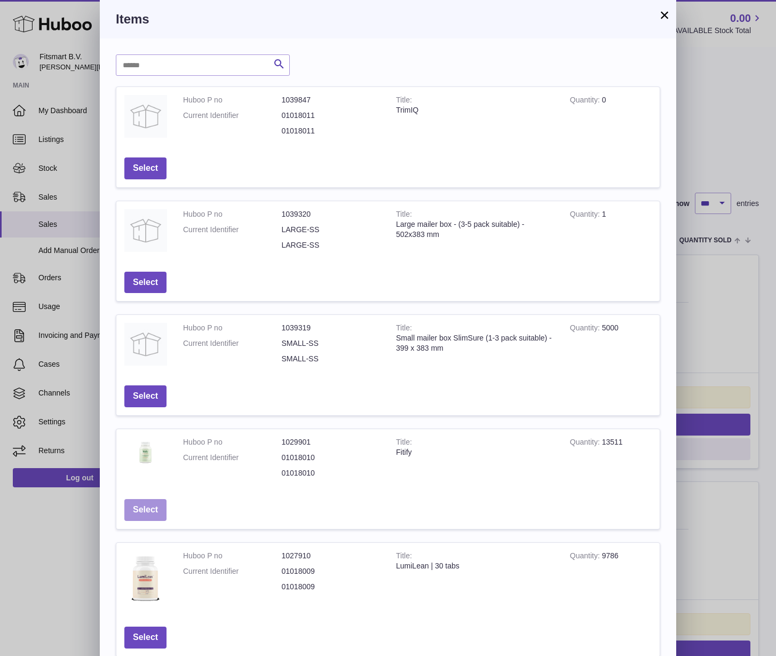
click at [149, 512] on button "Select" at bounding box center [145, 510] width 42 height 22
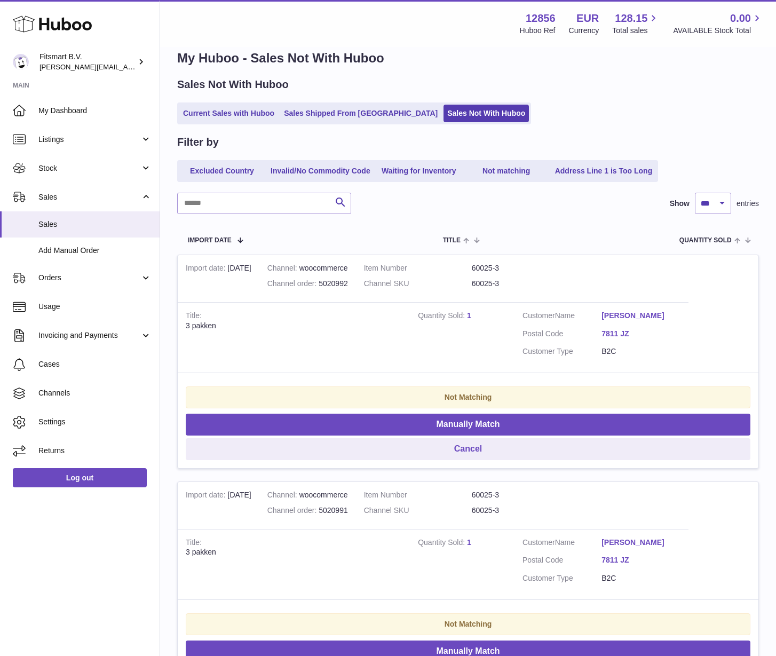
click at [468, 314] on link "1" at bounding box center [469, 315] width 4 height 9
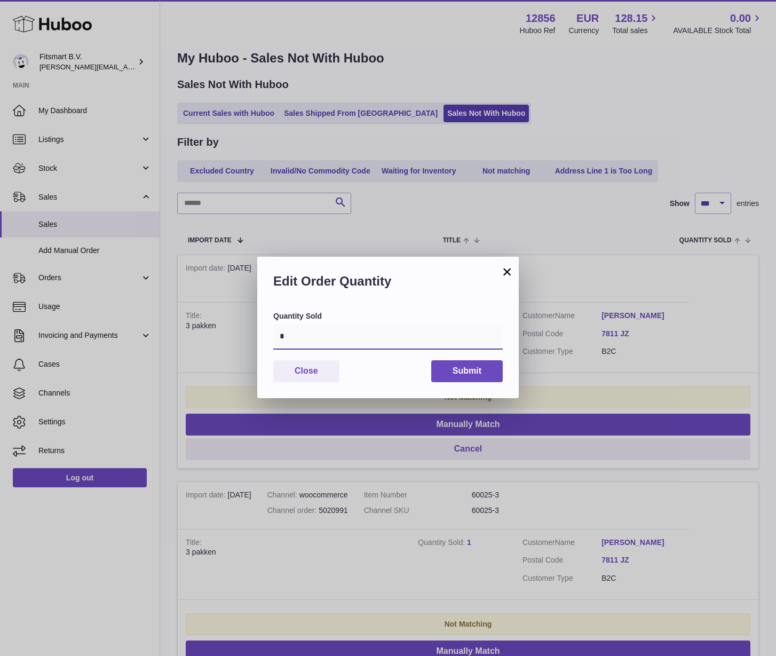
click at [349, 334] on input "*" at bounding box center [388, 337] width 230 height 26
type input "*"
click at [450, 362] on button "Submit" at bounding box center [467, 371] width 72 height 22
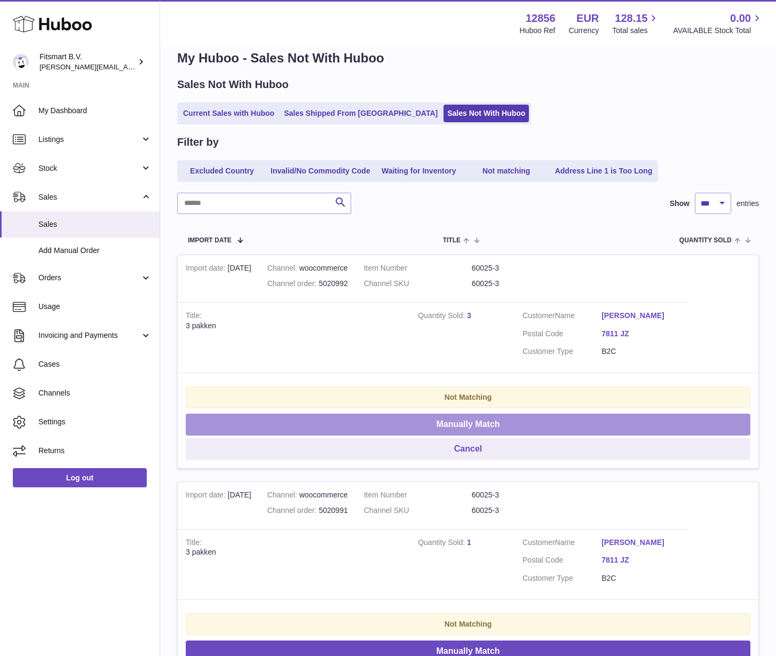
click at [422, 425] on button "Manually Match" at bounding box center [468, 425] width 565 height 22
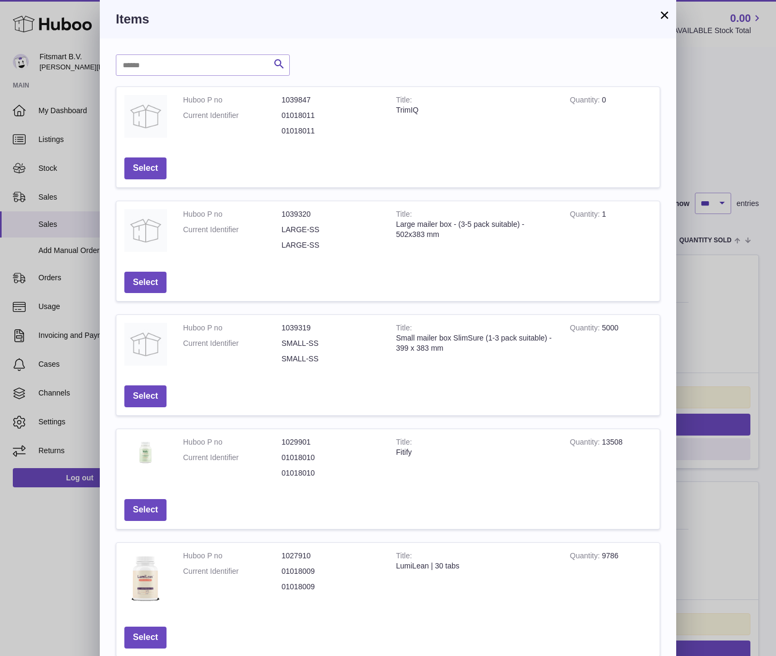
click at [146, 498] on td "Select" at bounding box center [145, 510] width 58 height 38
click at [148, 509] on button "Select" at bounding box center [145, 510] width 42 height 22
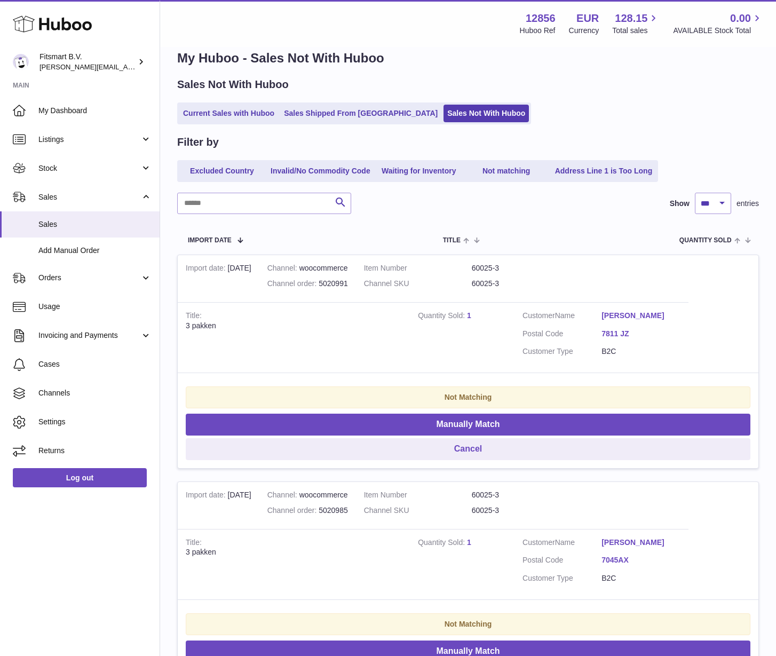
click at [471, 317] on td "Quantity Sold 1" at bounding box center [462, 337] width 105 height 71
click at [470, 315] on link "1" at bounding box center [469, 315] width 4 height 9
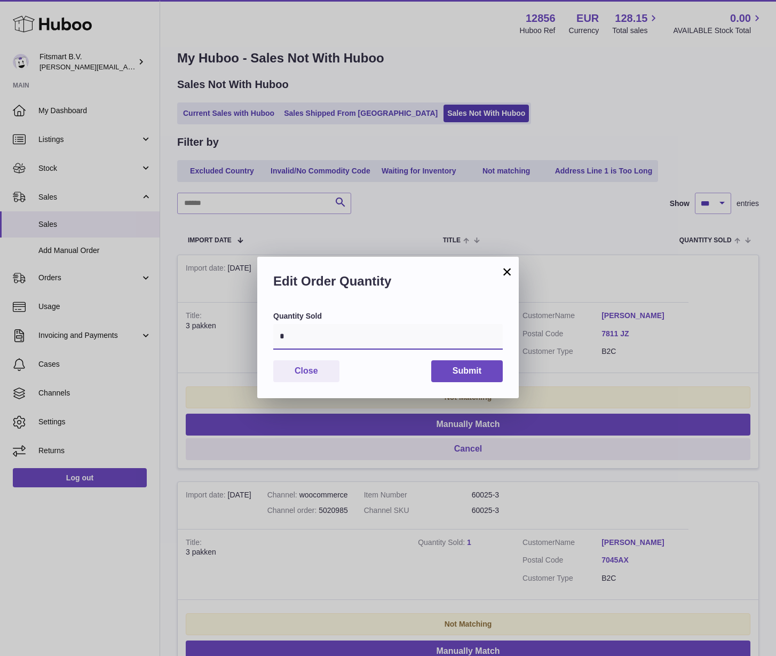
click at [380, 331] on input "*" at bounding box center [388, 337] width 230 height 26
type input "*"
click at [454, 375] on button "Submit" at bounding box center [467, 371] width 72 height 22
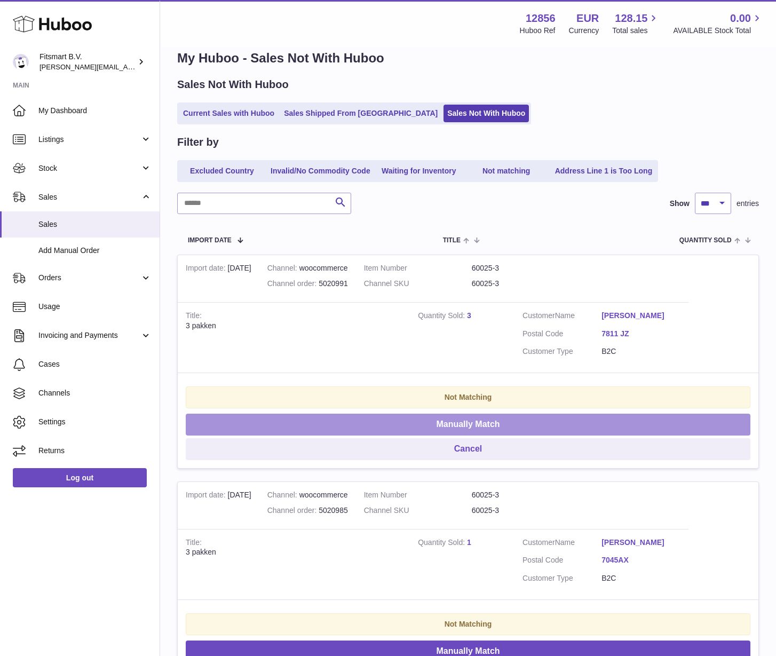
click at [437, 428] on button "Manually Match" at bounding box center [468, 425] width 565 height 22
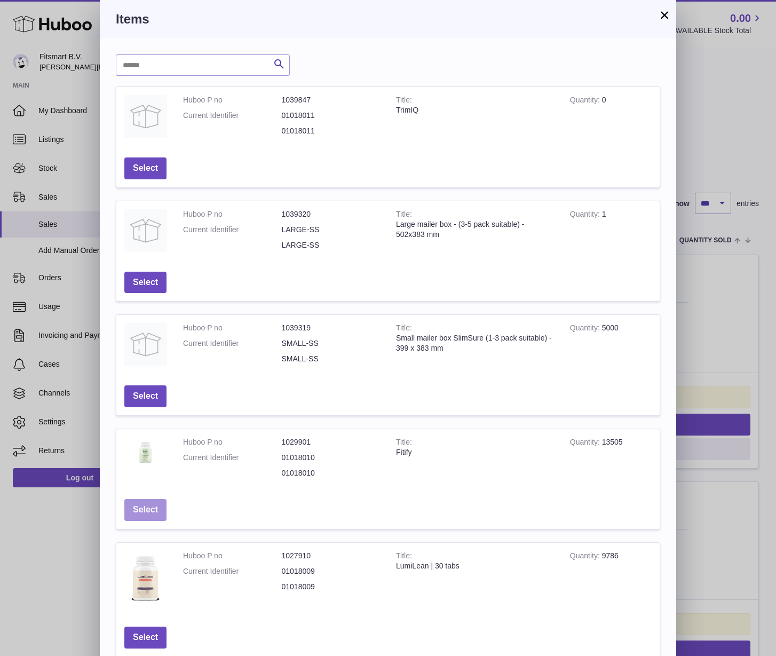
click at [156, 515] on button "Select" at bounding box center [145, 510] width 42 height 22
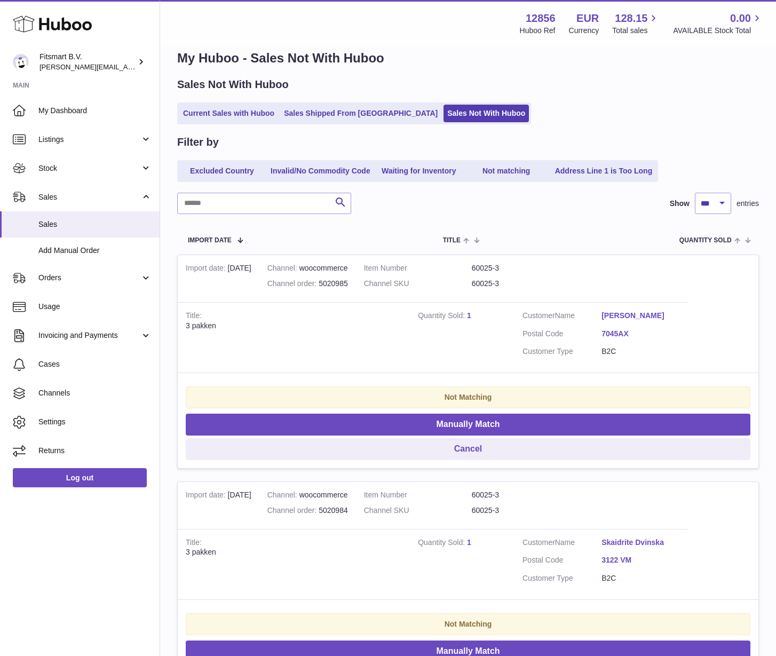
click at [478, 312] on td "Quantity Sold 1" at bounding box center [462, 337] width 105 height 71
click at [468, 312] on link "1" at bounding box center [469, 315] width 4 height 9
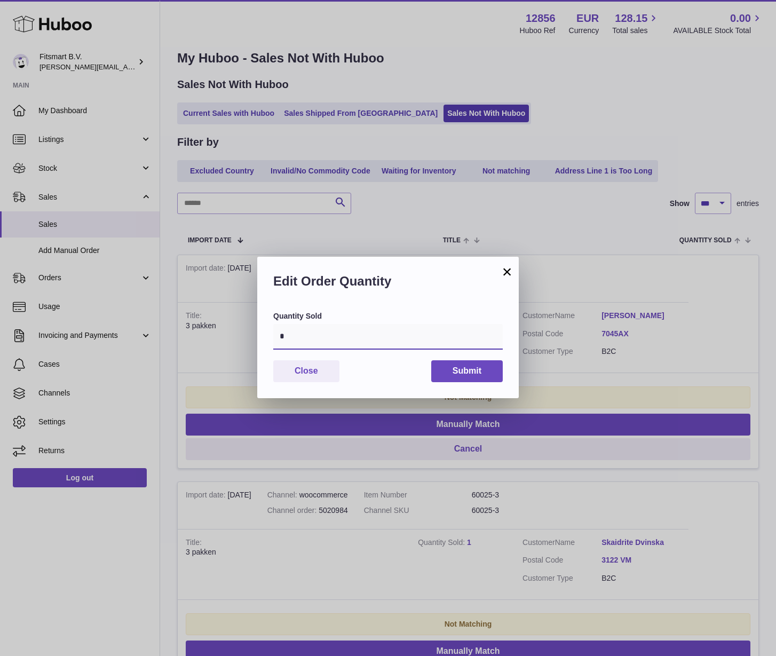
click at [428, 326] on input "*" at bounding box center [388, 337] width 230 height 26
type input "*"
click at [468, 368] on button "Submit" at bounding box center [467, 371] width 72 height 22
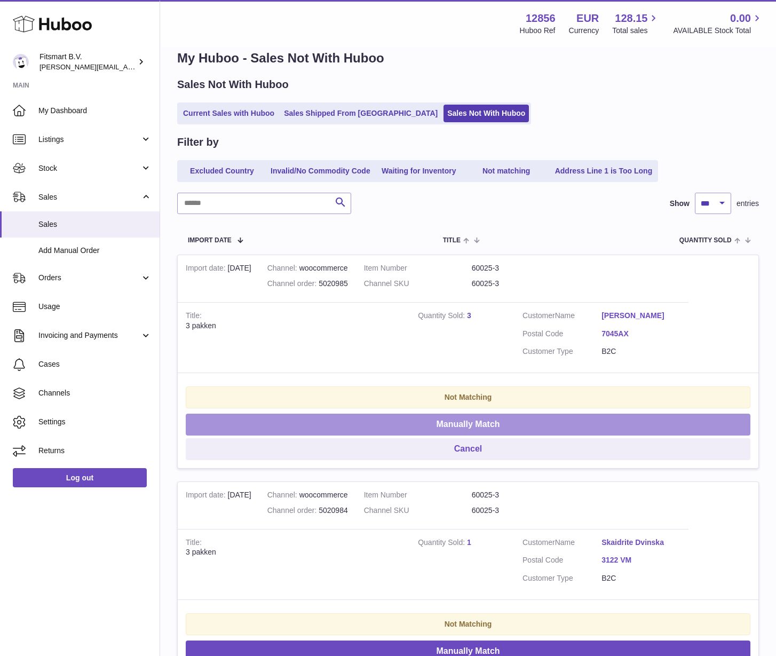
click at [423, 427] on button "Manually Match" at bounding box center [468, 425] width 565 height 22
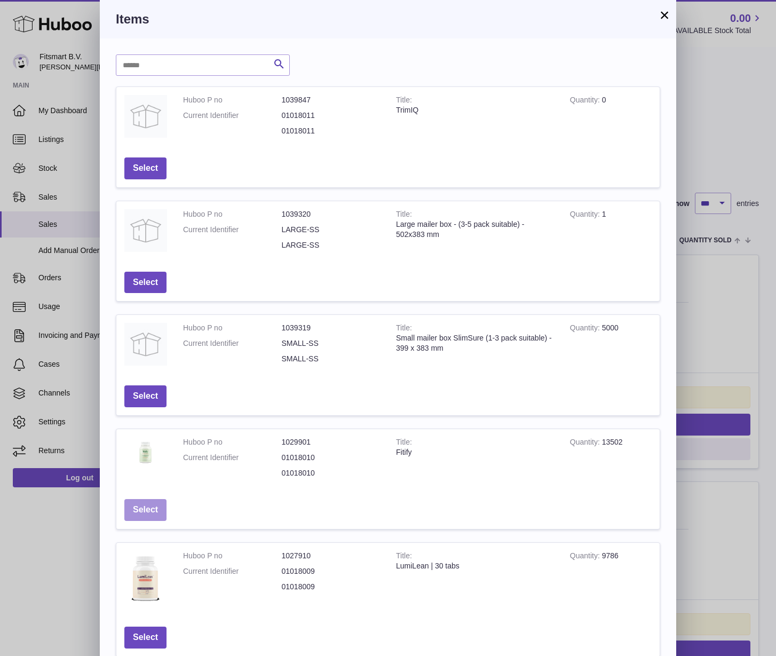
click at [156, 509] on button "Select" at bounding box center [145, 510] width 42 height 22
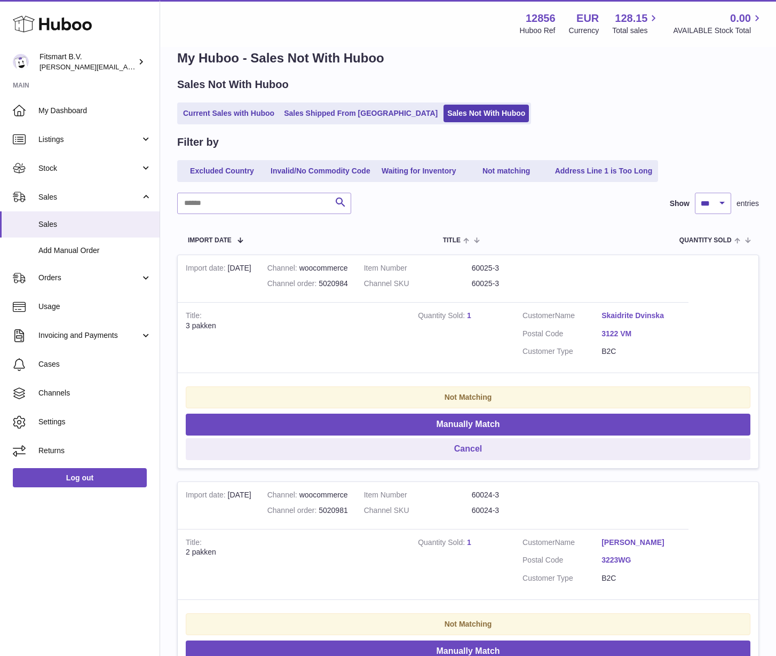
click at [470, 312] on link "1" at bounding box center [469, 315] width 4 height 9
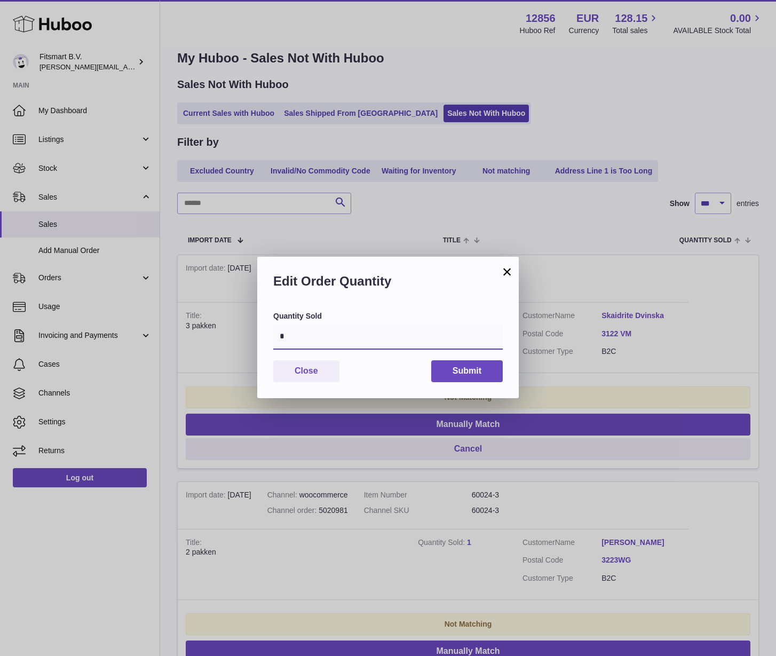
click at [381, 324] on input "*" at bounding box center [388, 337] width 230 height 26
type input "*"
click at [454, 376] on button "Submit" at bounding box center [467, 371] width 72 height 22
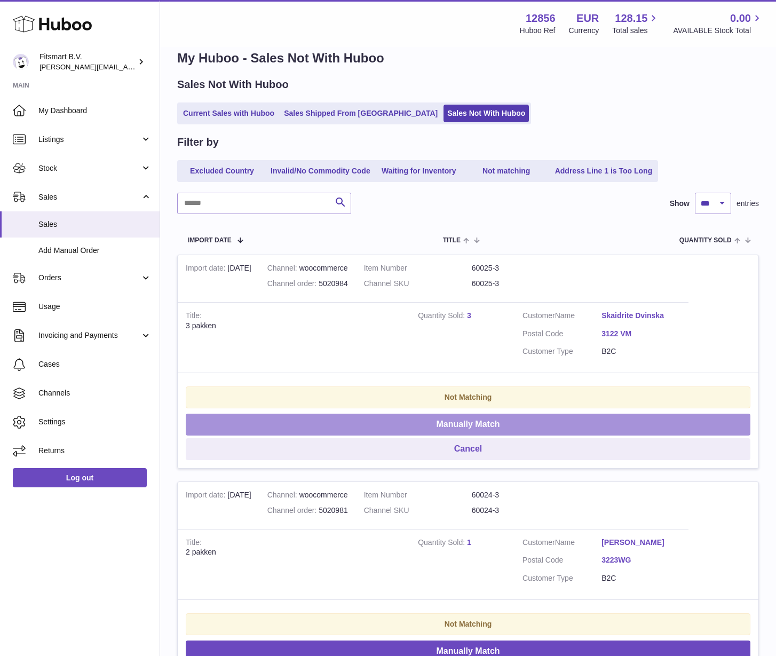
click at [443, 425] on button "Manually Match" at bounding box center [468, 425] width 565 height 22
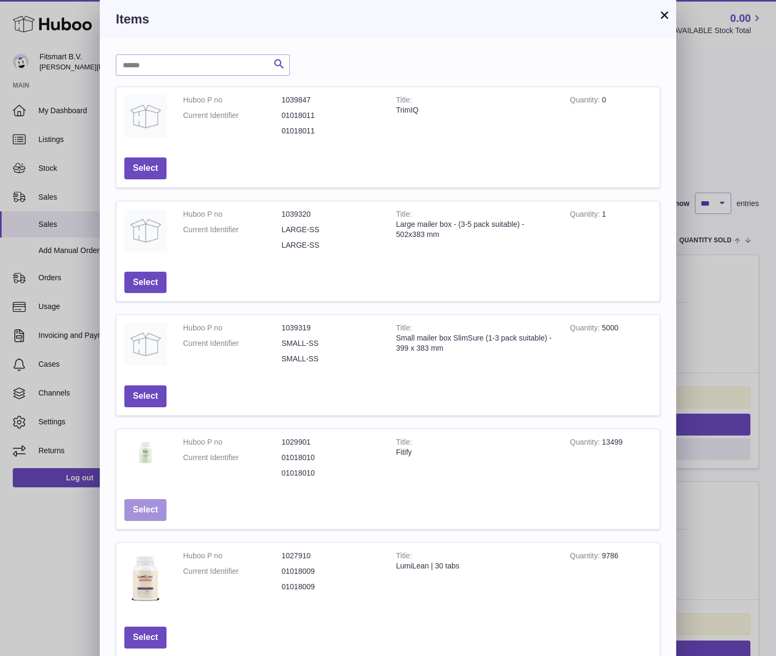
click at [153, 505] on button "Select" at bounding box center [145, 510] width 42 height 22
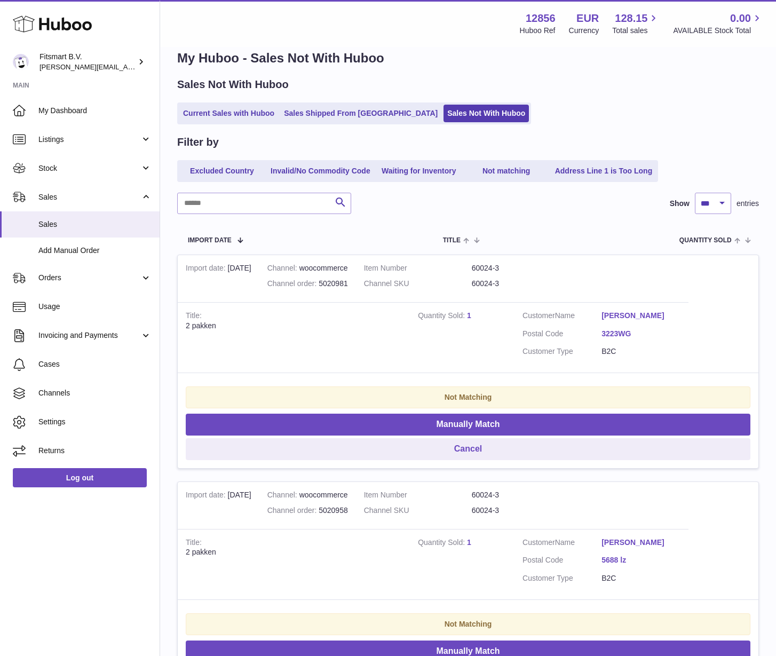
click at [463, 318] on strong "Quantity Sold" at bounding box center [442, 316] width 49 height 11
click at [474, 315] on td "Quantity Sold 1" at bounding box center [462, 337] width 105 height 71
click at [470, 315] on link "1" at bounding box center [469, 315] width 4 height 9
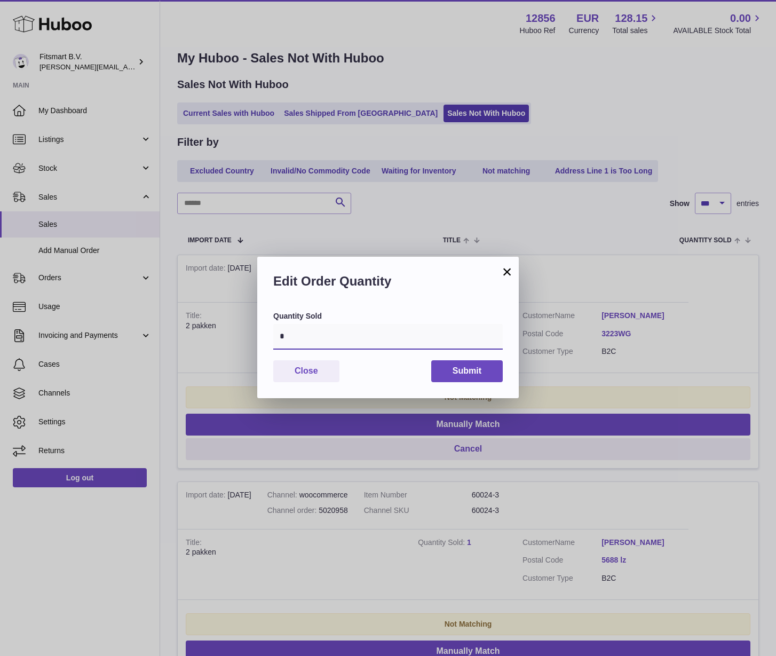
click at [434, 336] on input "*" at bounding box center [388, 337] width 230 height 26
type input "*"
click at [485, 370] on button "Submit" at bounding box center [467, 371] width 72 height 22
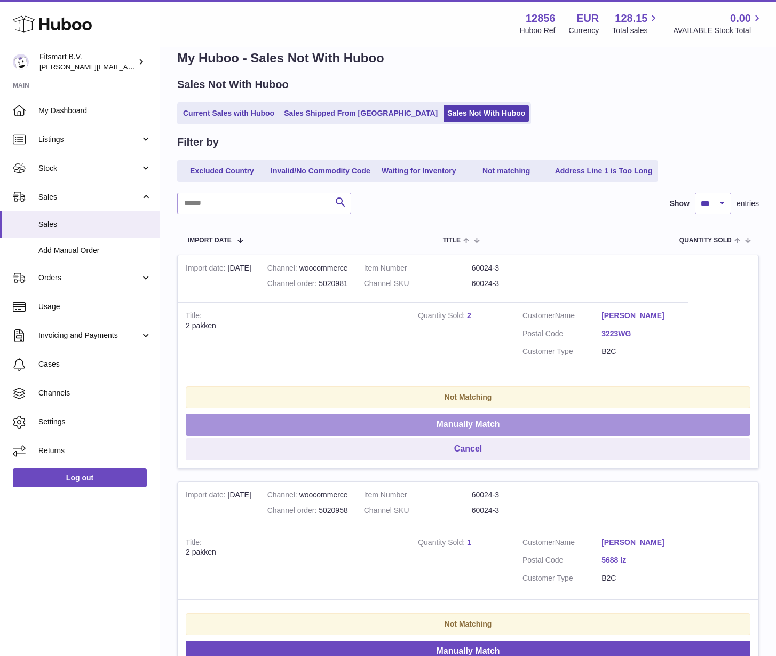
click at [439, 428] on button "Manually Match" at bounding box center [468, 425] width 565 height 22
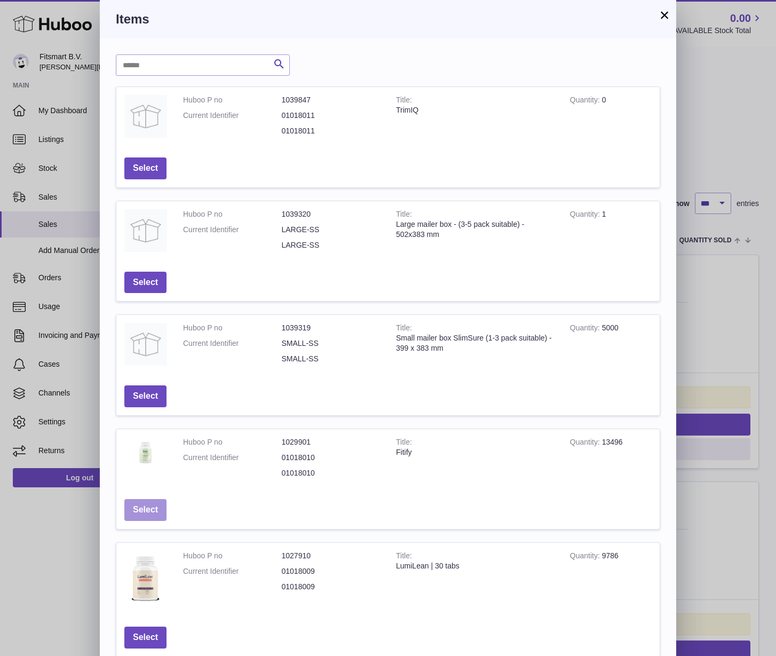
click at [146, 500] on button "Select" at bounding box center [145, 510] width 42 height 22
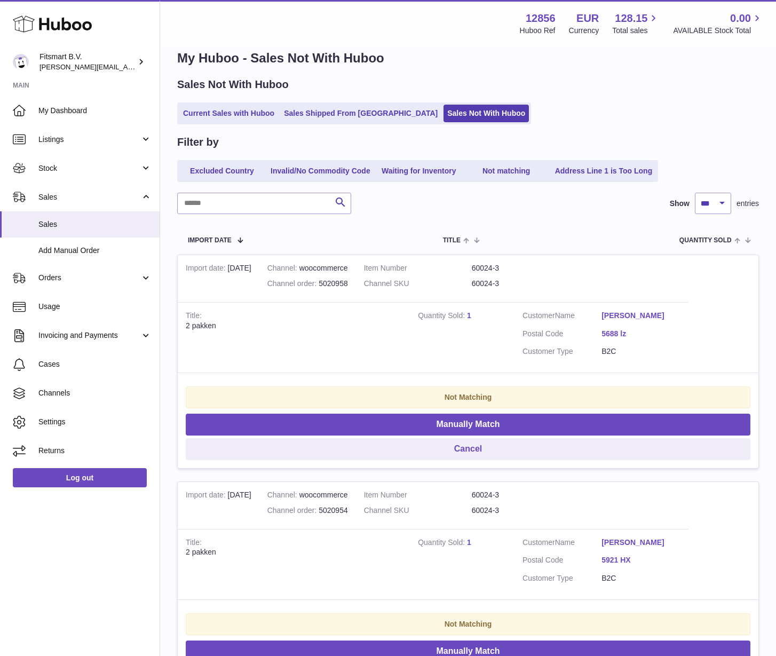
click at [465, 315] on strong "Quantity Sold" at bounding box center [442, 316] width 49 height 11
click at [466, 315] on strong "Quantity Sold" at bounding box center [442, 316] width 49 height 11
click at [470, 315] on link "1" at bounding box center [469, 315] width 4 height 9
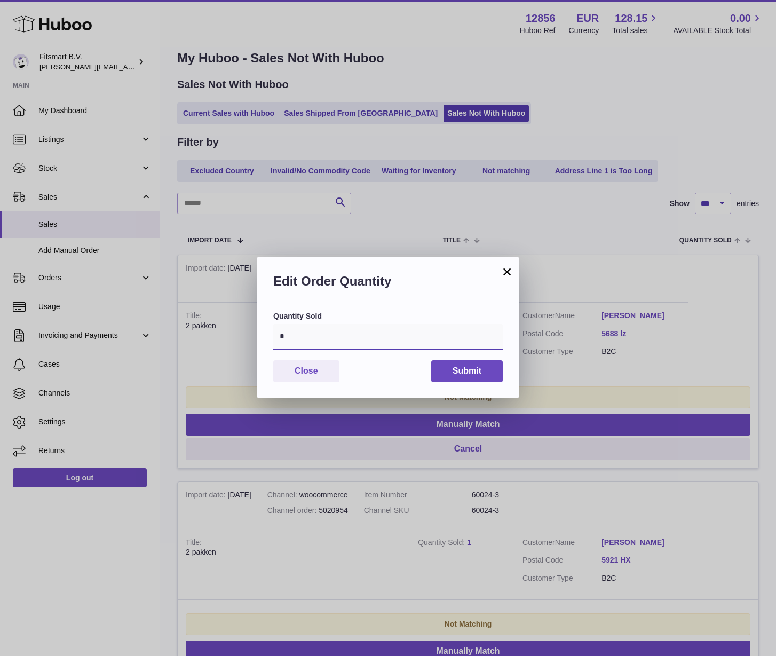
click at [366, 331] on input "*" at bounding box center [388, 337] width 230 height 26
type input "*"
click at [475, 378] on button "Submit" at bounding box center [467, 371] width 72 height 22
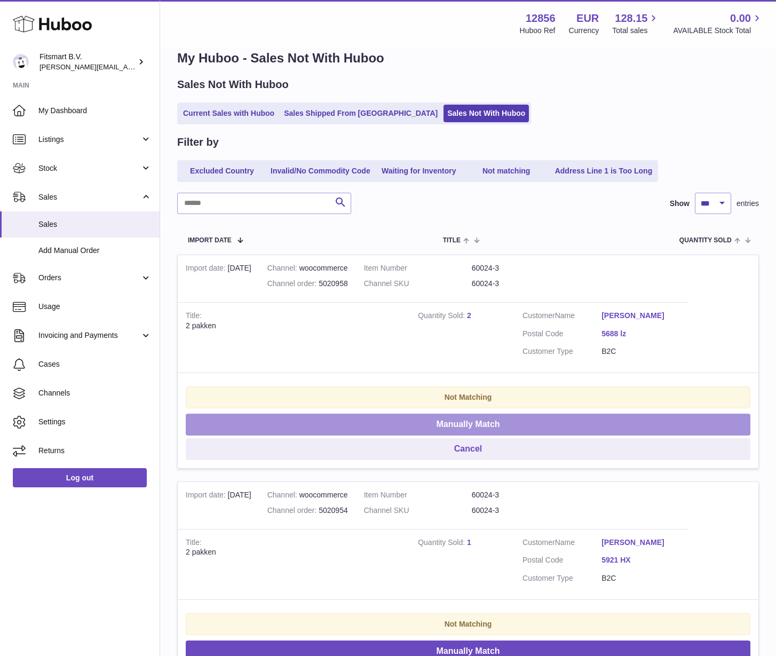
click at [440, 417] on button "Manually Match" at bounding box center [468, 425] width 565 height 22
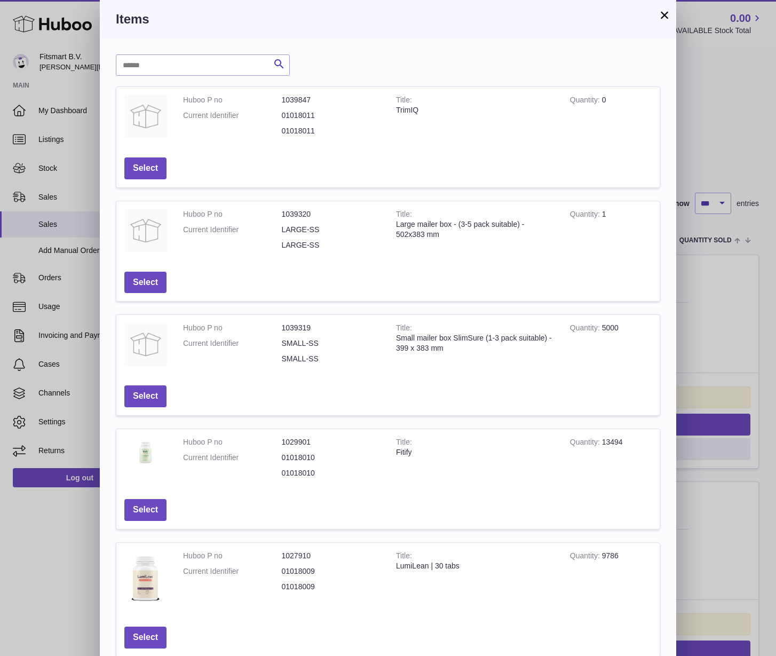
click at [152, 523] on td "Select" at bounding box center [145, 510] width 58 height 38
click at [145, 512] on button "Select" at bounding box center [145, 510] width 42 height 22
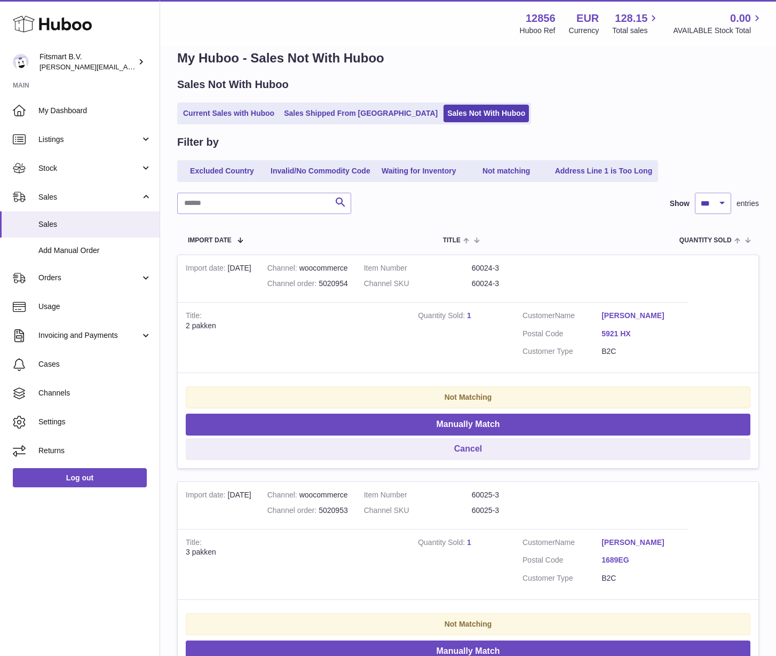
click at [469, 312] on link "1" at bounding box center [469, 315] width 4 height 9
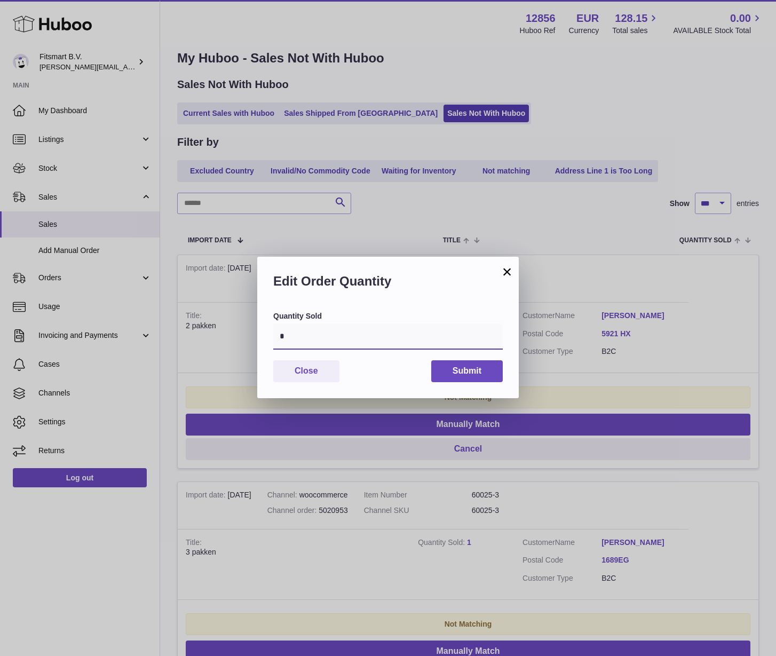
click at [336, 343] on input "*" at bounding box center [388, 337] width 230 height 26
type input "*"
click at [445, 373] on button "Submit" at bounding box center [467, 371] width 72 height 22
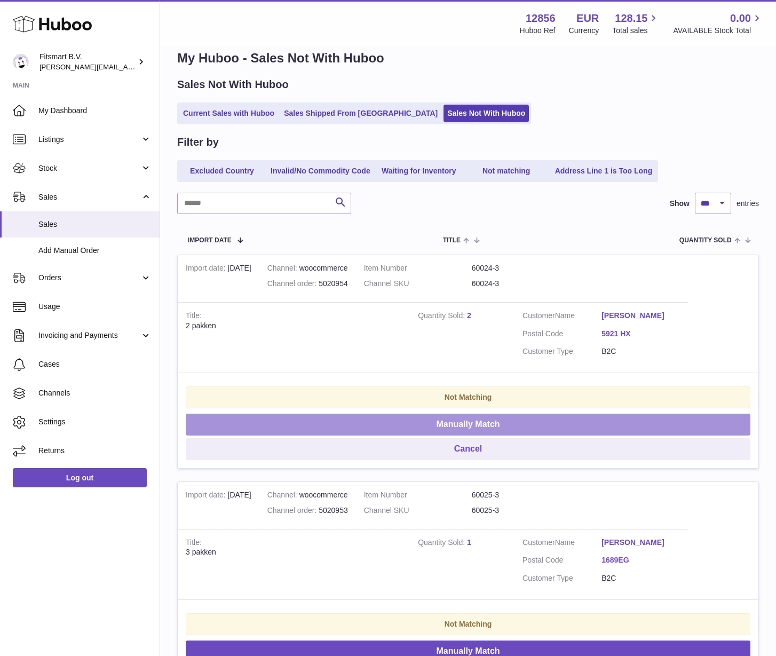
click at [429, 424] on button "Manually Match" at bounding box center [468, 425] width 565 height 22
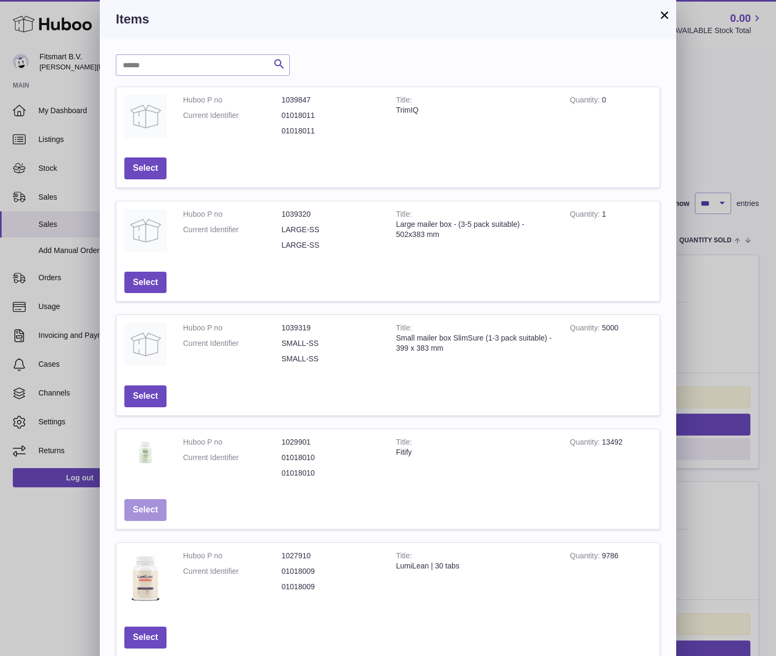
click at [151, 508] on button "Select" at bounding box center [145, 510] width 42 height 22
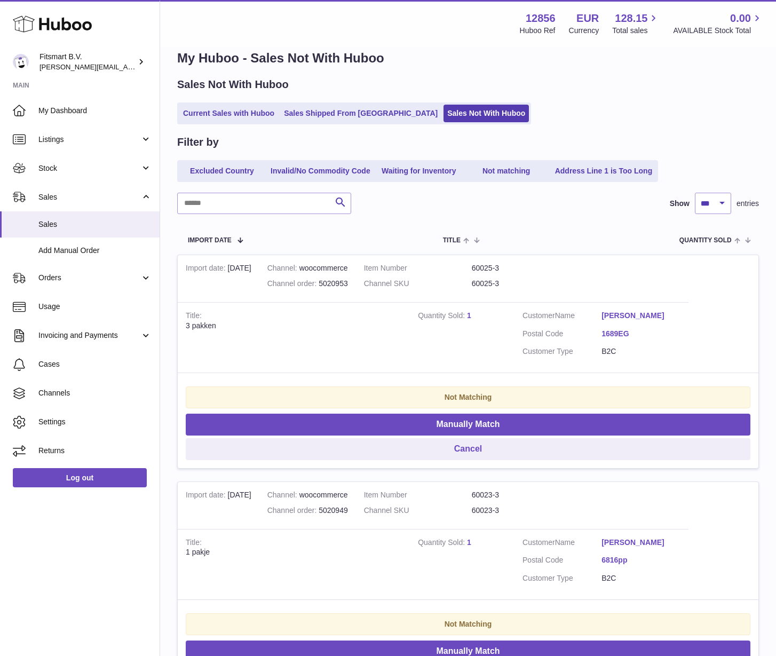
click at [466, 313] on strong "Quantity Sold" at bounding box center [442, 316] width 49 height 11
click at [470, 316] on link "1" at bounding box center [469, 315] width 4 height 9
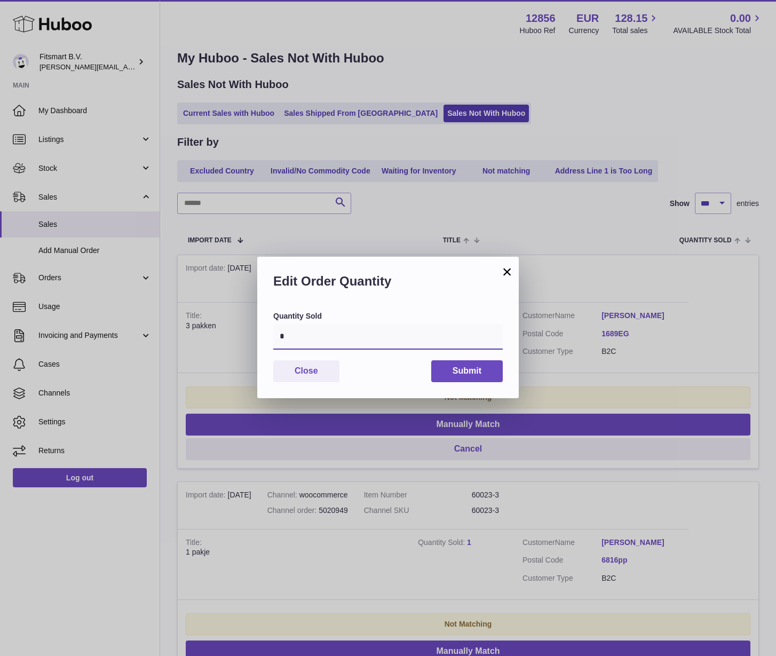
click at [396, 344] on input "*" at bounding box center [388, 337] width 230 height 26
type input "*"
click at [453, 378] on button "Submit" at bounding box center [467, 371] width 72 height 22
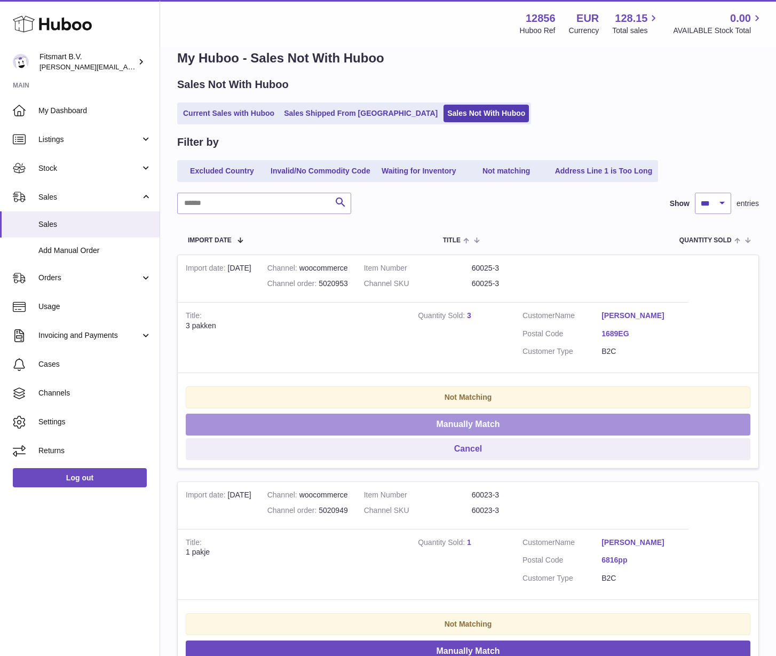
click at [429, 430] on button "Manually Match" at bounding box center [468, 425] width 565 height 22
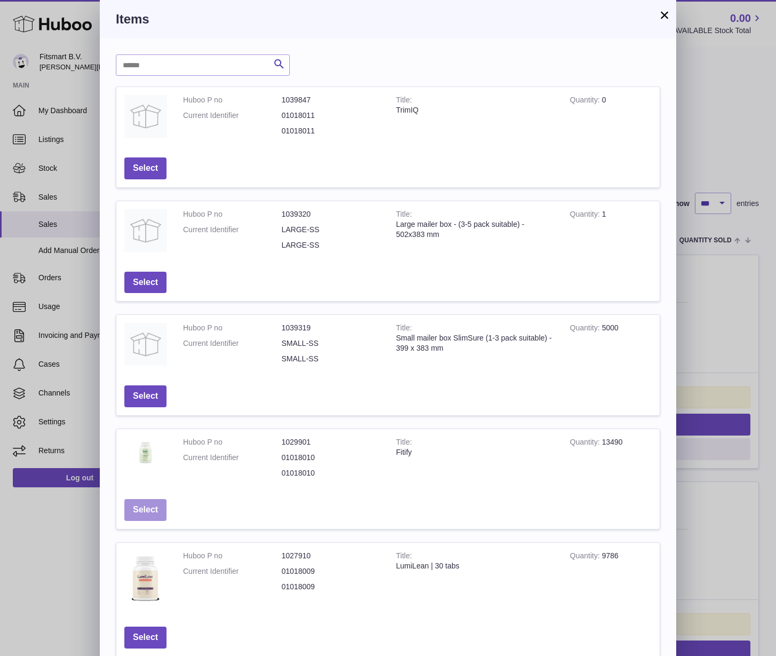
click at [146, 502] on button "Select" at bounding box center [145, 510] width 42 height 22
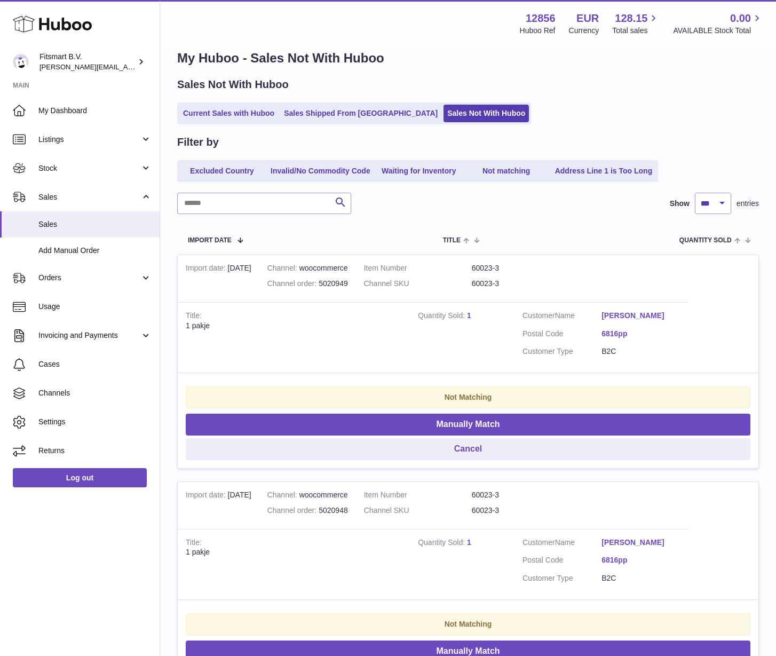
click at [466, 318] on strong "Quantity Sold" at bounding box center [442, 316] width 49 height 11
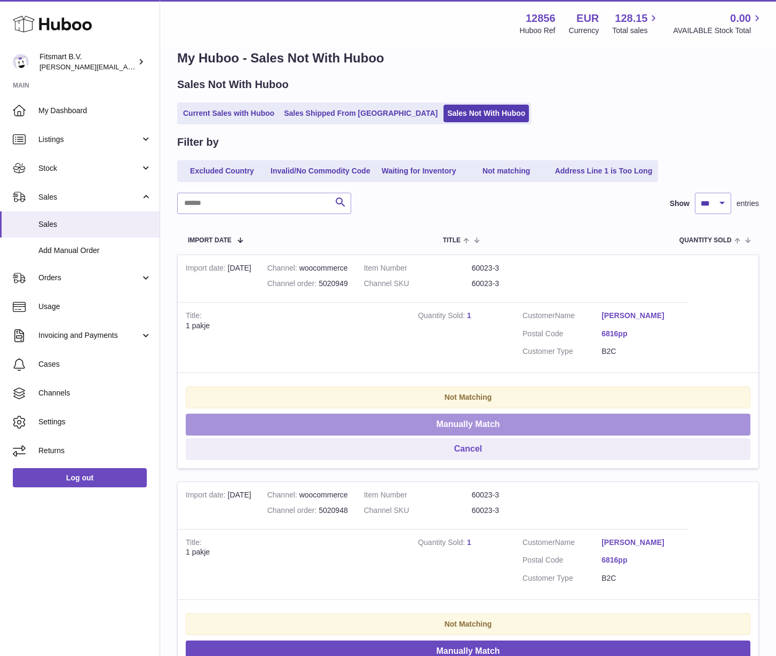
click at [413, 428] on button "Manually Match" at bounding box center [468, 425] width 565 height 22
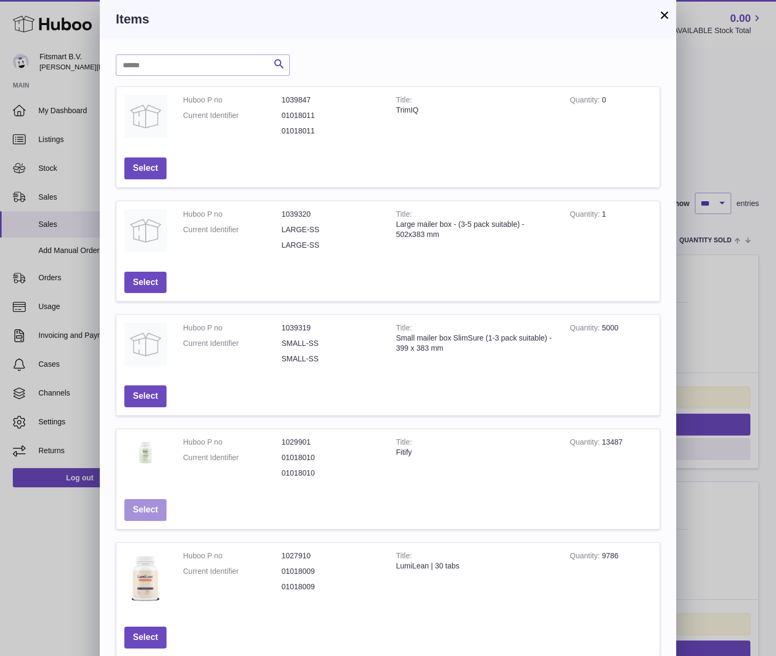
click at [142, 507] on button "Select" at bounding box center [145, 510] width 42 height 22
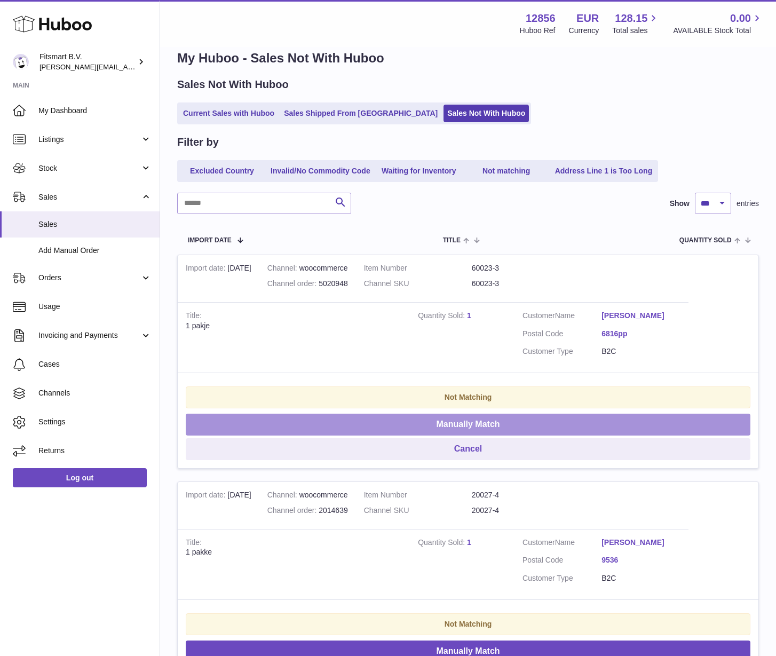
click at [416, 426] on button "Manually Match" at bounding box center [468, 425] width 565 height 22
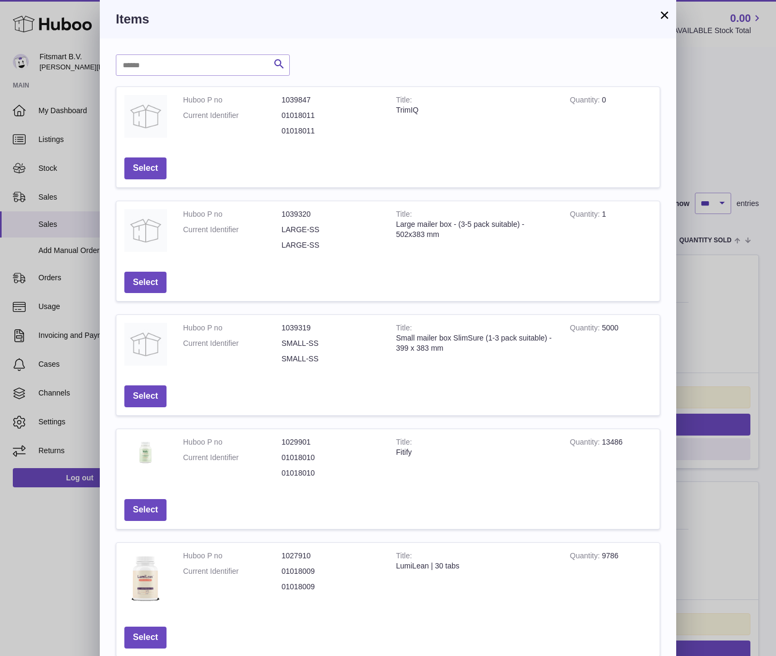
click at [156, 492] on td "Select" at bounding box center [145, 510] width 58 height 38
click at [140, 512] on button "Select" at bounding box center [145, 510] width 42 height 22
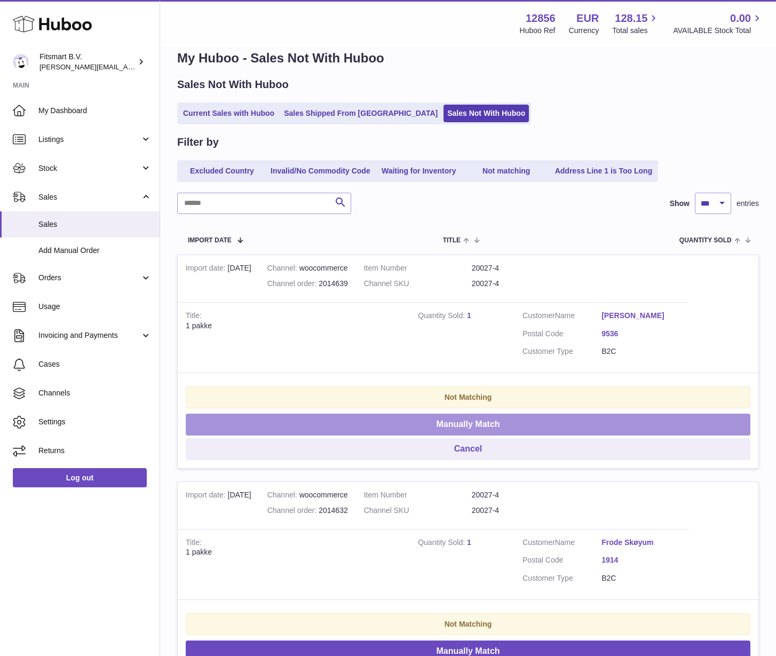
click at [426, 420] on button "Manually Match" at bounding box center [468, 425] width 565 height 22
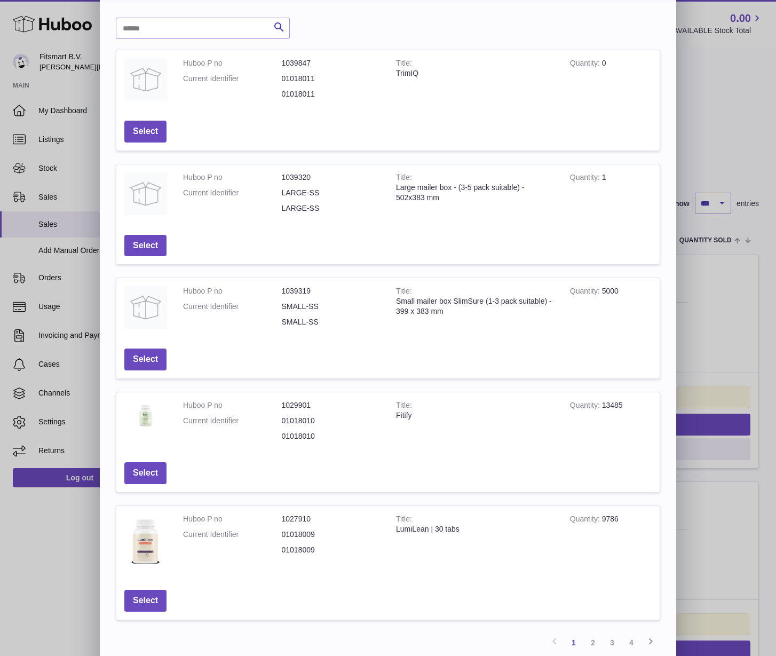
scroll to position [83, 0]
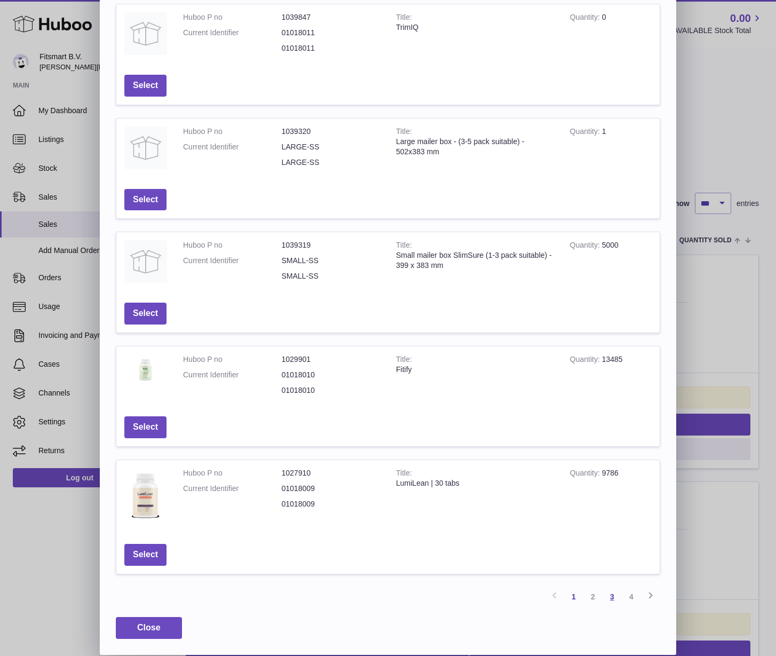
click at [611, 594] on link "3" at bounding box center [612, 596] width 19 height 19
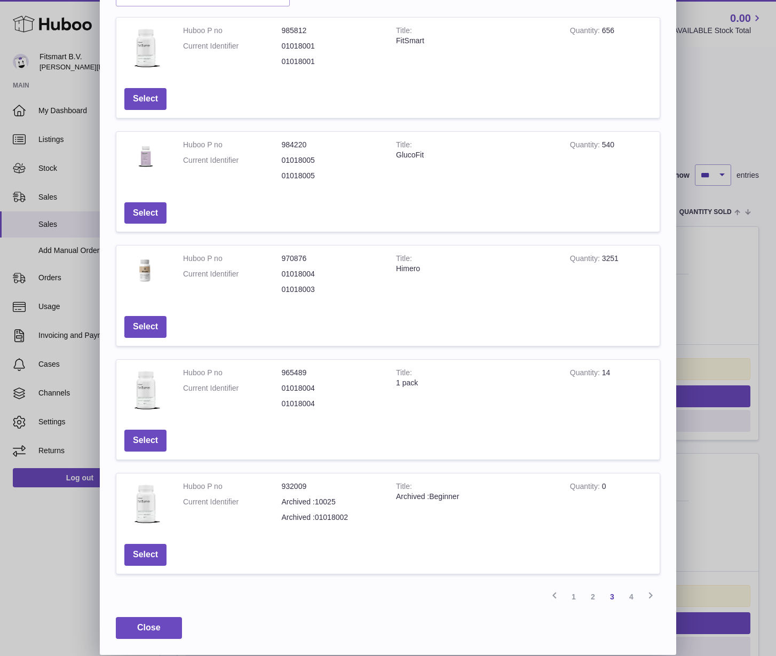
scroll to position [69, 0]
click at [150, 321] on button "Select" at bounding box center [145, 327] width 42 height 22
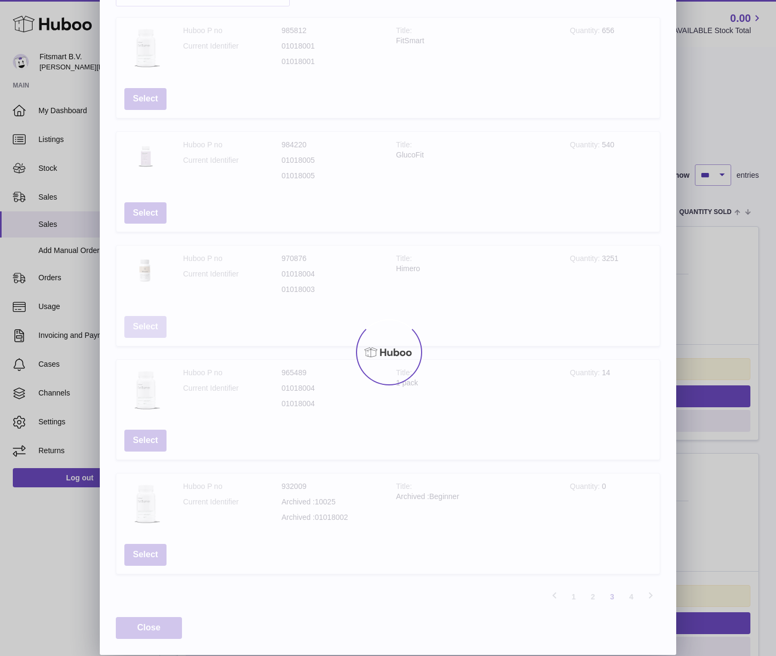
scroll to position [0, 0]
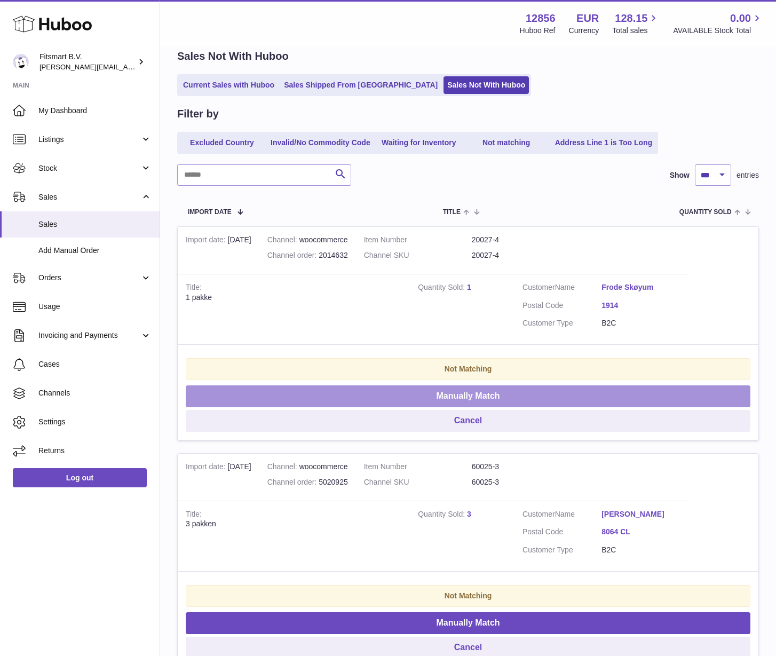
click at [454, 402] on button "Manually Match" at bounding box center [468, 396] width 565 height 22
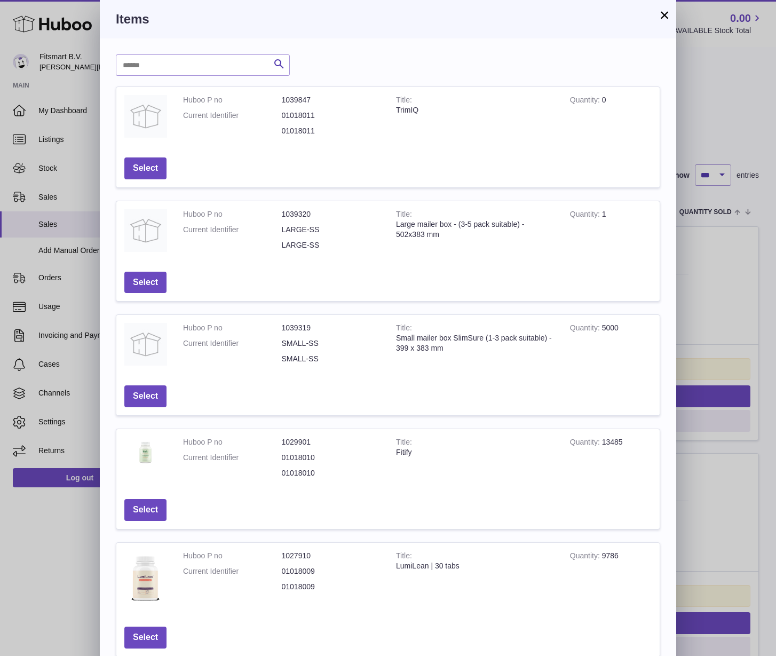
scroll to position [83, 0]
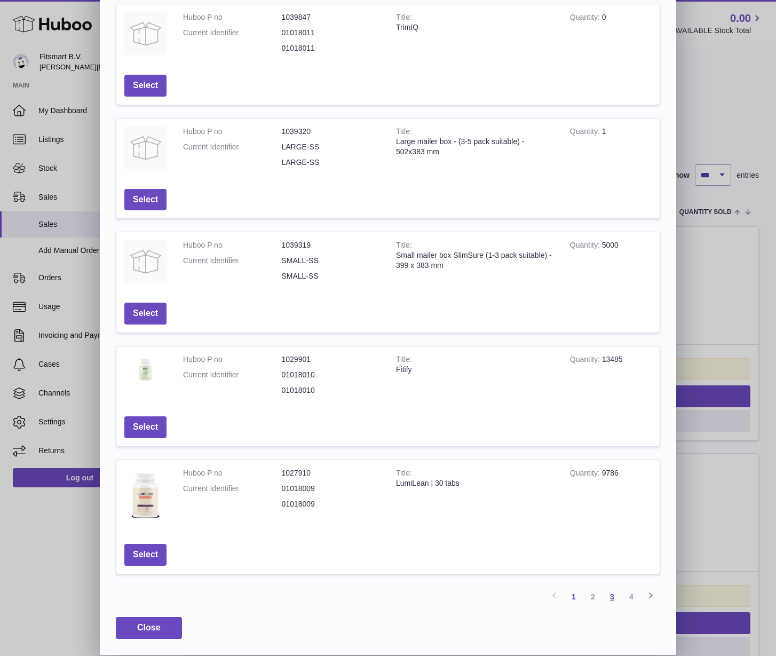
click at [617, 601] on link "3" at bounding box center [612, 596] width 19 height 19
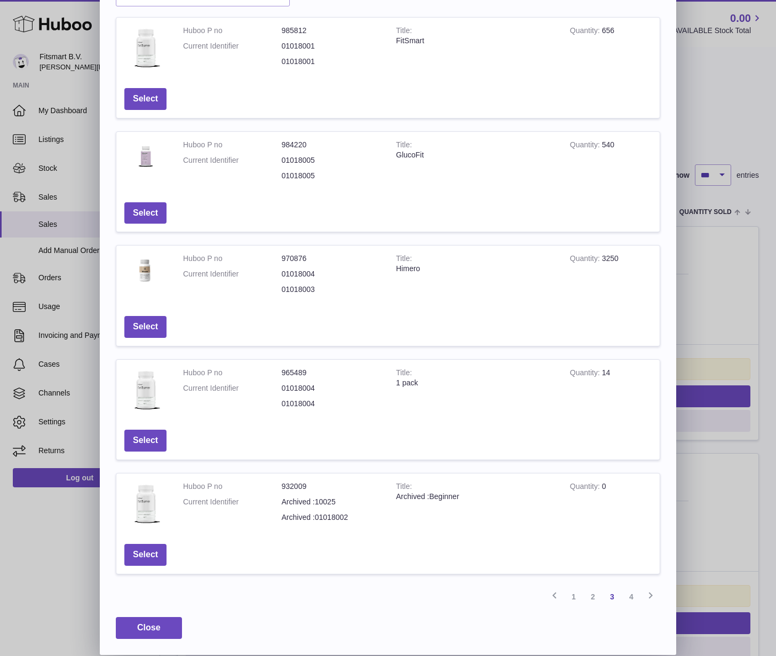
scroll to position [69, 0]
click at [145, 325] on button "Select" at bounding box center [145, 327] width 42 height 22
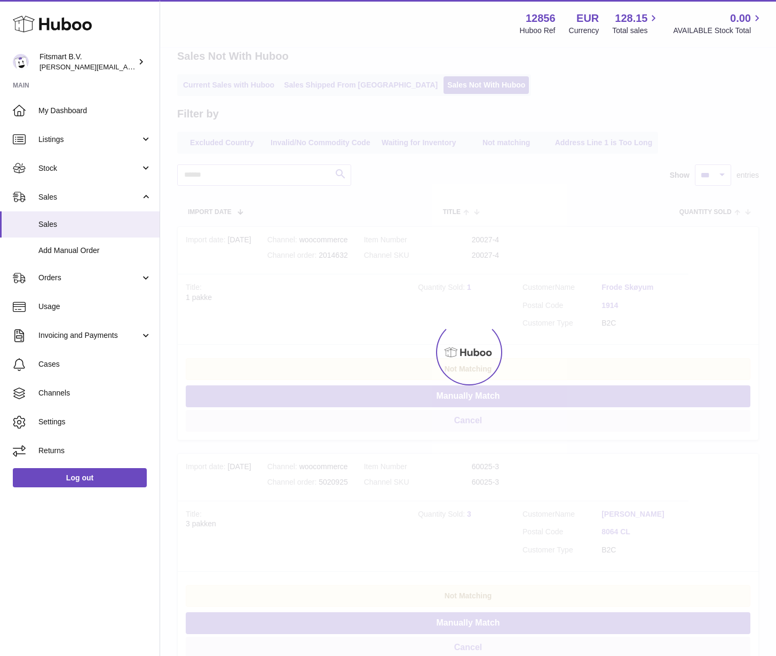
scroll to position [0, 0]
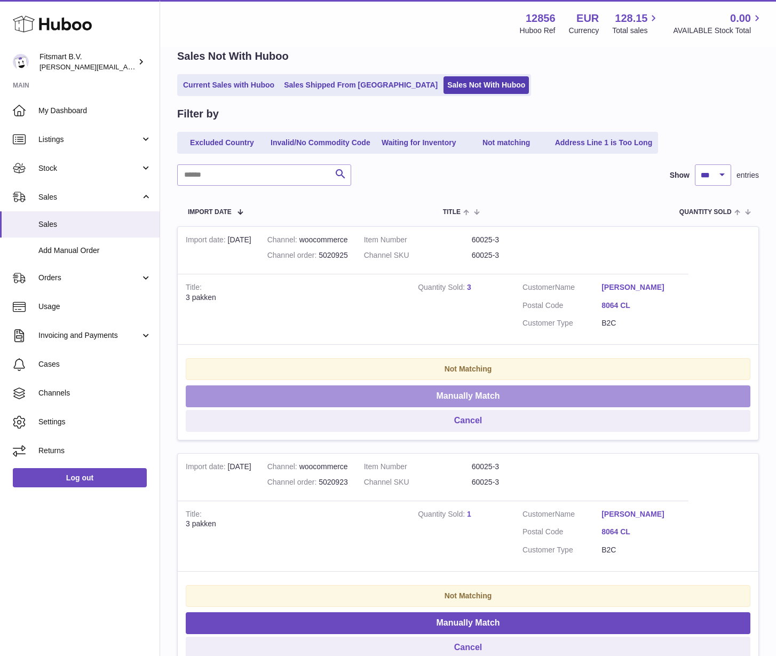
click at [451, 392] on button "Manually Match" at bounding box center [468, 396] width 565 height 22
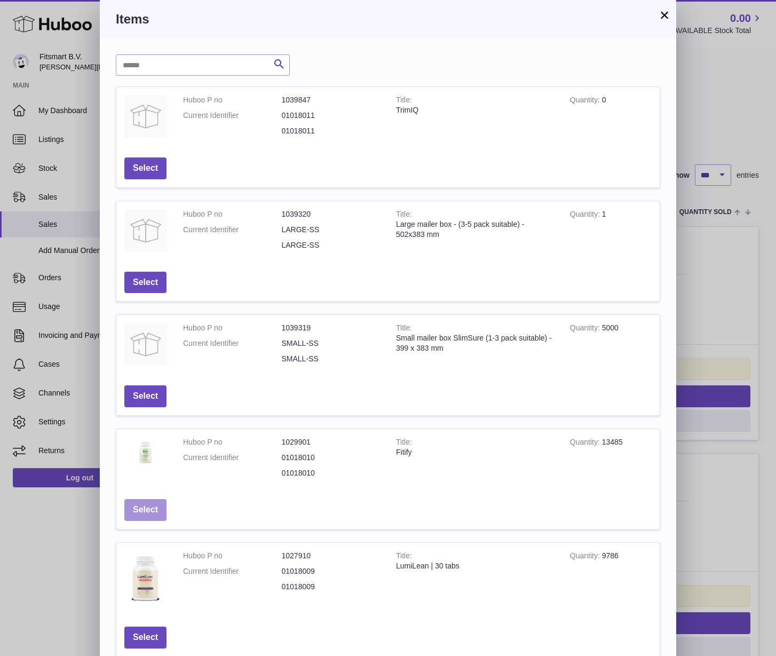
click at [144, 509] on button "Select" at bounding box center [145, 510] width 42 height 22
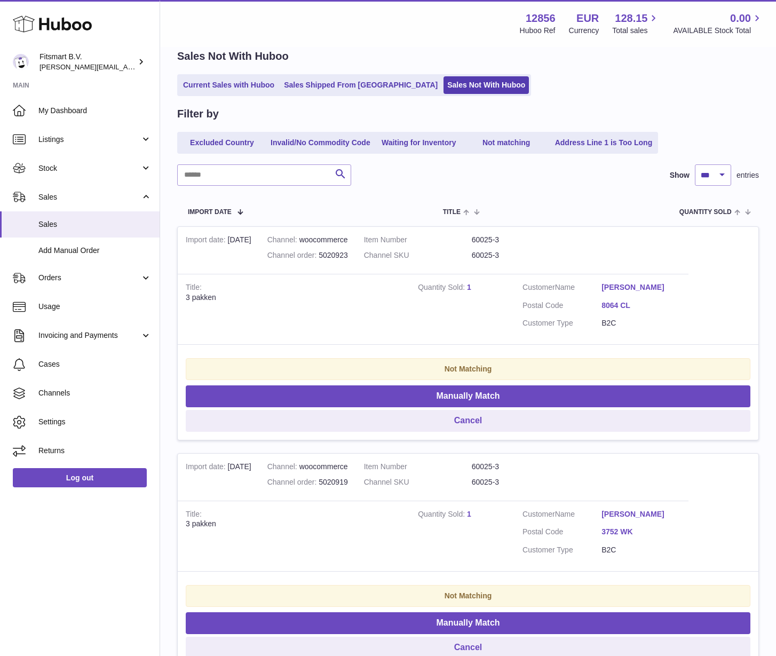
click at [467, 289] on link "1" at bounding box center [469, 287] width 4 height 9
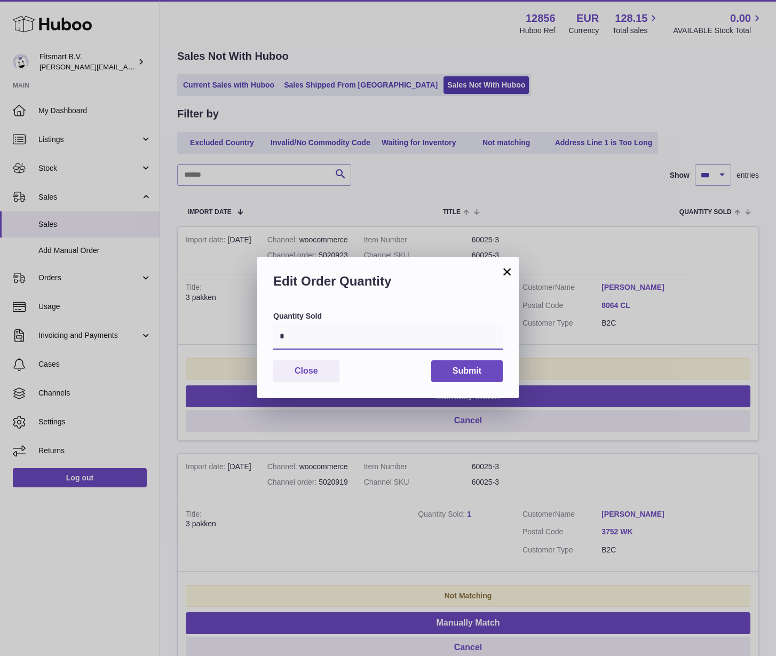
click at [330, 336] on input "*" at bounding box center [388, 337] width 230 height 26
type input "*"
click at [467, 371] on button "Submit" at bounding box center [467, 371] width 72 height 22
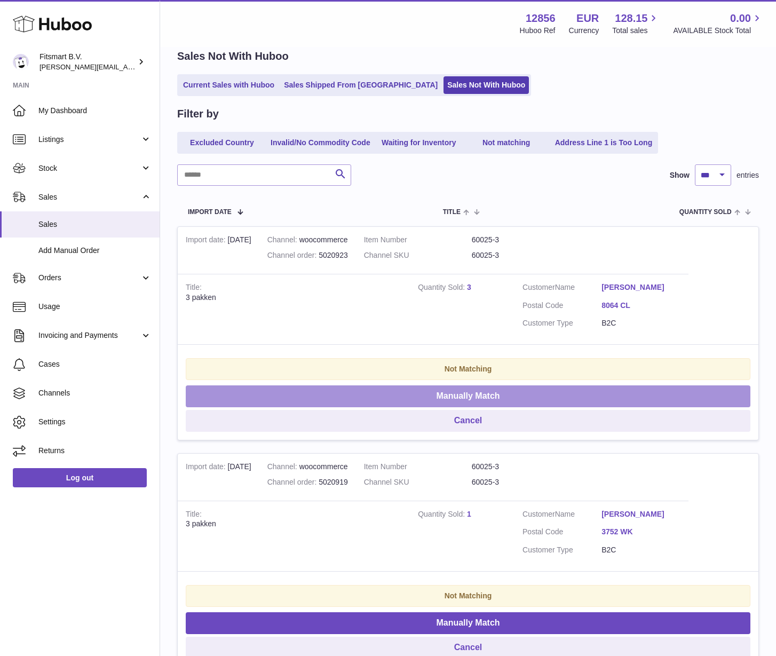
click at [436, 395] on button "Manually Match" at bounding box center [468, 396] width 565 height 22
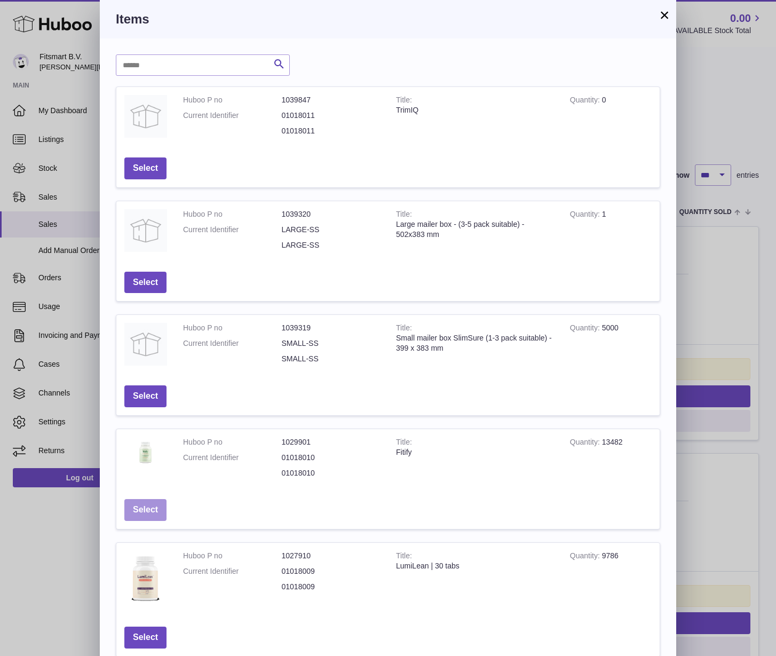
click at [143, 503] on button "Select" at bounding box center [145, 510] width 42 height 22
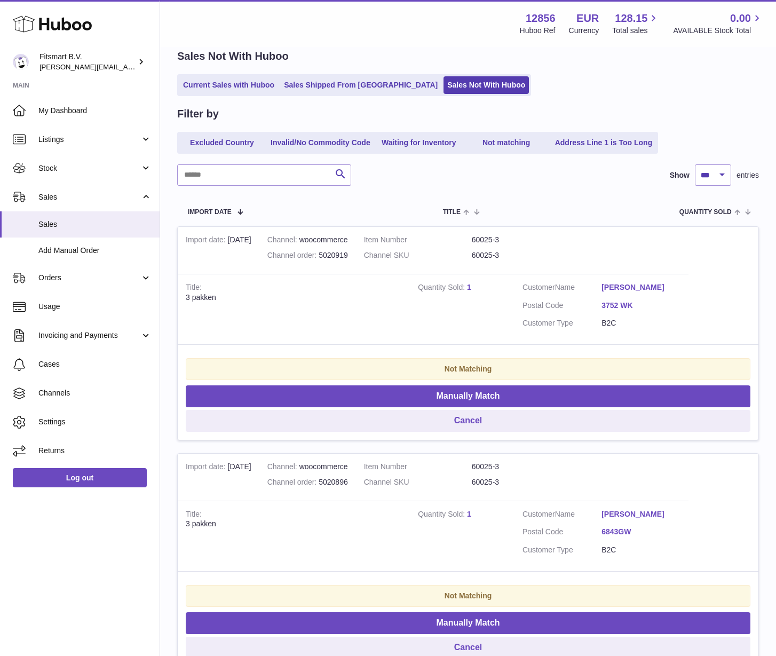
click at [469, 284] on link "1" at bounding box center [469, 287] width 4 height 9
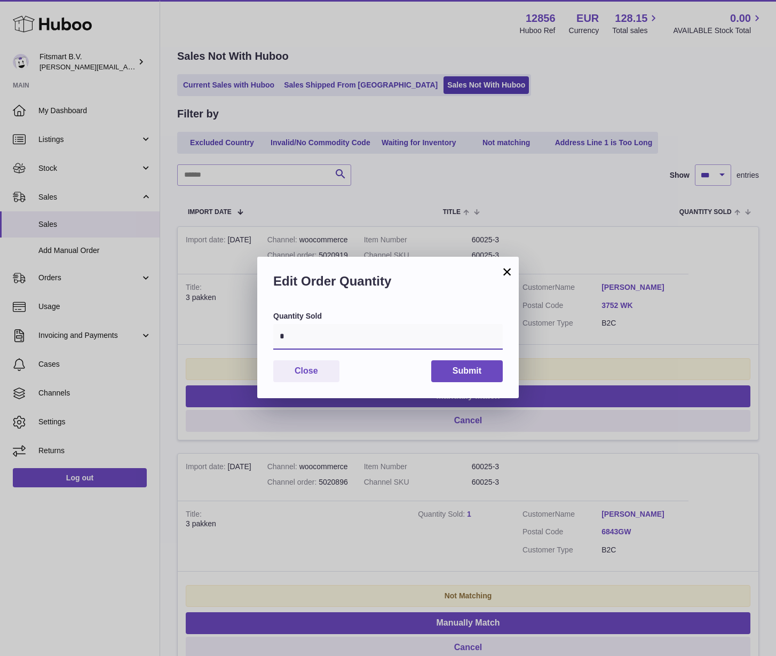
click at [351, 341] on input "*" at bounding box center [388, 337] width 230 height 26
type input "*"
click at [453, 369] on button "Submit" at bounding box center [467, 371] width 72 height 22
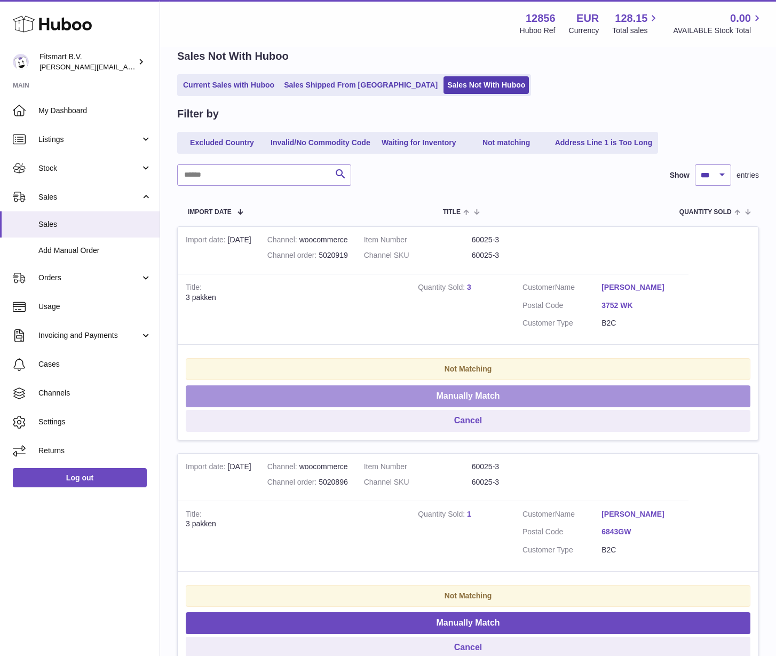
click at [422, 402] on button "Manually Match" at bounding box center [468, 396] width 565 height 22
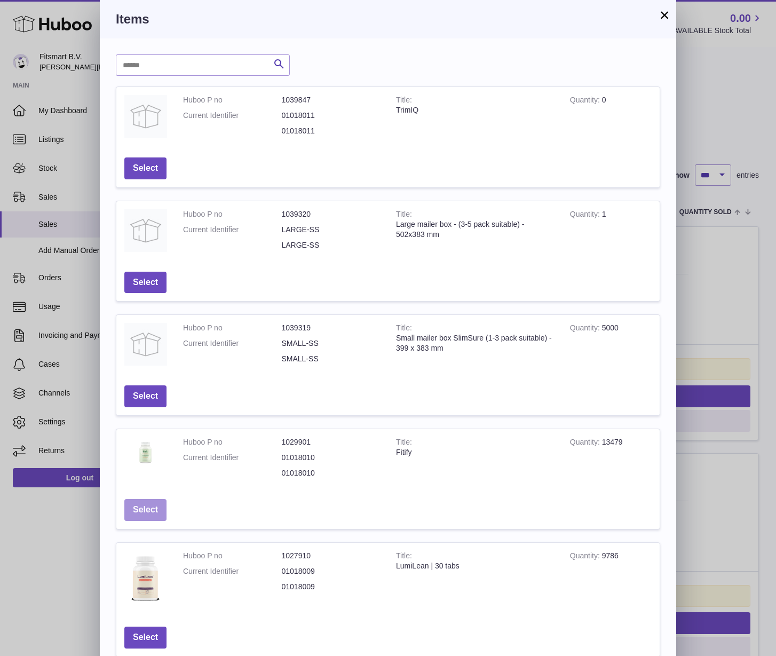
click at [140, 518] on button "Select" at bounding box center [145, 510] width 42 height 22
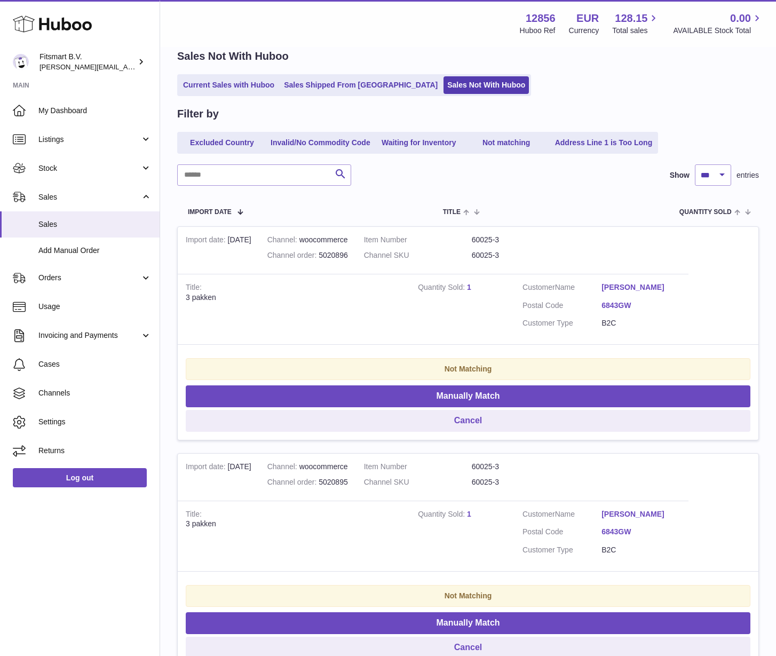
click at [471, 291] on link "1" at bounding box center [469, 287] width 4 height 9
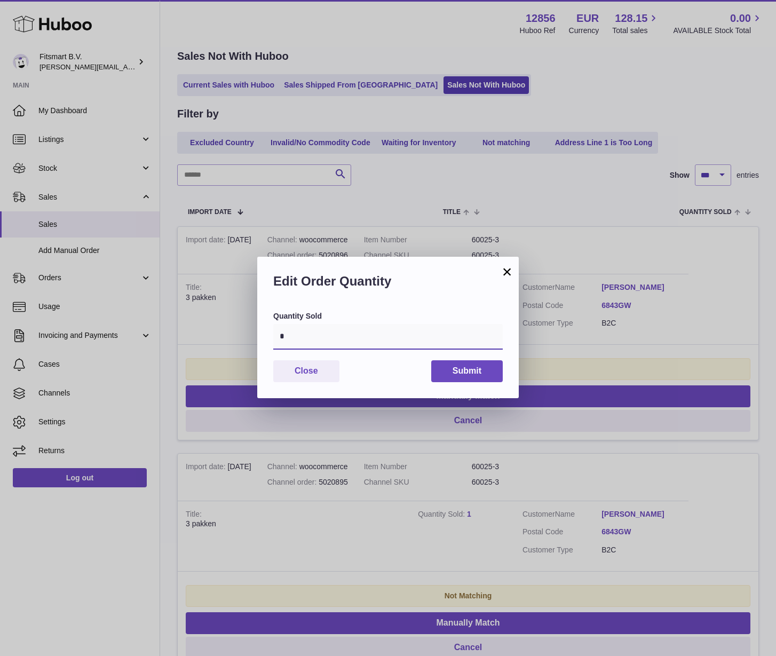
click at [345, 338] on input "*" at bounding box center [388, 337] width 230 height 26
type input "*"
click at [475, 376] on button "Submit" at bounding box center [467, 371] width 72 height 22
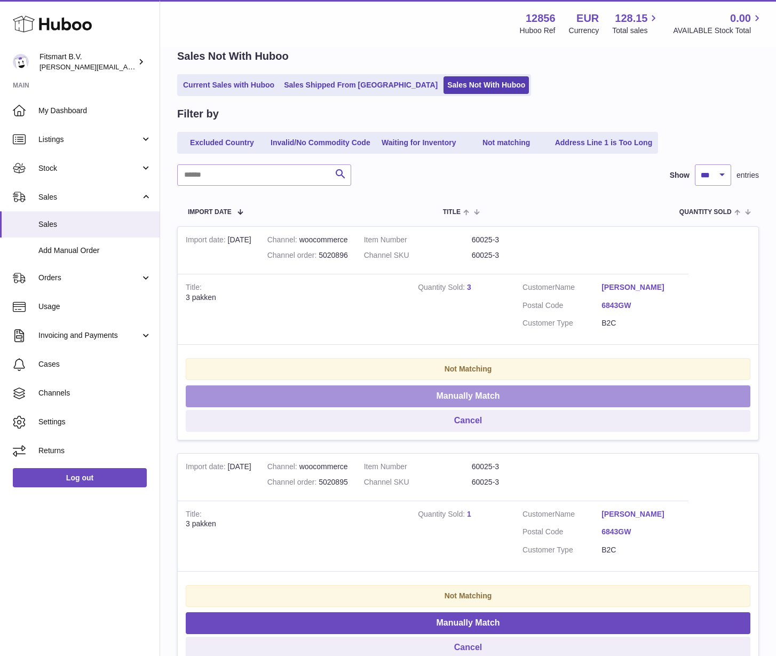
click at [423, 399] on button "Manually Match" at bounding box center [468, 396] width 565 height 22
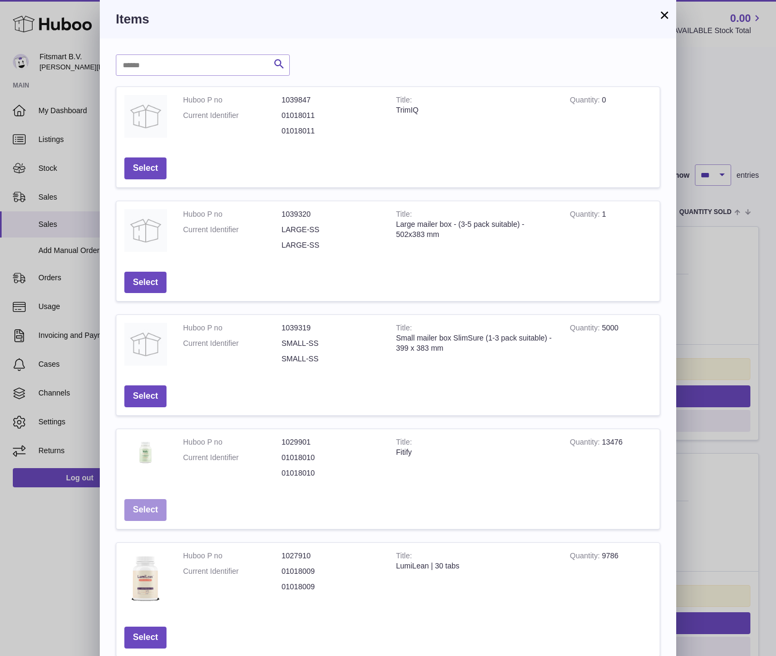
click at [165, 518] on button "Select" at bounding box center [145, 510] width 42 height 22
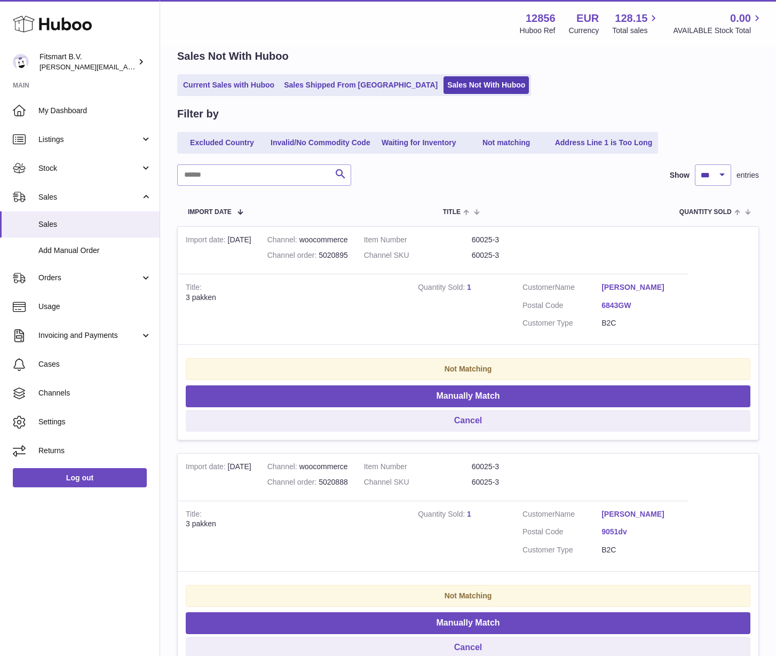
click at [471, 290] on td "Quantity Sold 1" at bounding box center [462, 309] width 105 height 71
click at [469, 289] on link "1" at bounding box center [469, 287] width 4 height 9
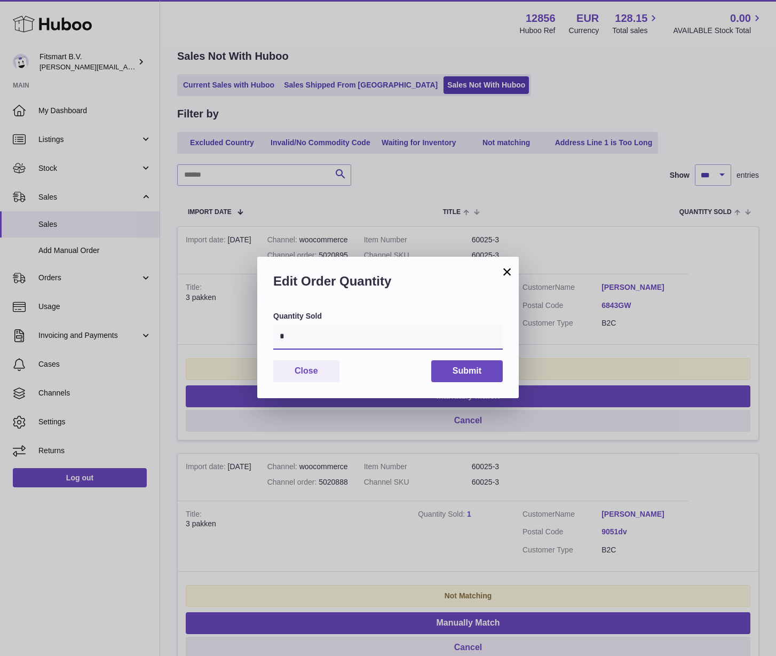
click at [398, 332] on input "*" at bounding box center [388, 337] width 230 height 26
type input "*"
click at [459, 366] on button "Submit" at bounding box center [467, 371] width 72 height 22
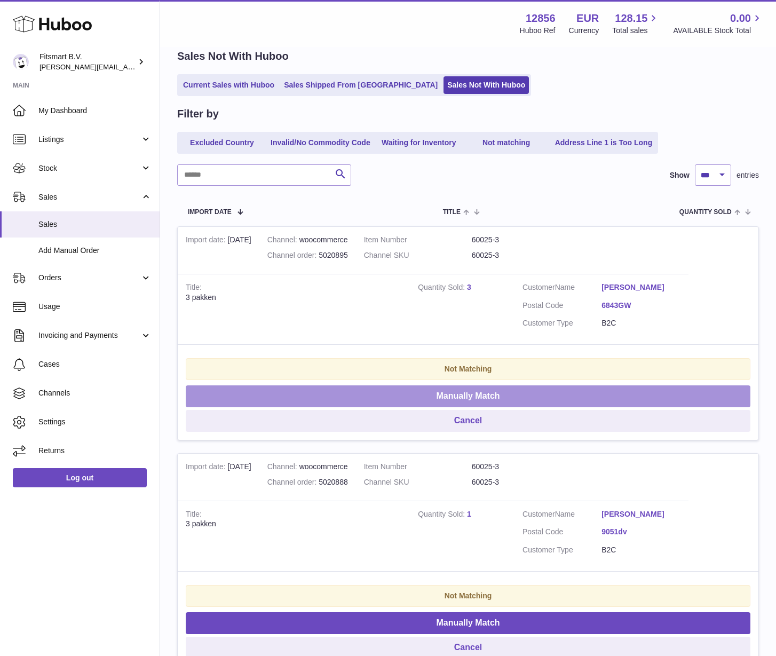
click at [426, 398] on button "Manually Match" at bounding box center [468, 396] width 565 height 22
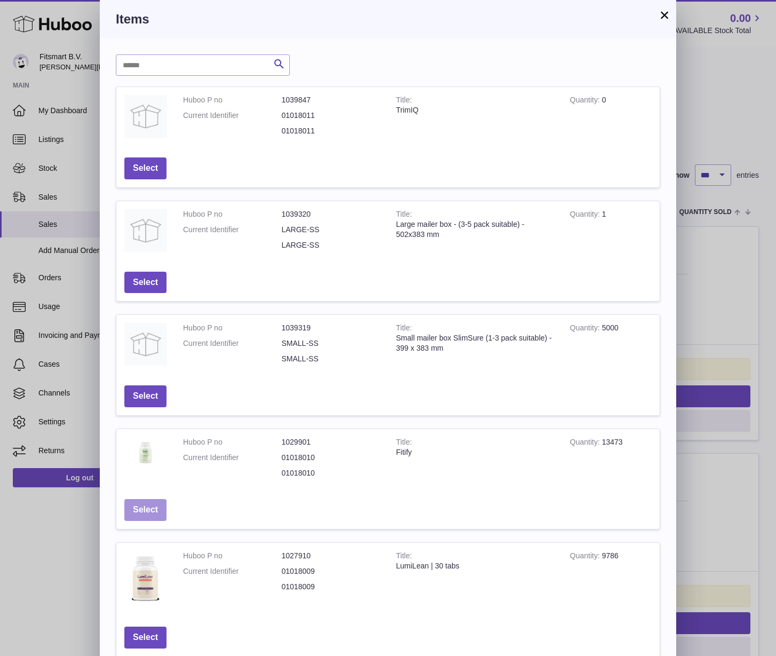
click at [137, 517] on button "Select" at bounding box center [145, 510] width 42 height 22
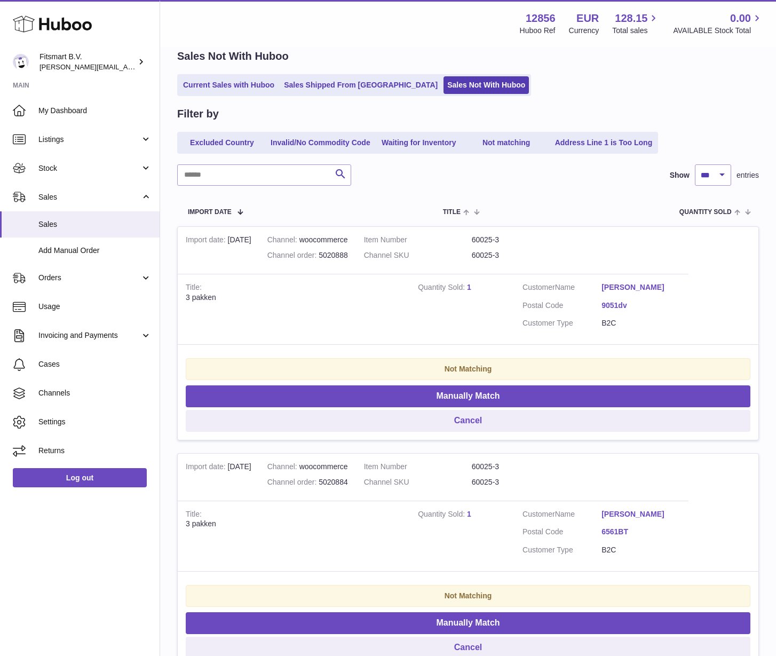
click at [467, 283] on link "1" at bounding box center [469, 287] width 4 height 9
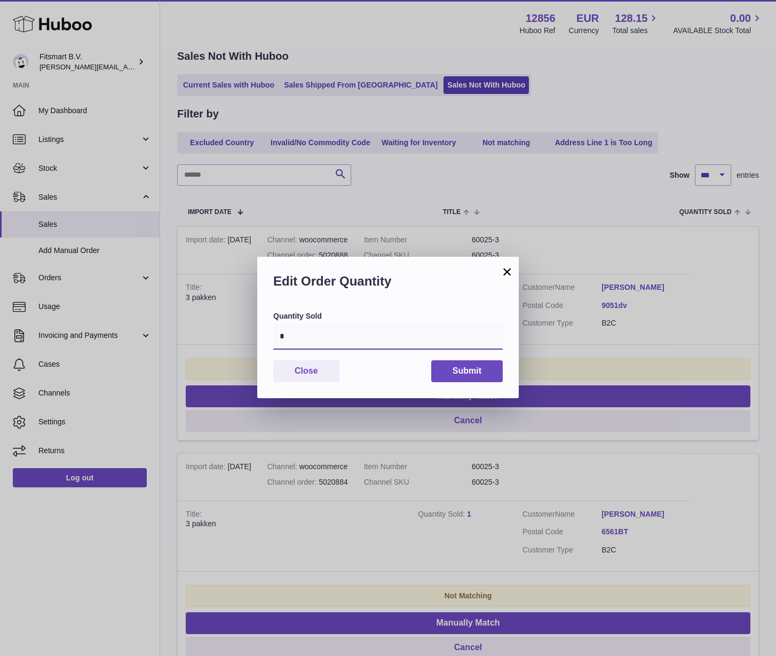
click at [375, 333] on input "*" at bounding box center [388, 337] width 230 height 26
type input "*"
click at [442, 370] on button "Submit" at bounding box center [467, 371] width 72 height 22
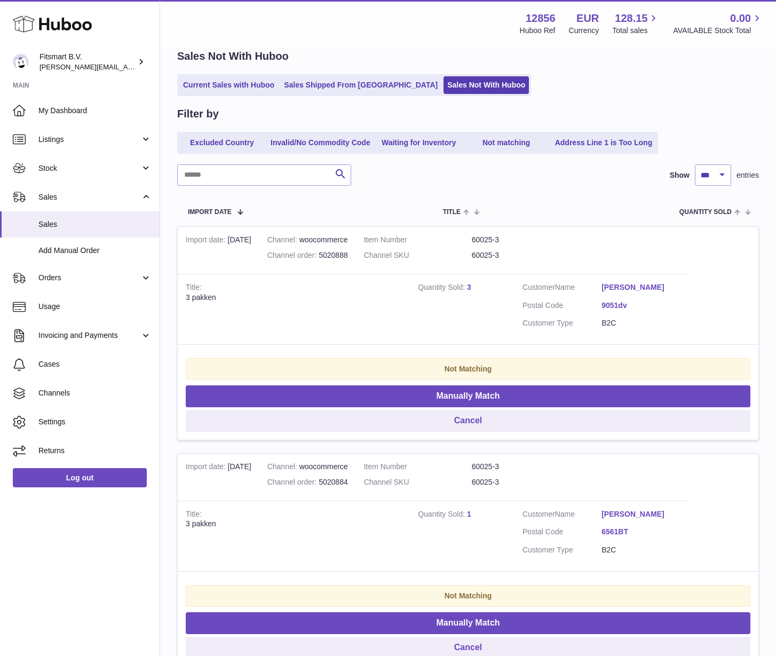
click at [466, 512] on strong "Quantity Sold" at bounding box center [442, 515] width 49 height 11
click at [468, 515] on link "1" at bounding box center [469, 514] width 4 height 9
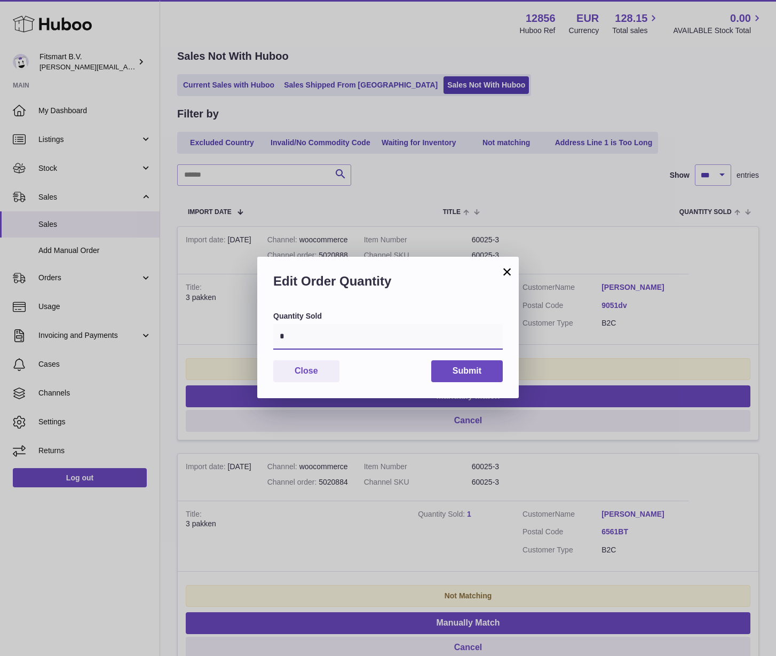
click at [330, 342] on input "*" at bounding box center [388, 337] width 230 height 26
type input "*"
click at [466, 355] on div "Quantity Sold * Close Submit" at bounding box center [388, 354] width 262 height 87
click at [464, 369] on button "Submit" at bounding box center [467, 371] width 72 height 22
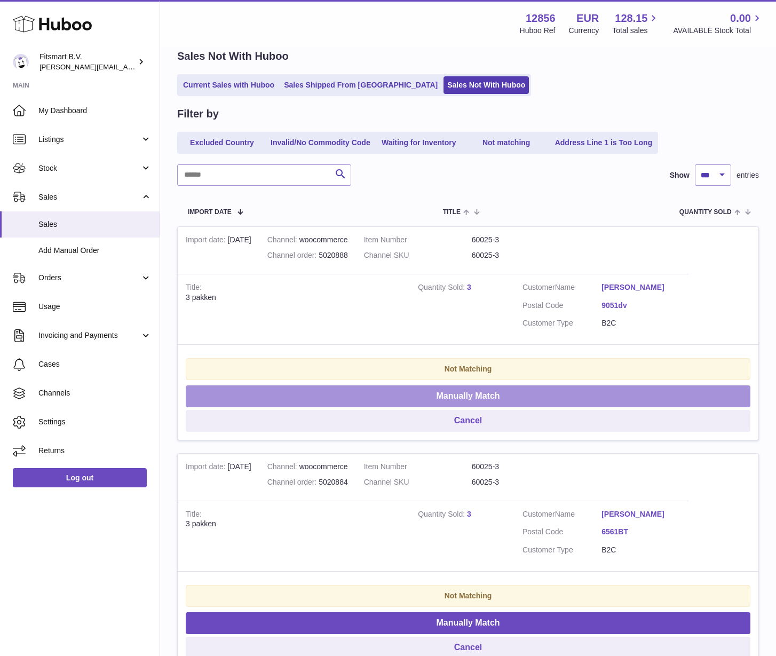
click at [443, 399] on button "Manually Match" at bounding box center [468, 396] width 565 height 22
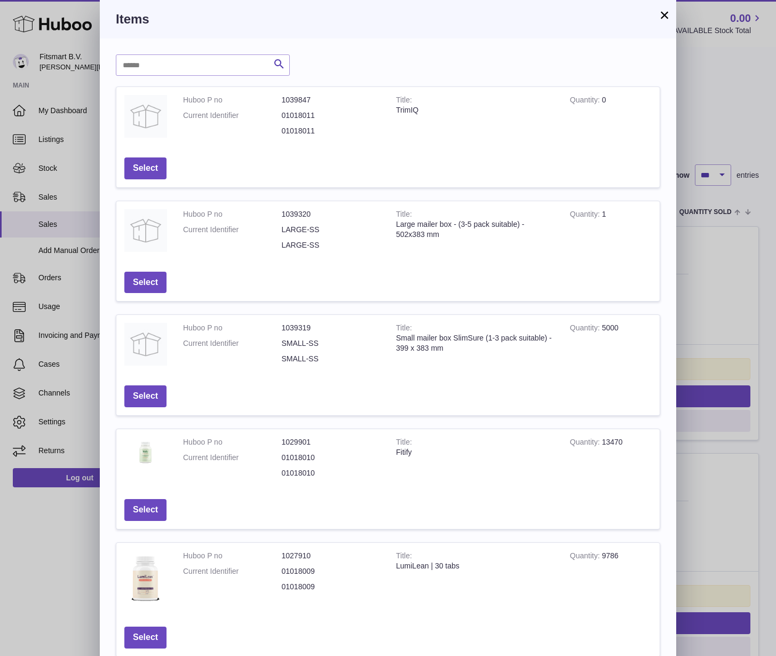
click at [147, 499] on td "Select" at bounding box center [145, 510] width 58 height 38
click at [147, 508] on button "Select" at bounding box center [145, 510] width 42 height 22
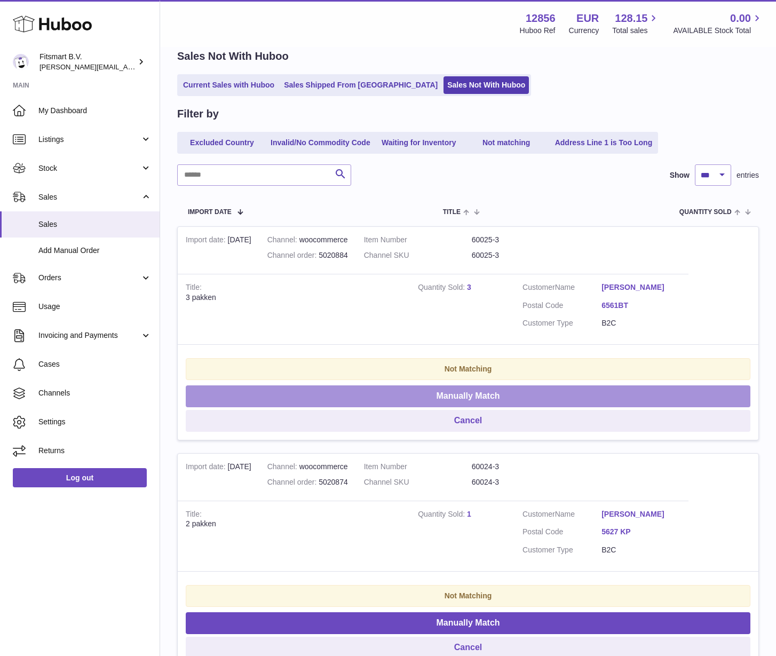
click at [472, 389] on button "Manually Match" at bounding box center [468, 396] width 565 height 22
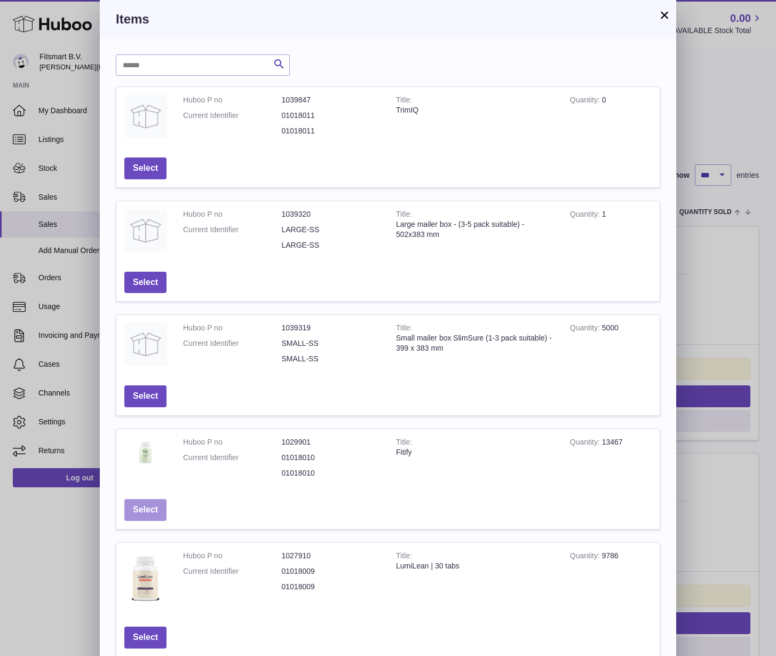
click at [158, 515] on button "Select" at bounding box center [145, 510] width 42 height 22
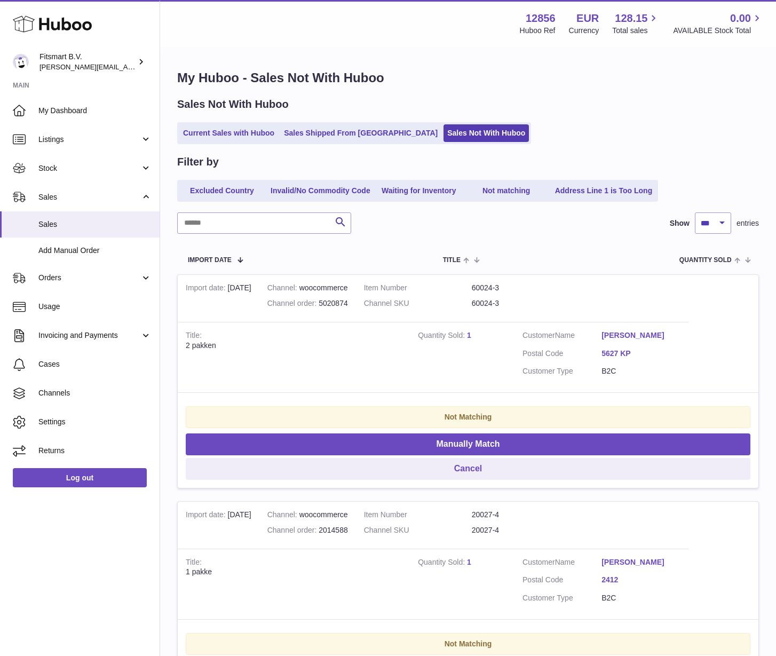
click at [468, 333] on link "1" at bounding box center [469, 335] width 4 height 9
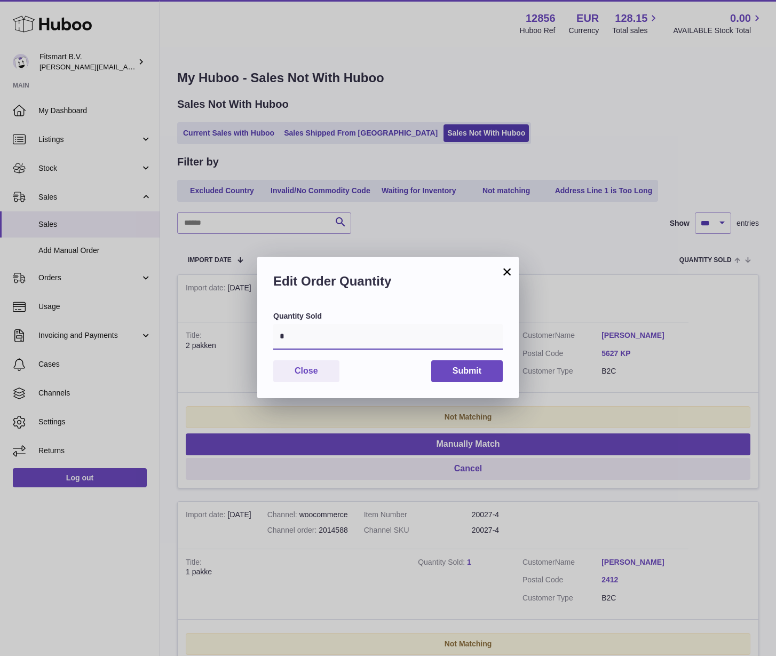
click at [353, 338] on input "*" at bounding box center [388, 337] width 230 height 26
type input "*"
click at [481, 368] on button "Submit" at bounding box center [467, 371] width 72 height 22
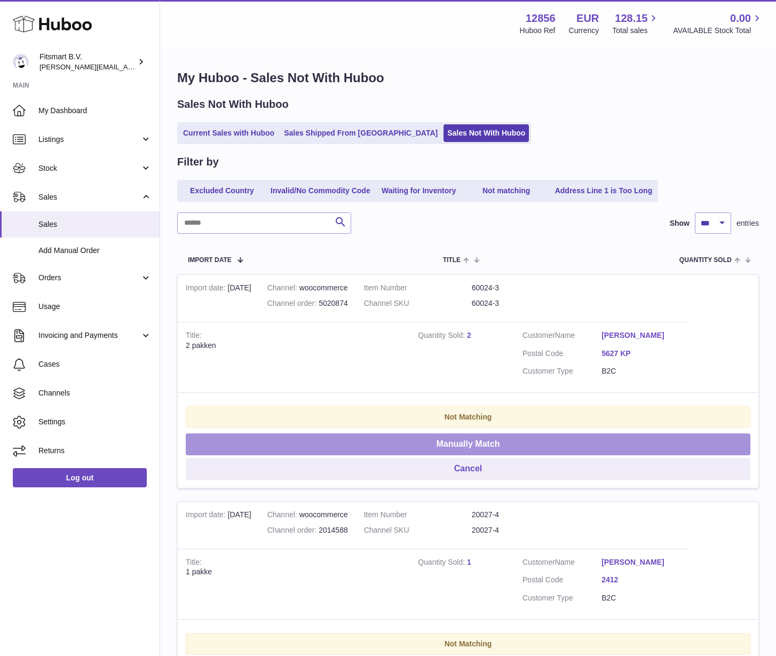
click at [452, 452] on button "Manually Match" at bounding box center [468, 444] width 565 height 22
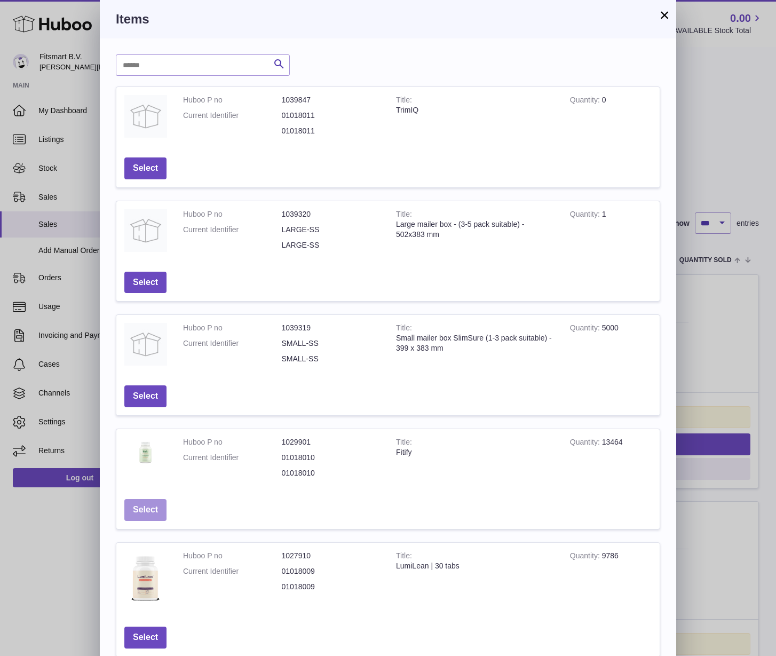
click at [151, 502] on button "Select" at bounding box center [145, 510] width 42 height 22
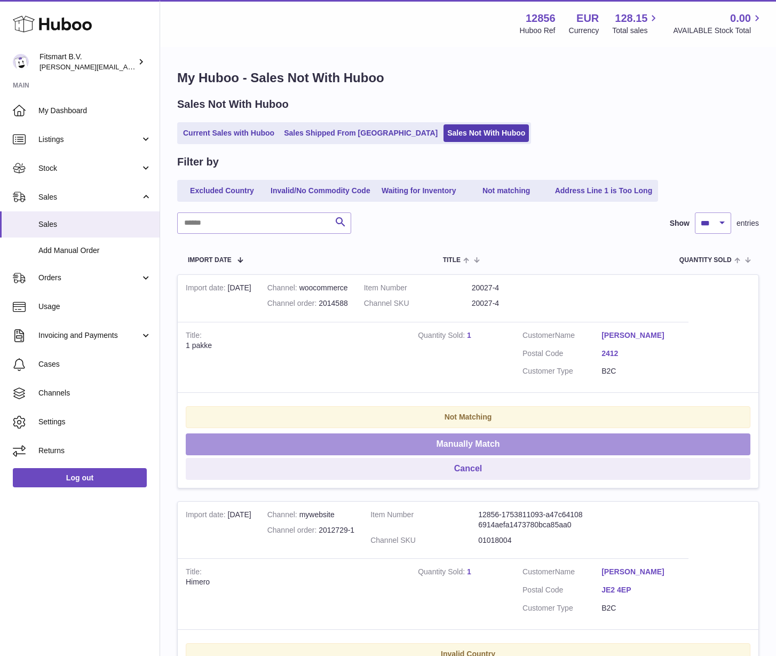
click at [412, 440] on button "Manually Match" at bounding box center [468, 444] width 565 height 22
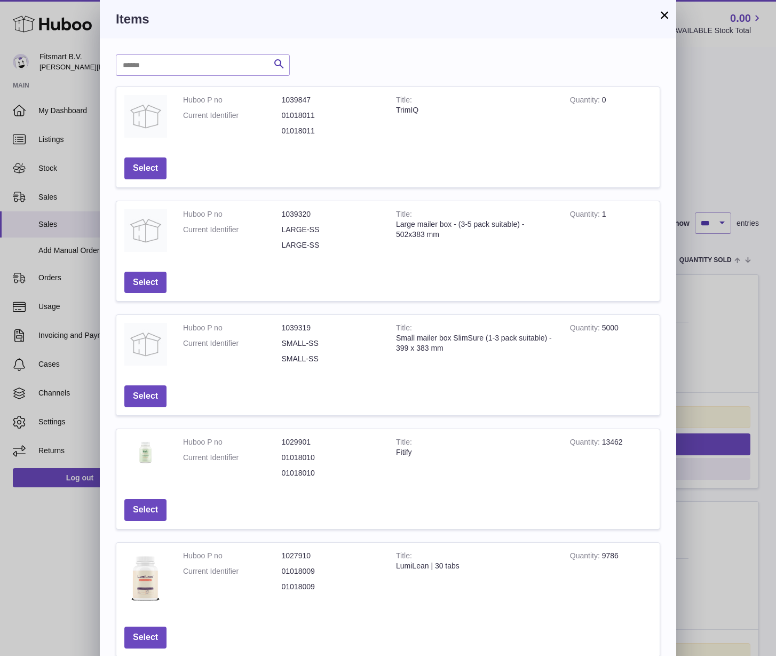
scroll to position [83, 0]
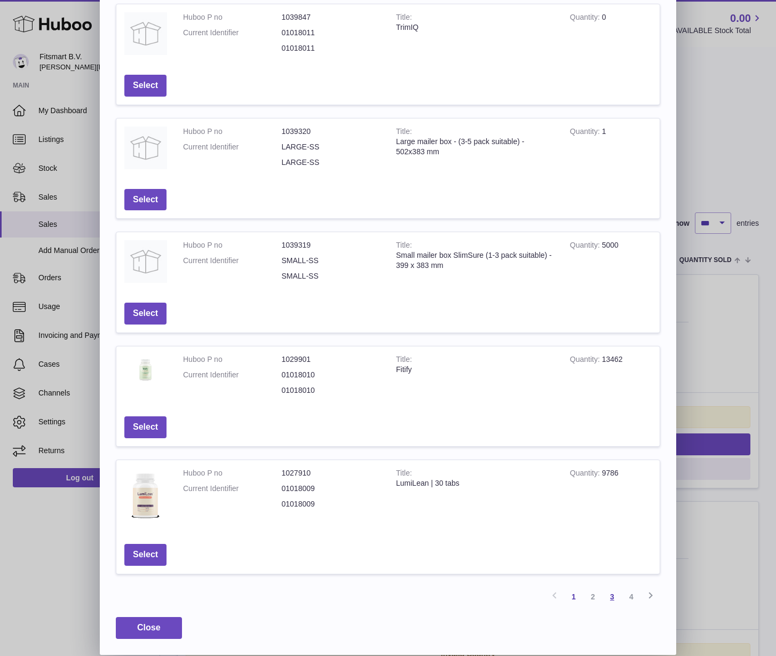
click at [607, 595] on link "3" at bounding box center [612, 596] width 19 height 19
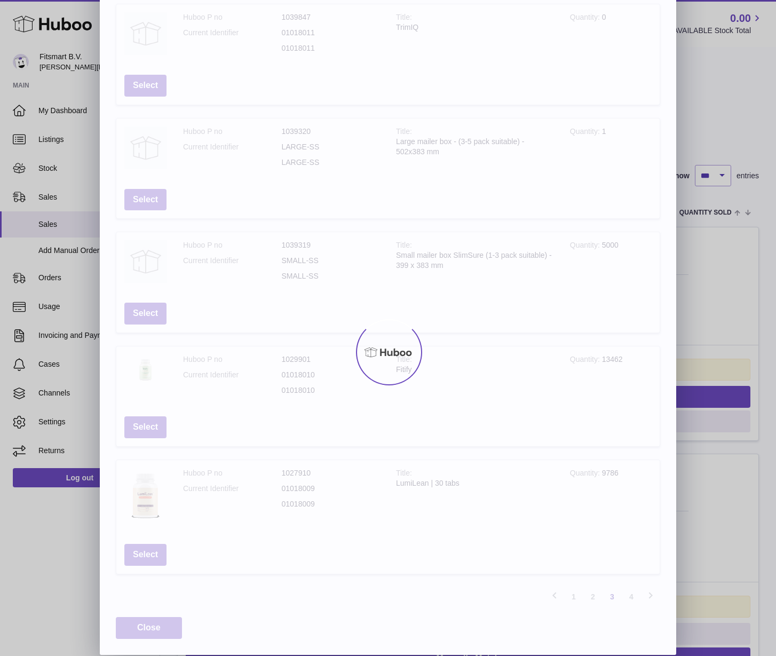
scroll to position [69, 0]
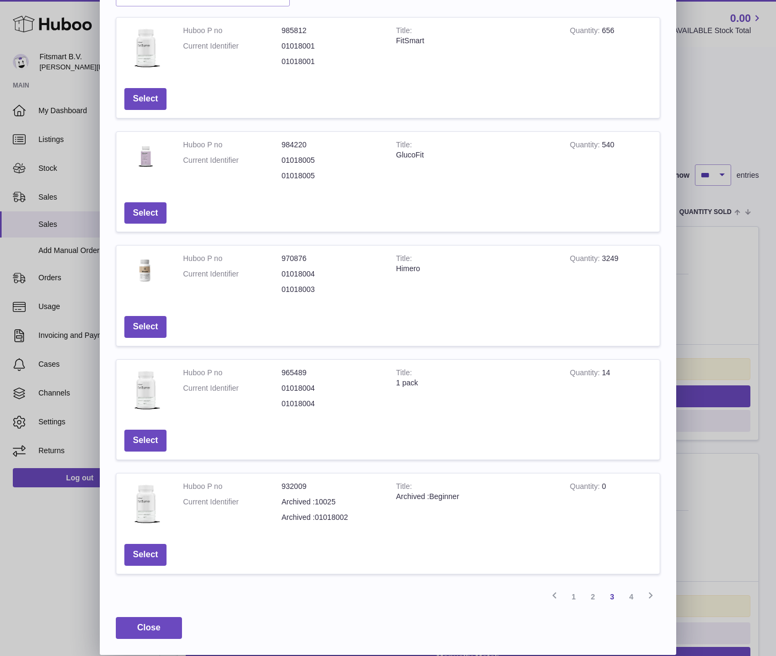
click at [121, 331] on td "Select" at bounding box center [145, 327] width 58 height 38
click at [149, 325] on button "Select" at bounding box center [145, 327] width 42 height 22
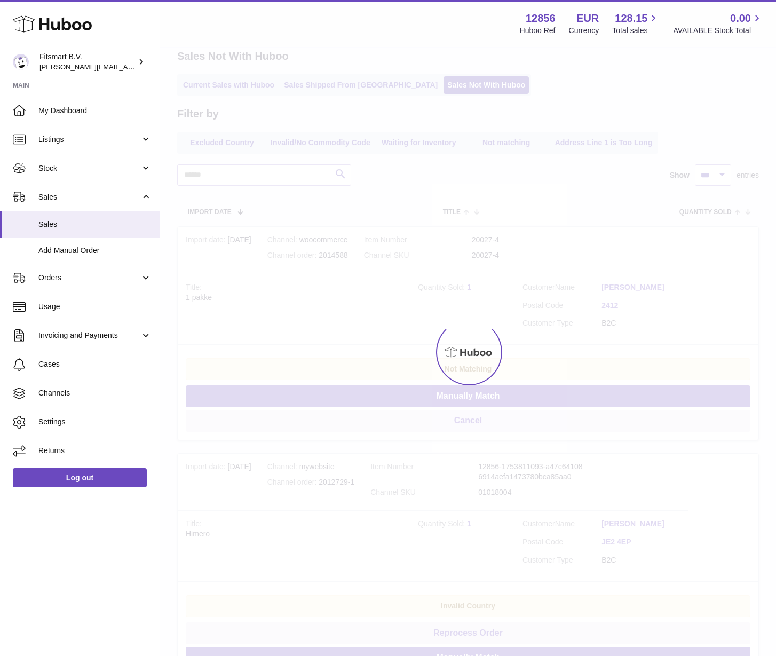
scroll to position [0, 0]
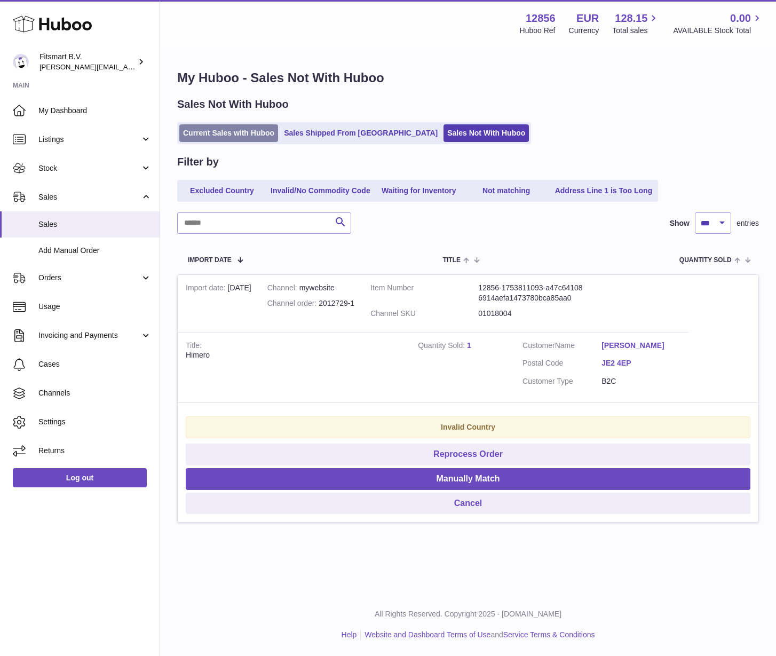
click at [214, 128] on link "Current Sales with Huboo" at bounding box center [228, 133] width 99 height 18
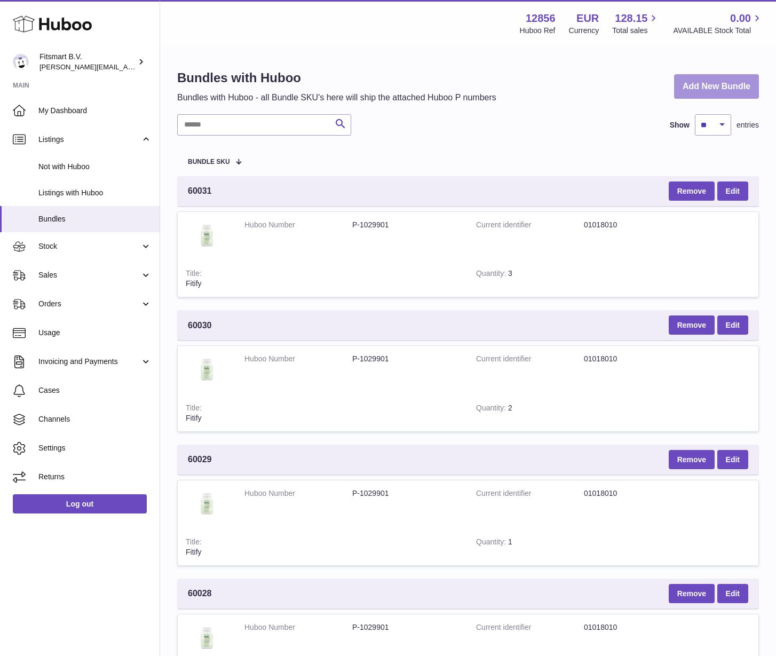
click at [708, 78] on link "Add New Bundle" at bounding box center [716, 86] width 85 height 25
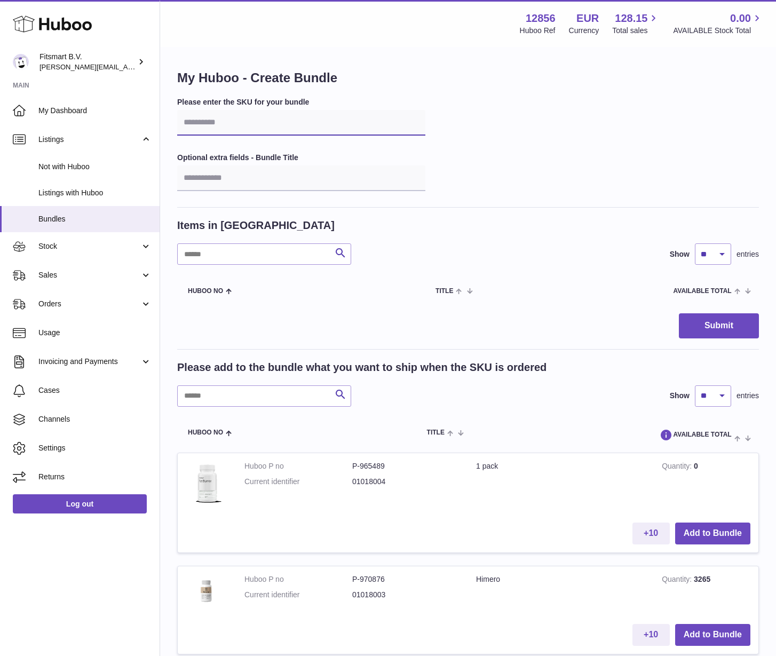
click at [217, 114] on input "text" at bounding box center [301, 123] width 248 height 26
paste input "*******"
type input "*******"
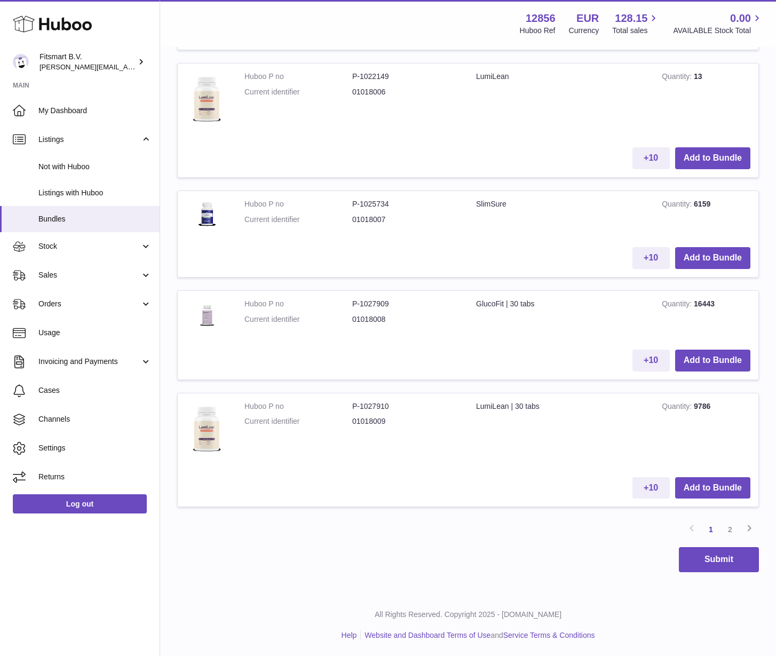
scroll to position [1046, 0]
type input "******"
click at [726, 526] on link "2" at bounding box center [730, 528] width 19 height 19
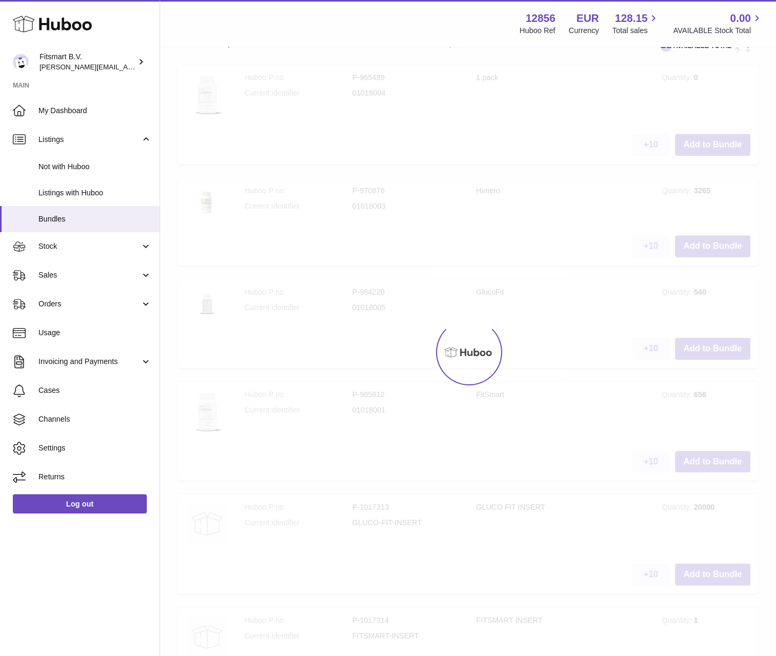
scroll to position [48, 0]
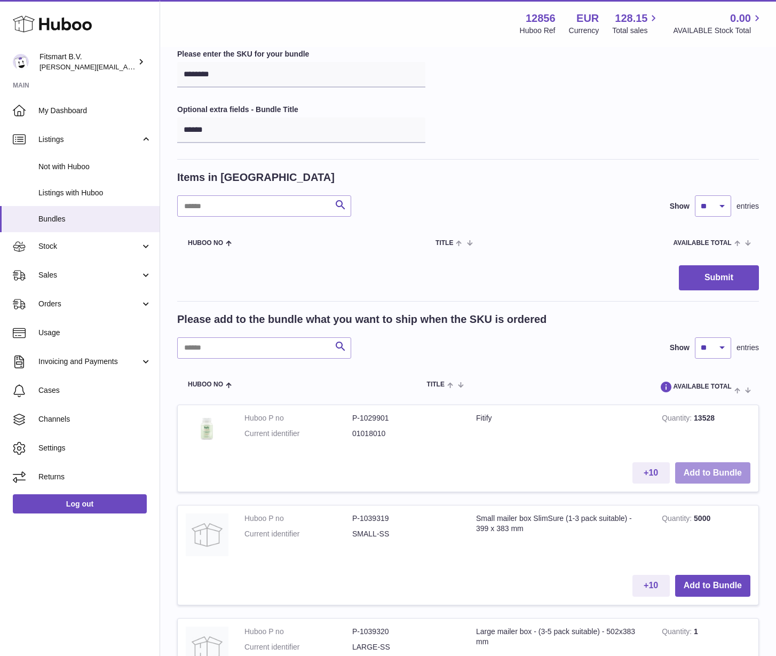
click at [730, 474] on button "Add to Bundle" at bounding box center [712, 473] width 75 height 22
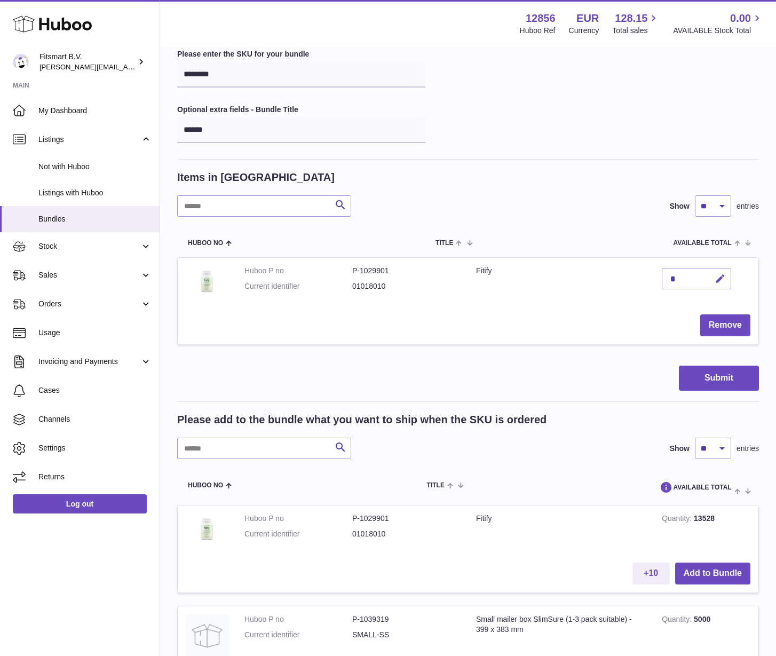
click at [720, 276] on icon "button" at bounding box center [720, 278] width 11 height 11
type input "*"
click at [646, 360] on div "Please enter the SKU for your bundle ******* Optional extra fields - Bundle Tit…" at bounding box center [468, 522] width 582 height 947
click at [716, 276] on icon "submit" at bounding box center [721, 279] width 10 height 10
click at [705, 374] on button "Submit" at bounding box center [719, 378] width 80 height 25
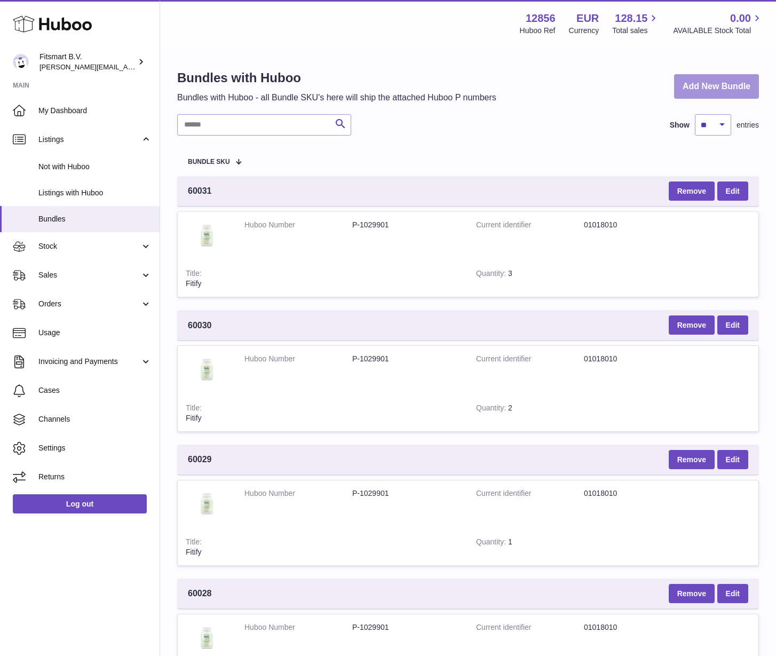
click at [690, 87] on link "Add New Bundle" at bounding box center [716, 86] width 85 height 25
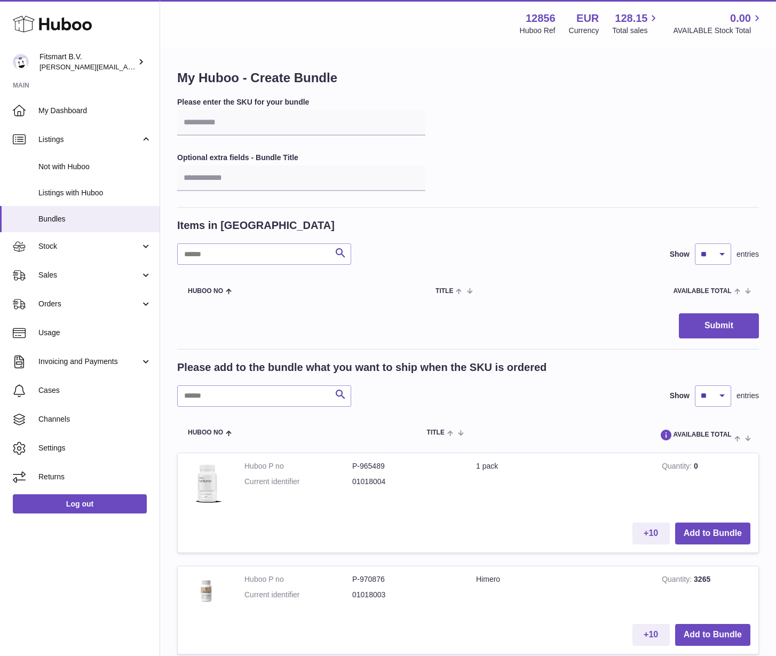
click at [231, 136] on div "Please enter the SKU for your bundle Optional extra fields - Bundle Title" at bounding box center [468, 152] width 582 height 110
click at [226, 129] on input "text" at bounding box center [301, 123] width 248 height 26
paste input "*******"
type input "*******"
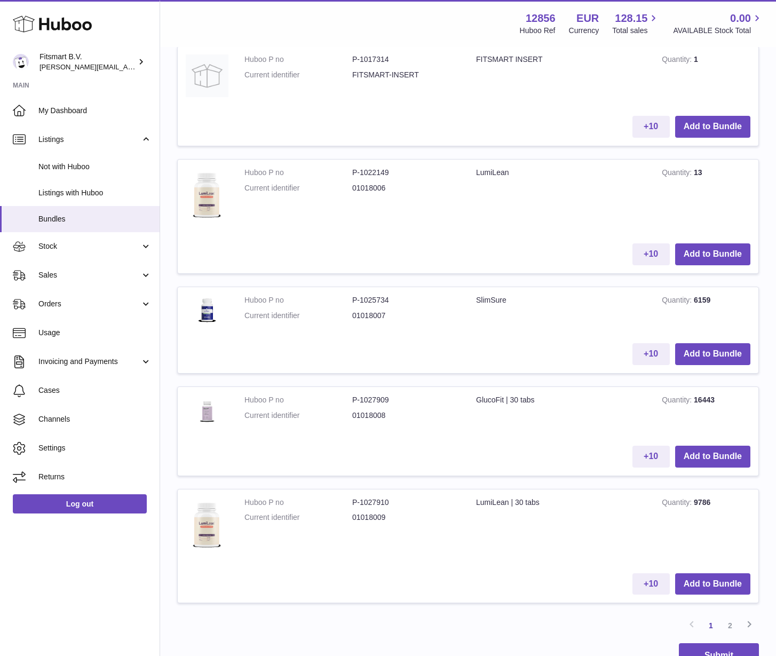
scroll to position [1040, 0]
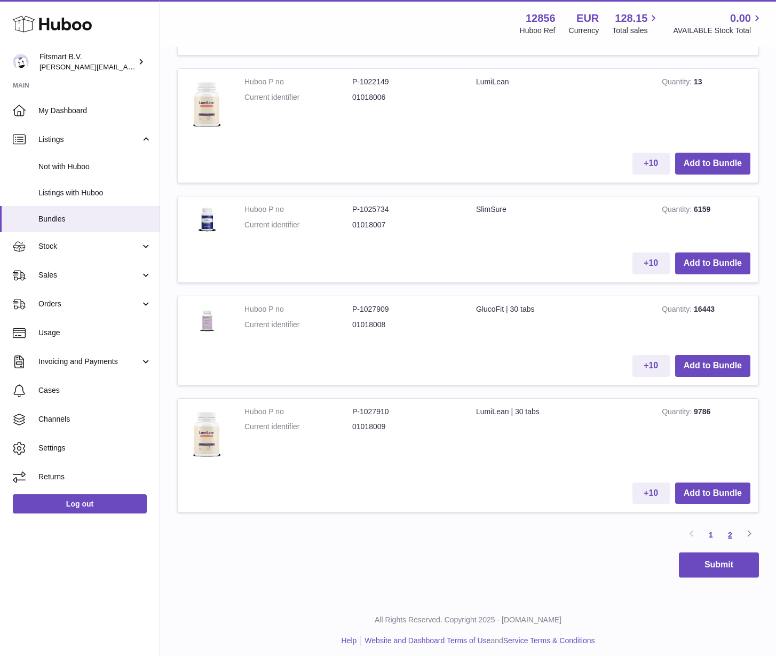
type input "******"
click at [728, 532] on link "2" at bounding box center [730, 534] width 19 height 19
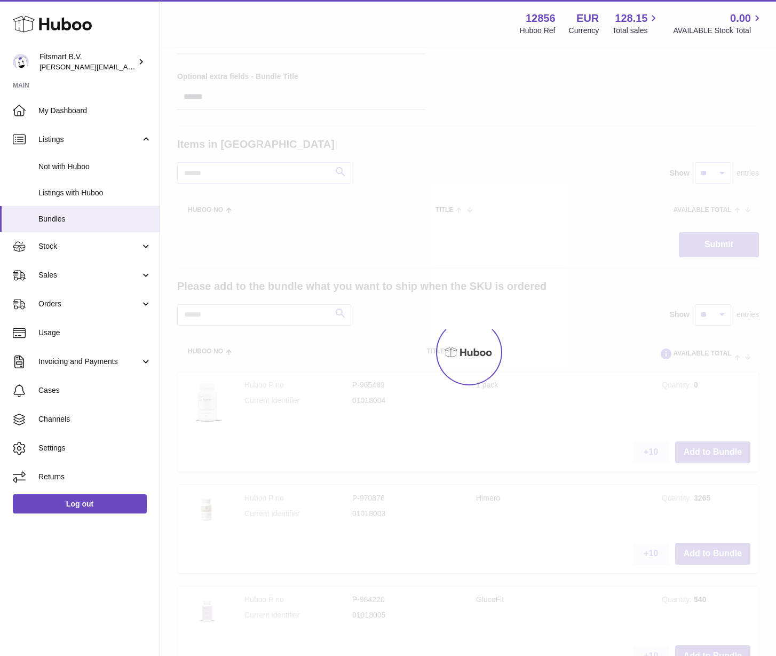
scroll to position [48, 0]
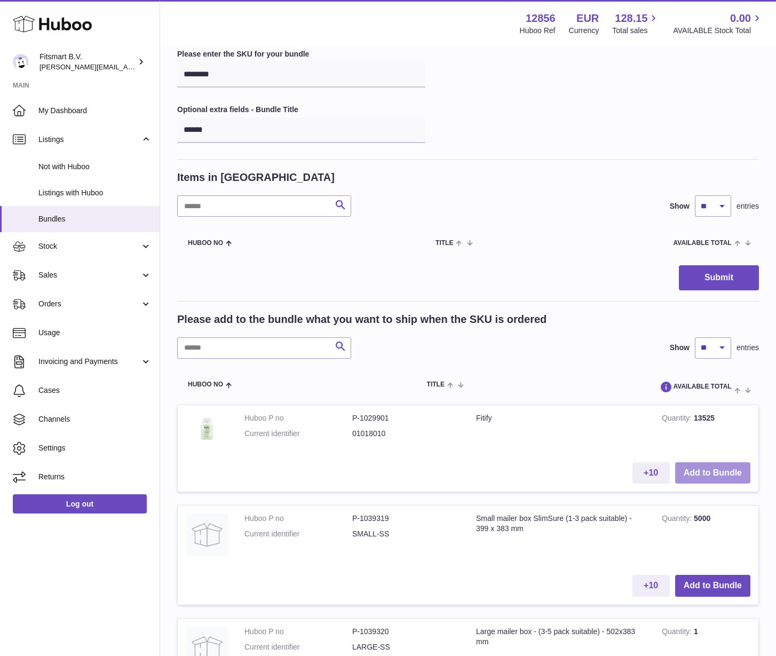
click at [720, 470] on button "Add to Bundle" at bounding box center [712, 473] width 75 height 22
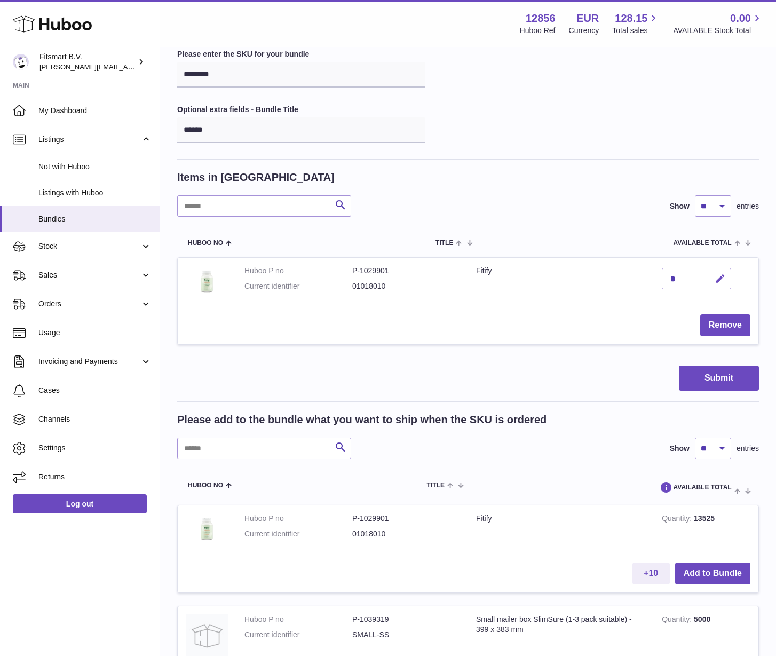
click at [723, 276] on icon "button" at bounding box center [720, 278] width 11 height 11
type input "*"
click at [716, 274] on icon "submit" at bounding box center [721, 279] width 10 height 10
click at [710, 373] on button "Submit" at bounding box center [719, 378] width 80 height 25
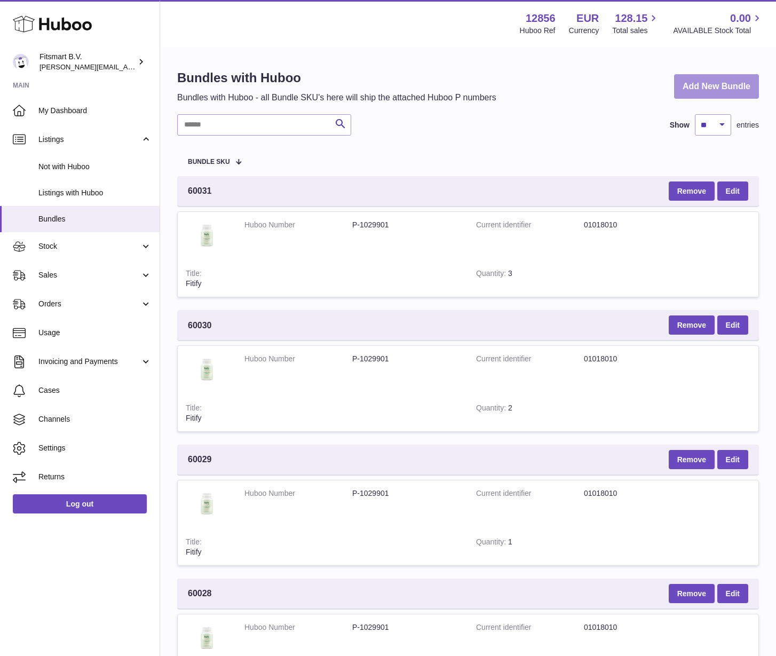
click at [690, 89] on link "Add New Bundle" at bounding box center [716, 86] width 85 height 25
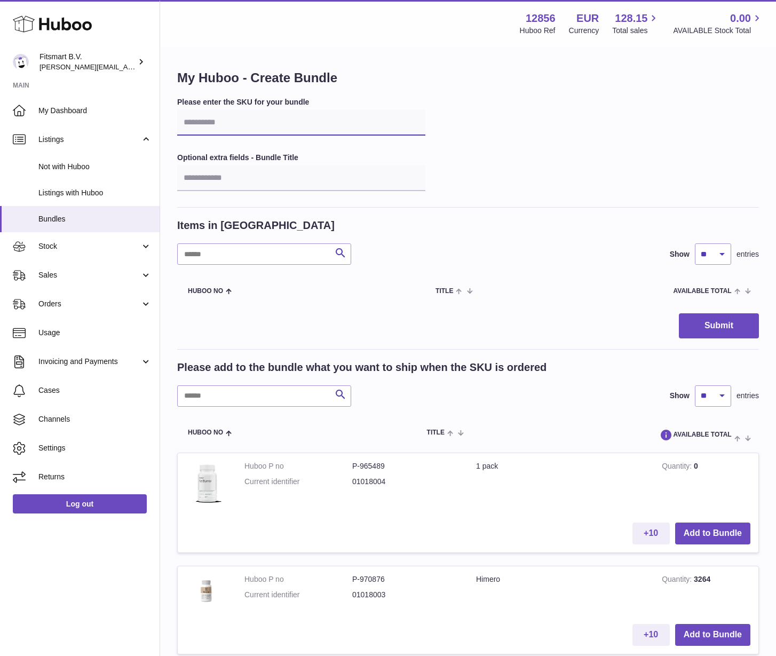
click at [227, 122] on input "text" at bounding box center [301, 123] width 248 height 26
paste input "*******"
type input "*******"
type input "******"
click at [714, 626] on button "Add to Bundle" at bounding box center [712, 635] width 75 height 22
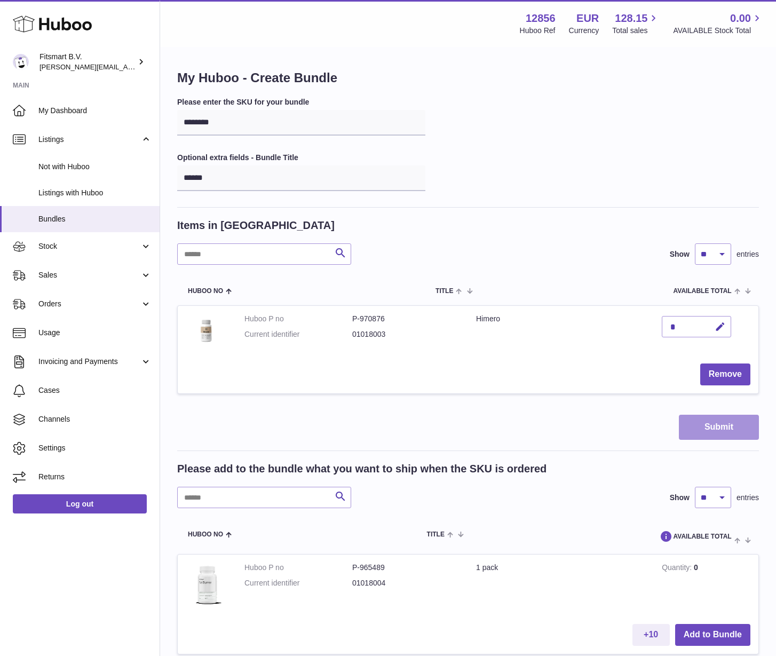
click at [714, 429] on button "Submit" at bounding box center [719, 427] width 80 height 25
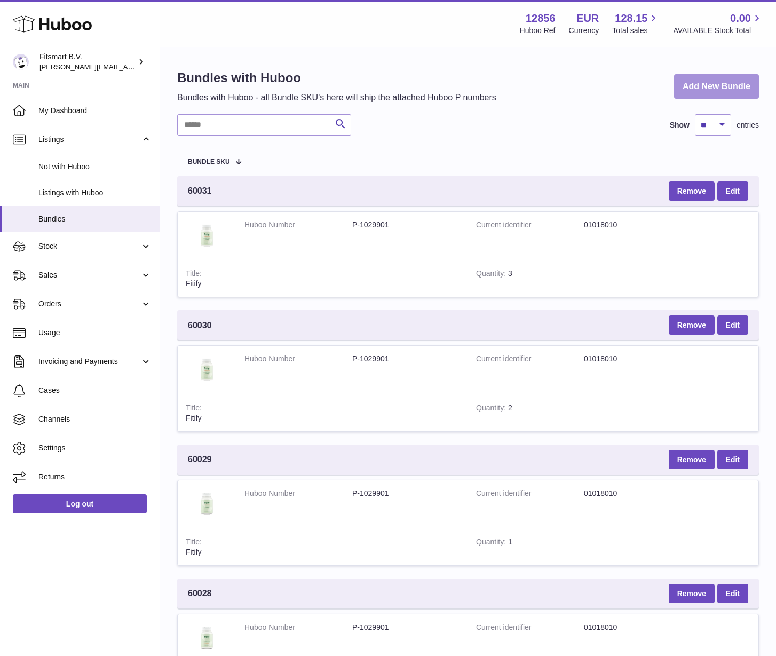
click at [715, 80] on link "Add New Bundle" at bounding box center [716, 86] width 85 height 25
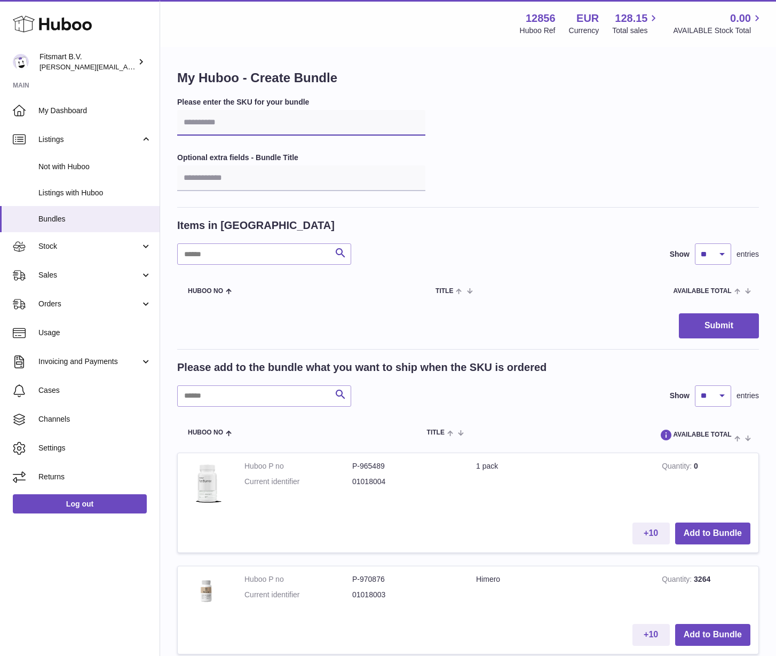
click at [210, 126] on input "text" at bounding box center [301, 123] width 248 height 26
paste input "*******"
type input "*******"
type input "******"
click at [513, 336] on div "Submit" at bounding box center [468, 325] width 582 height 25
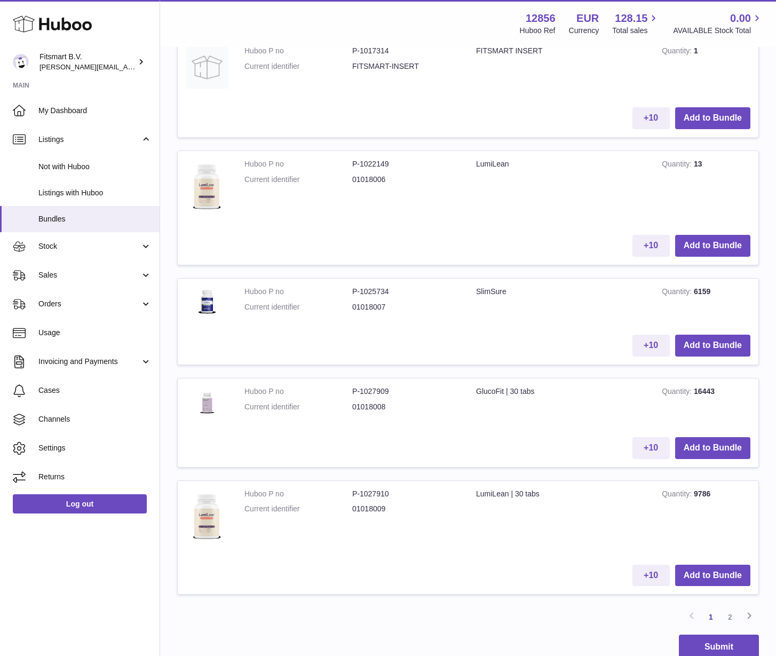
scroll to position [1046, 0]
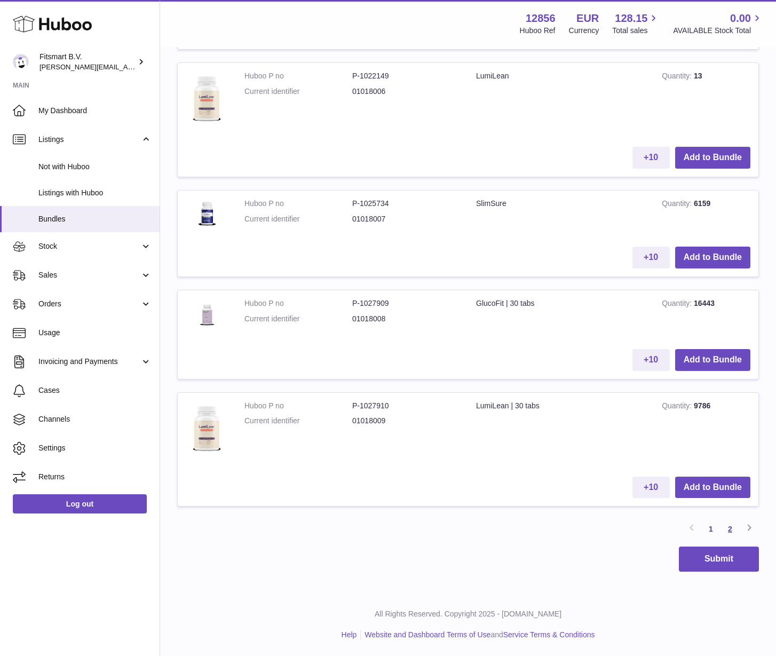
click at [730, 529] on link "2" at bounding box center [730, 528] width 19 height 19
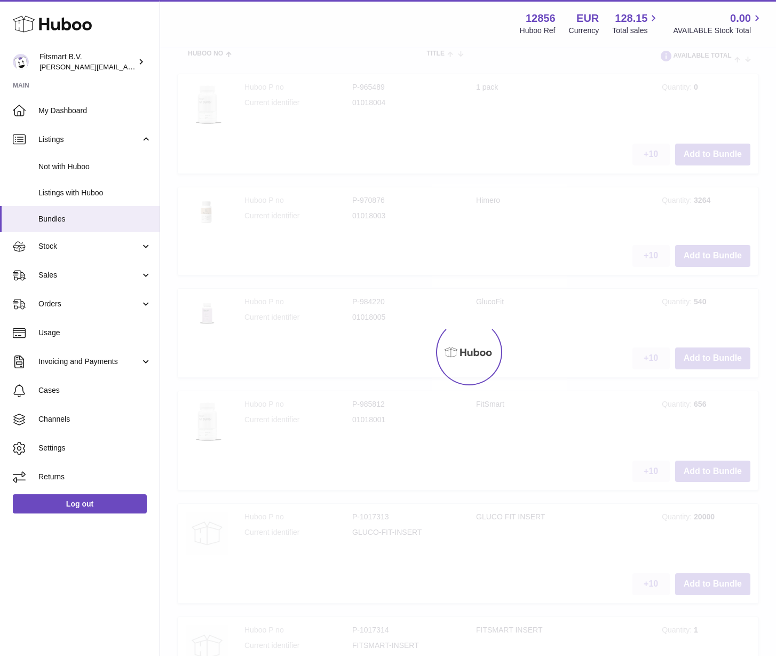
scroll to position [48, 0]
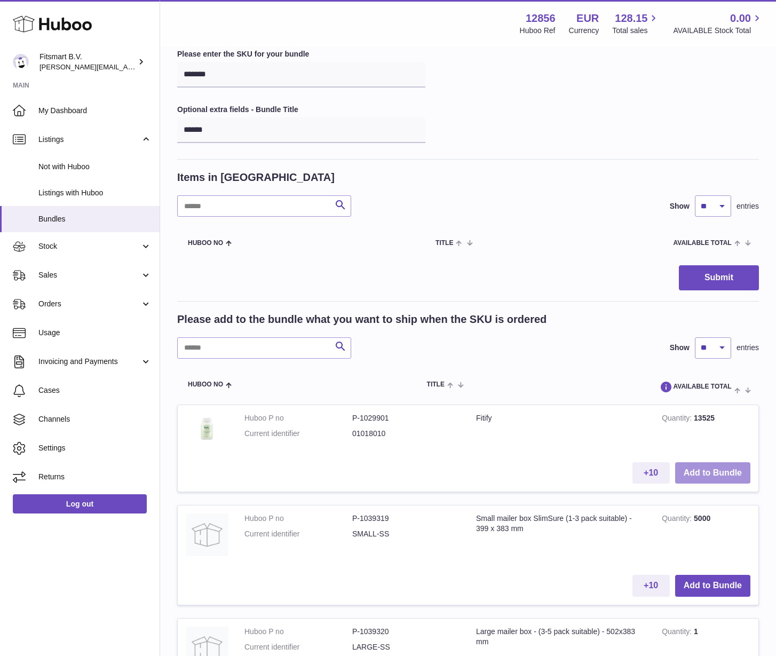
click at [712, 472] on button "Add to Bundle" at bounding box center [712, 473] width 75 height 22
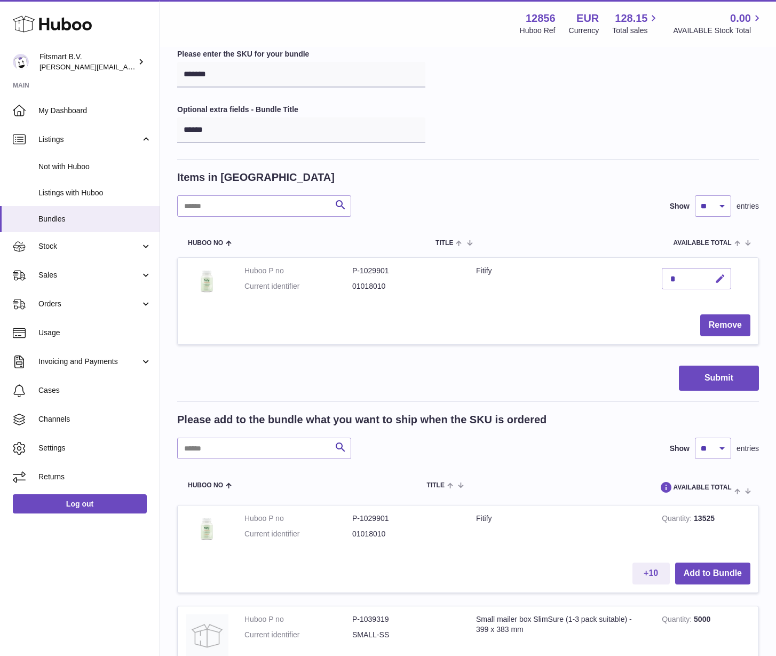
click at [718, 280] on icon "button" at bounding box center [720, 278] width 11 height 11
type input "*"
click at [722, 276] on icon "submit" at bounding box center [721, 279] width 10 height 10
click at [716, 380] on button "Submit" at bounding box center [719, 378] width 80 height 25
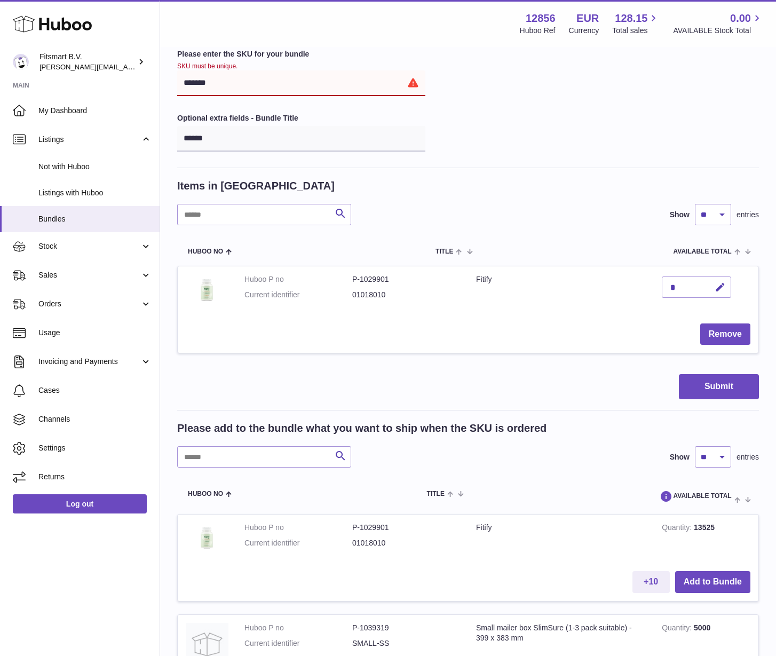
click at [234, 75] on input "*******" at bounding box center [301, 83] width 248 height 26
paste input "text"
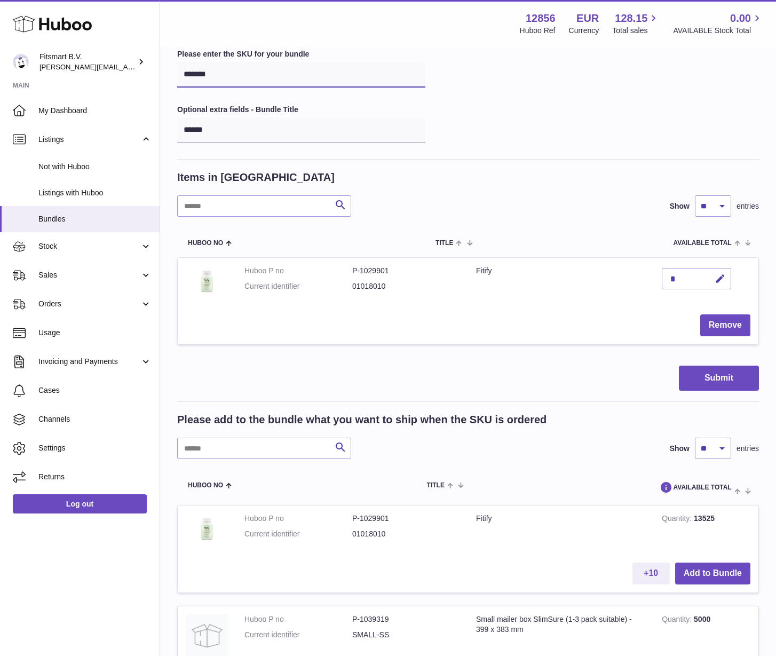
type input "*******"
type input "******"
click at [713, 282] on button "button" at bounding box center [718, 279] width 25 height 22
click at [721, 278] on icon "submit" at bounding box center [721, 279] width 10 height 10
click at [720, 279] on icon "button" at bounding box center [720, 278] width 11 height 11
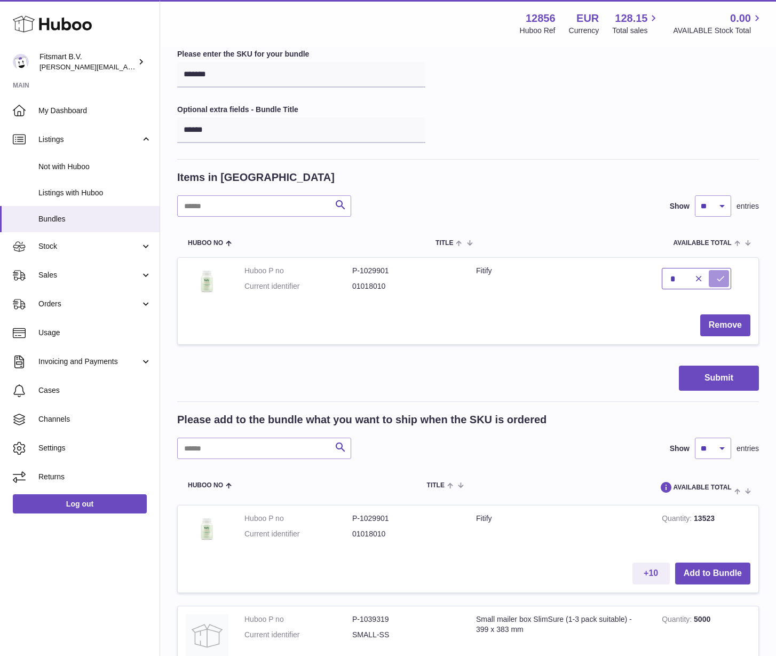
type input "*"
click at [718, 282] on icon "submit" at bounding box center [721, 279] width 10 height 10
click at [717, 382] on button "Submit" at bounding box center [719, 378] width 80 height 25
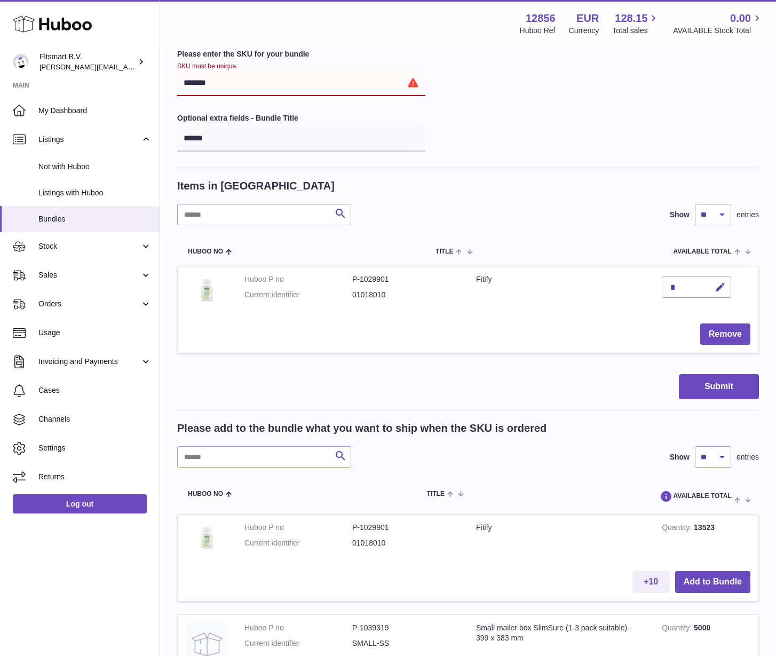
click at [219, 85] on input "*******" at bounding box center [301, 83] width 248 height 26
type input "*"
paste input "*******"
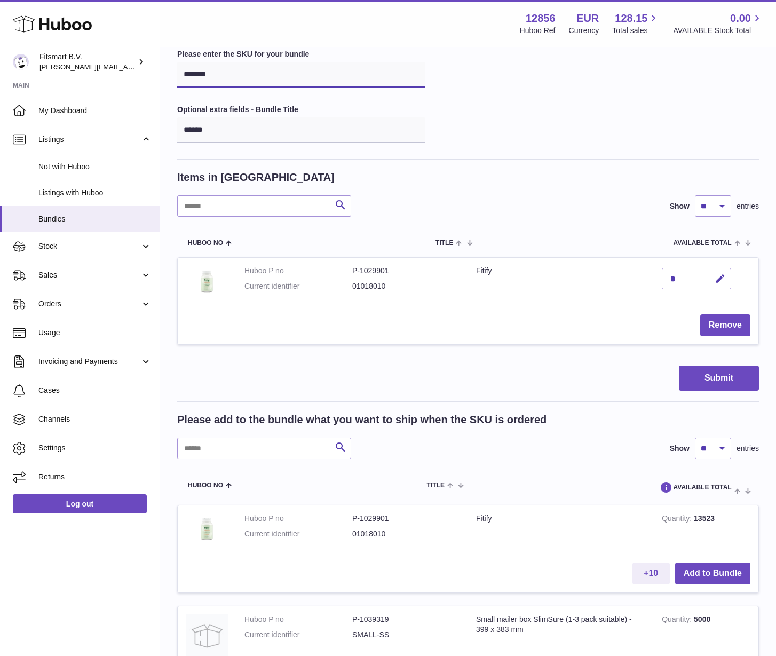
type input "*******"
type input "******"
click at [715, 273] on icon "button" at bounding box center [720, 278] width 11 height 11
type input "*"
click at [722, 278] on icon "submit" at bounding box center [721, 279] width 10 height 10
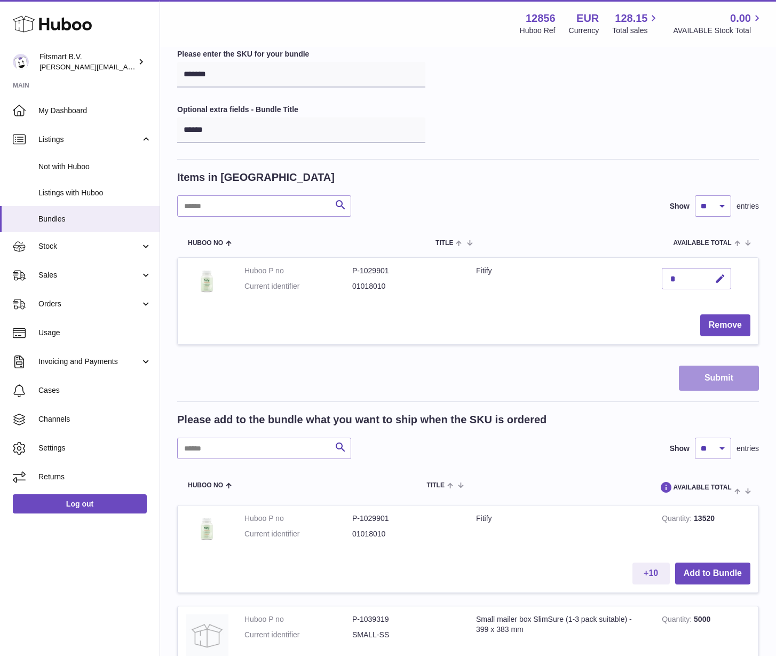
click at [719, 373] on button "Submit" at bounding box center [719, 378] width 80 height 25
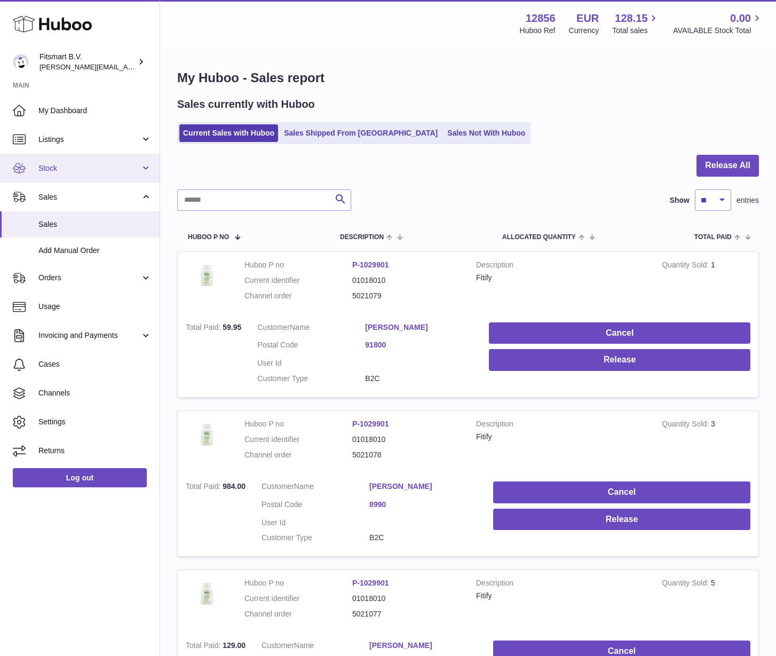
click at [66, 178] on link "Stock" at bounding box center [80, 168] width 160 height 29
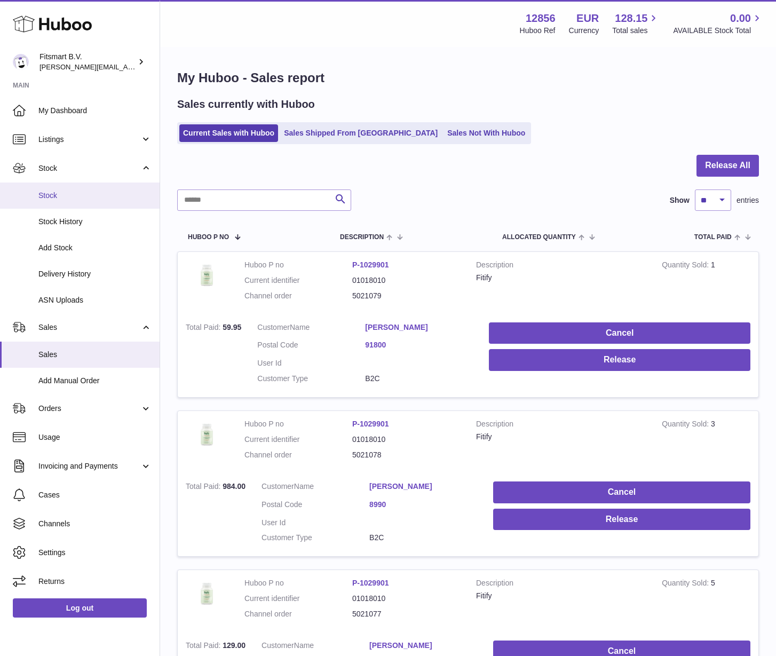
click at [53, 201] on link "Stock" at bounding box center [80, 196] width 160 height 26
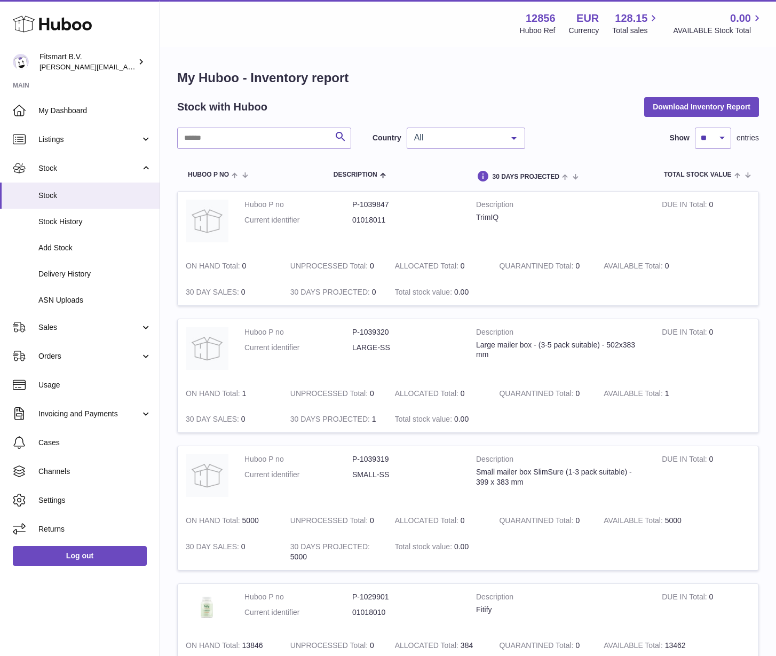
click at [450, 137] on span "All" at bounding box center [458, 137] width 92 height 11
click at [417, 220] on span "NL" at bounding box center [419, 223] width 11 height 9
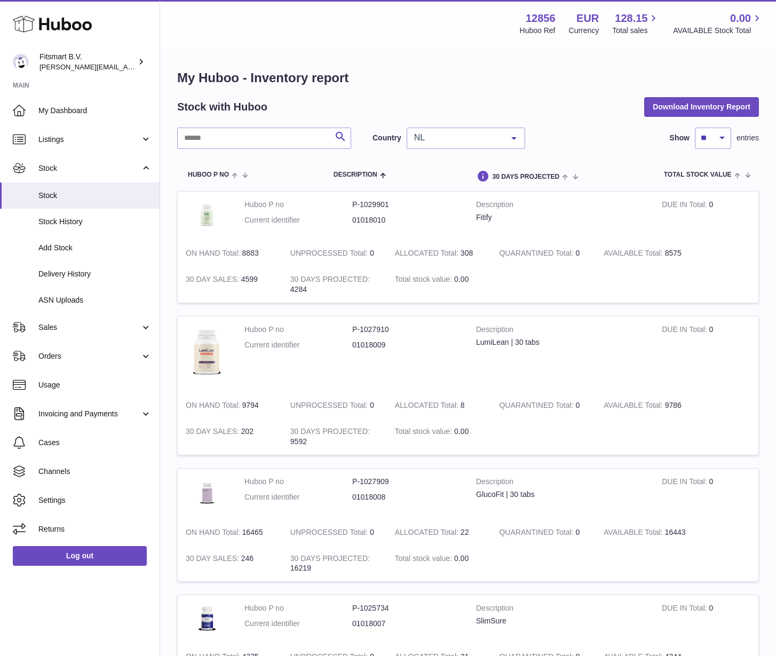
click at [467, 139] on span "NL" at bounding box center [458, 137] width 92 height 11
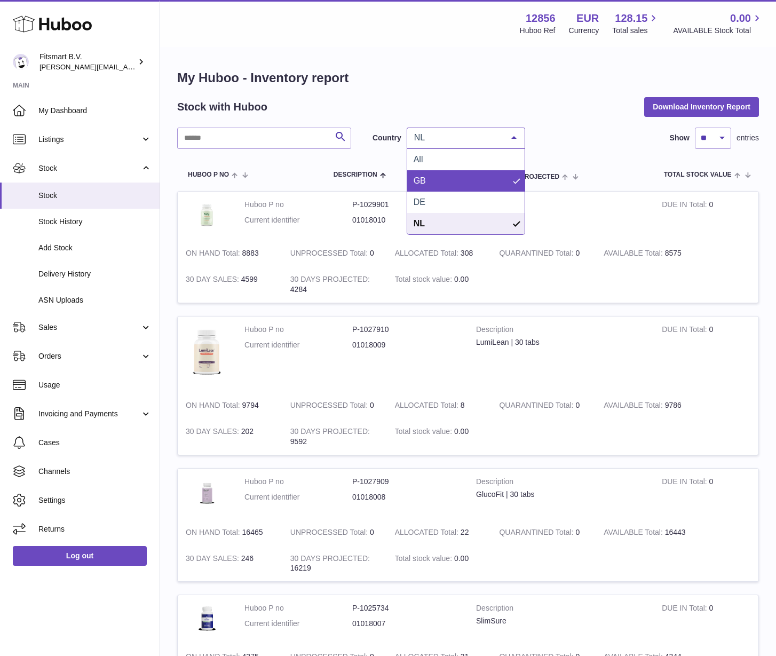
drag, startPoint x: 431, startPoint y: 193, endPoint x: 427, endPoint y: 179, distance: 14.4
click at [427, 179] on ul "All GB DE NL No elements found. Consider changing the search query. List is emp…" at bounding box center [465, 191] width 117 height 85
click at [427, 179] on span "GB" at bounding box center [465, 180] width 117 height 21
